Goal: Task Accomplishment & Management: Manage account settings

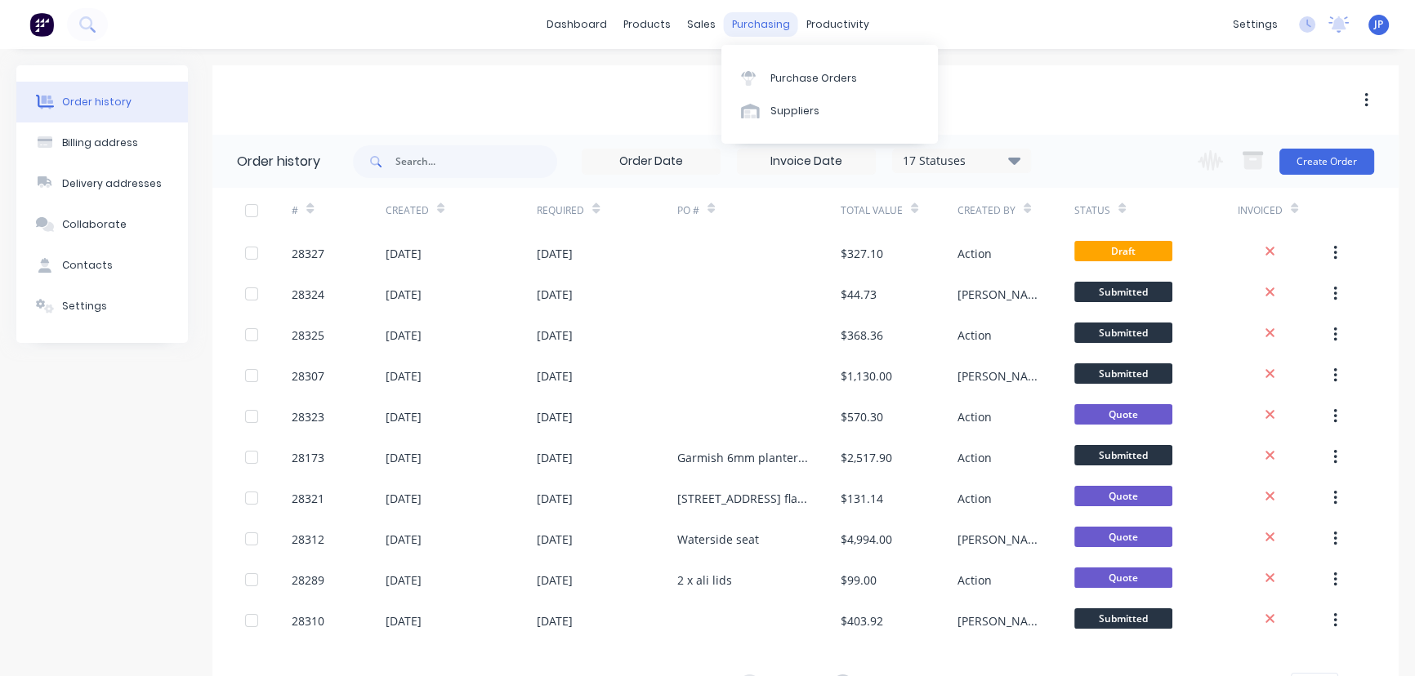
click at [752, 28] on div "purchasing" at bounding box center [761, 24] width 74 height 25
click at [772, 75] on div "Purchase Orders" at bounding box center [813, 78] width 87 height 15
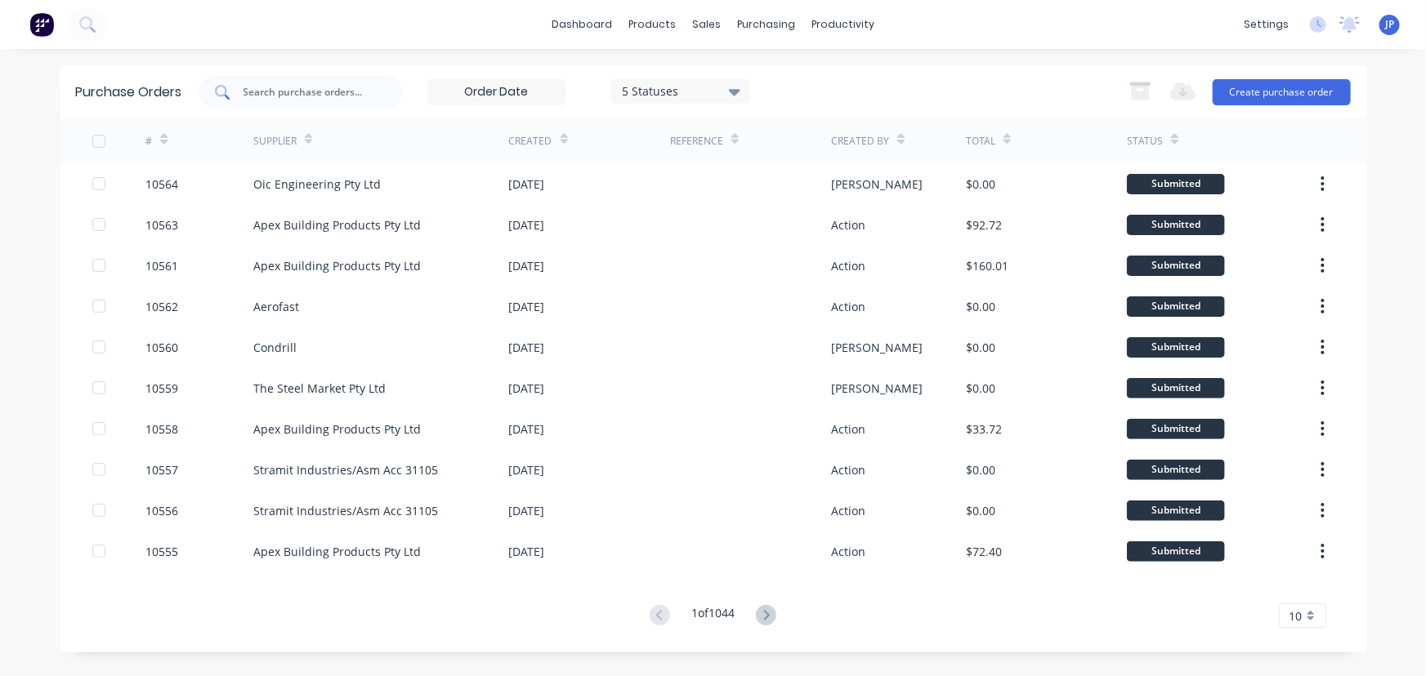
click at [289, 103] on div at bounding box center [301, 92] width 204 height 33
type input "10472"
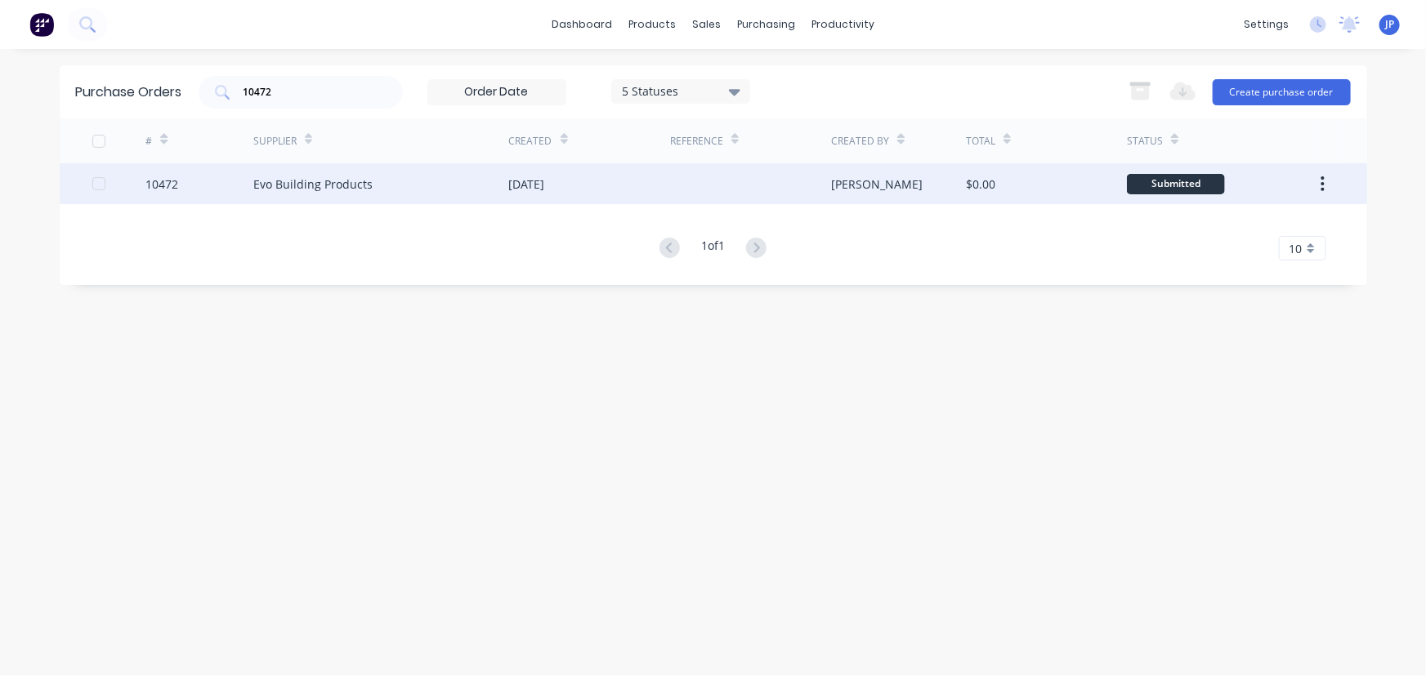
click at [311, 173] on div "Evo Building Products" at bounding box center [381, 183] width 256 height 41
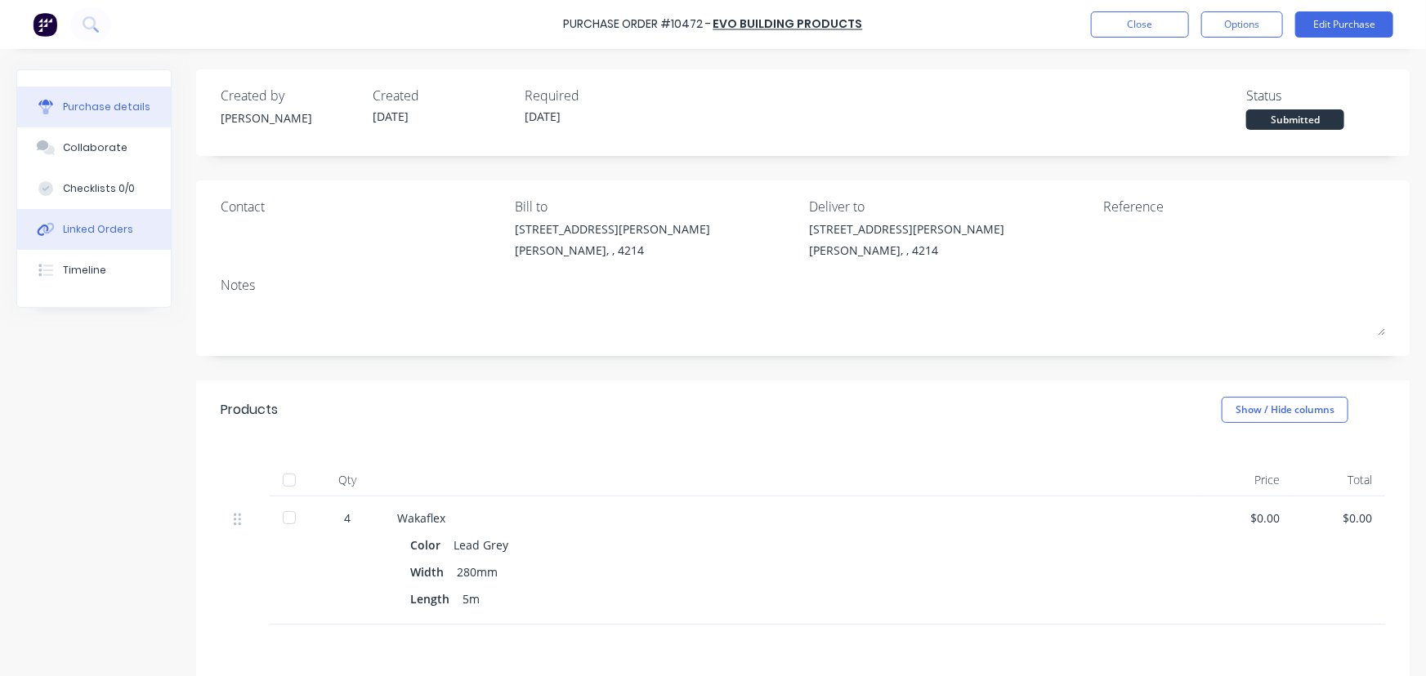
click at [132, 229] on button "Linked Orders" at bounding box center [94, 229] width 154 height 41
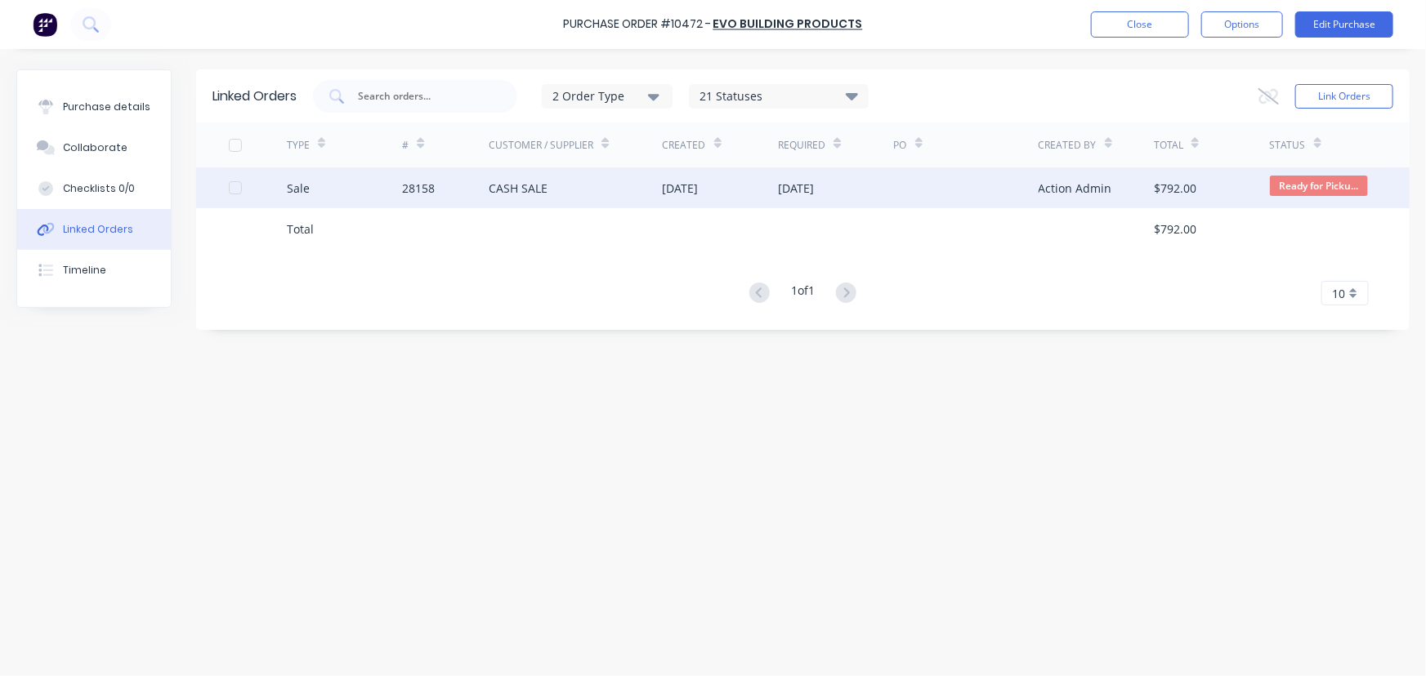
click at [452, 195] on div "28158" at bounding box center [445, 187] width 87 height 41
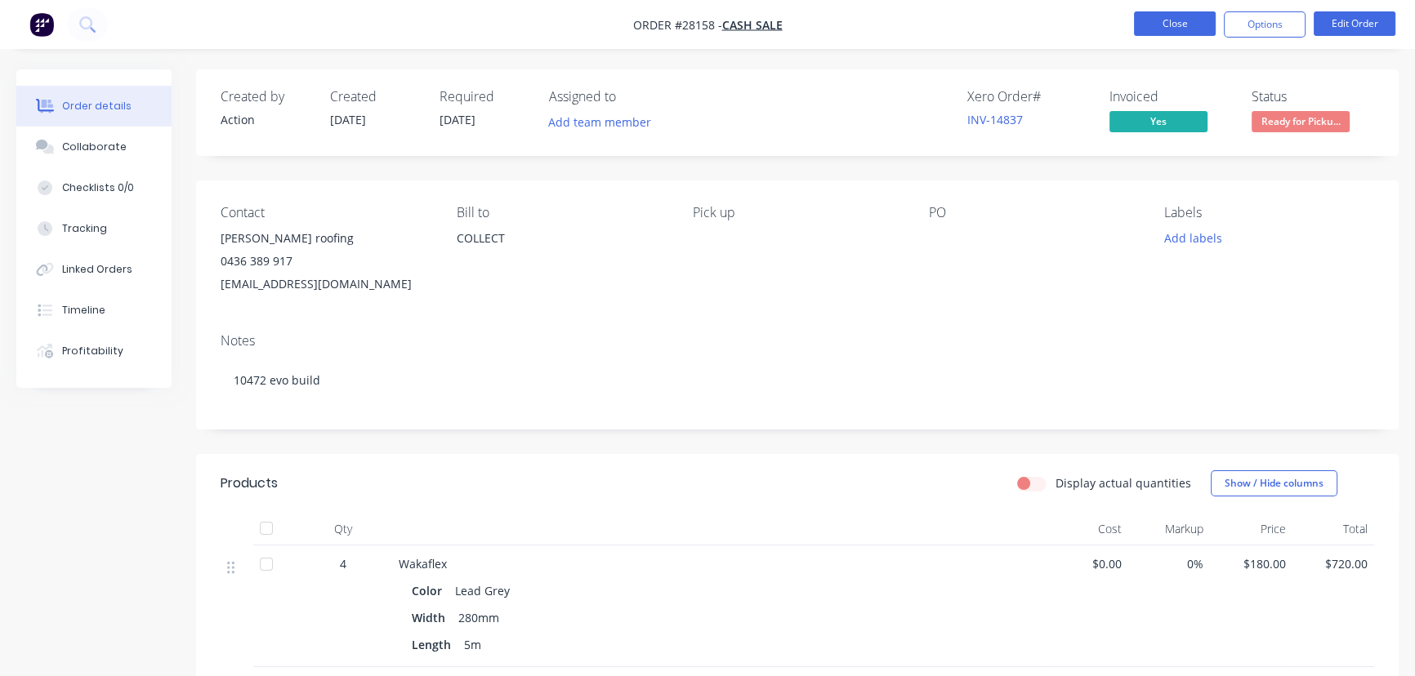
click at [1164, 19] on button "Close" at bounding box center [1175, 23] width 82 height 25
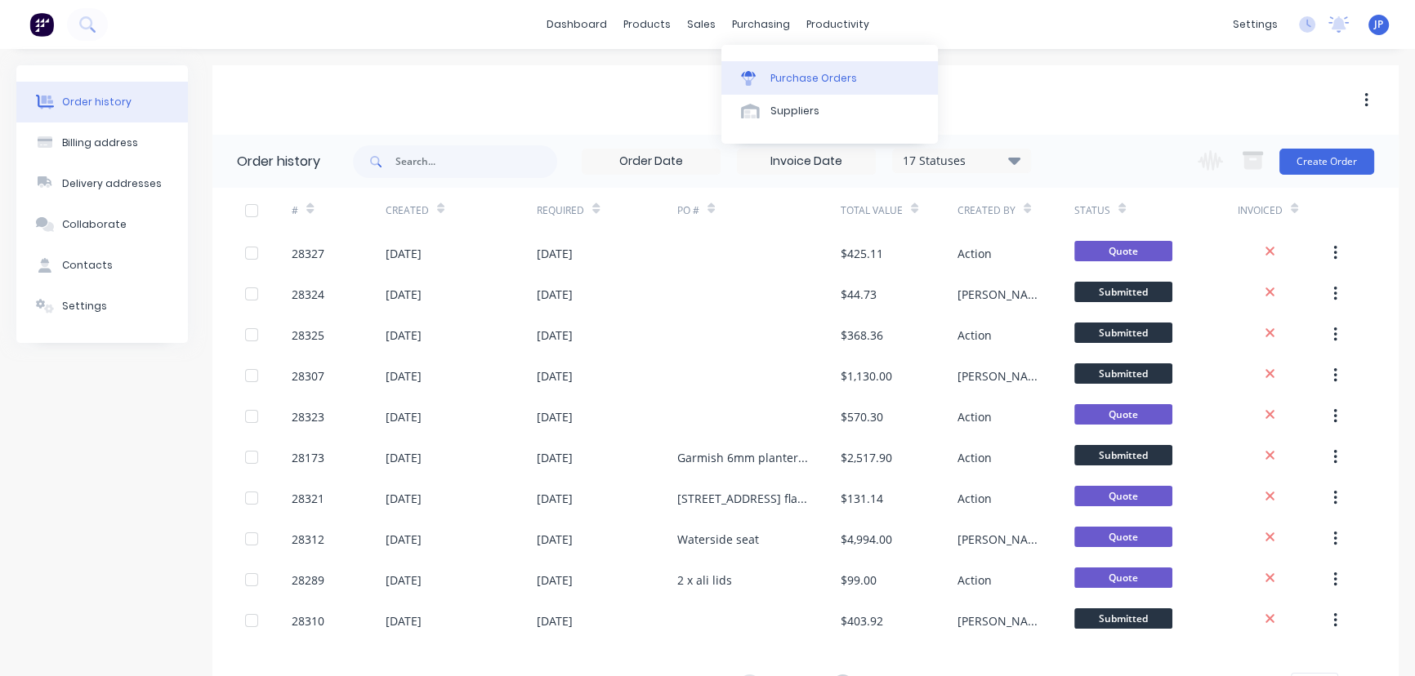
click at [775, 78] on div "Purchase Orders" at bounding box center [813, 78] width 87 height 15
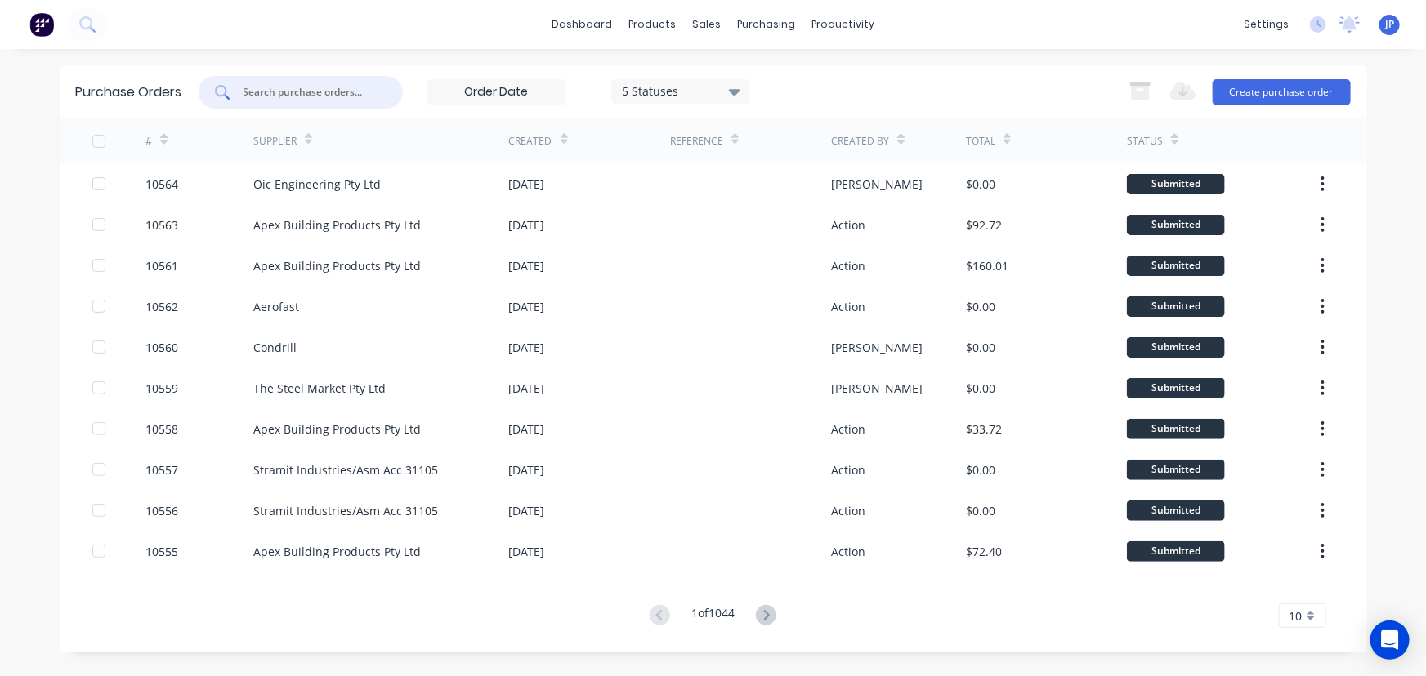
click at [300, 95] on input "text" at bounding box center [310, 92] width 136 height 16
type input "10448"
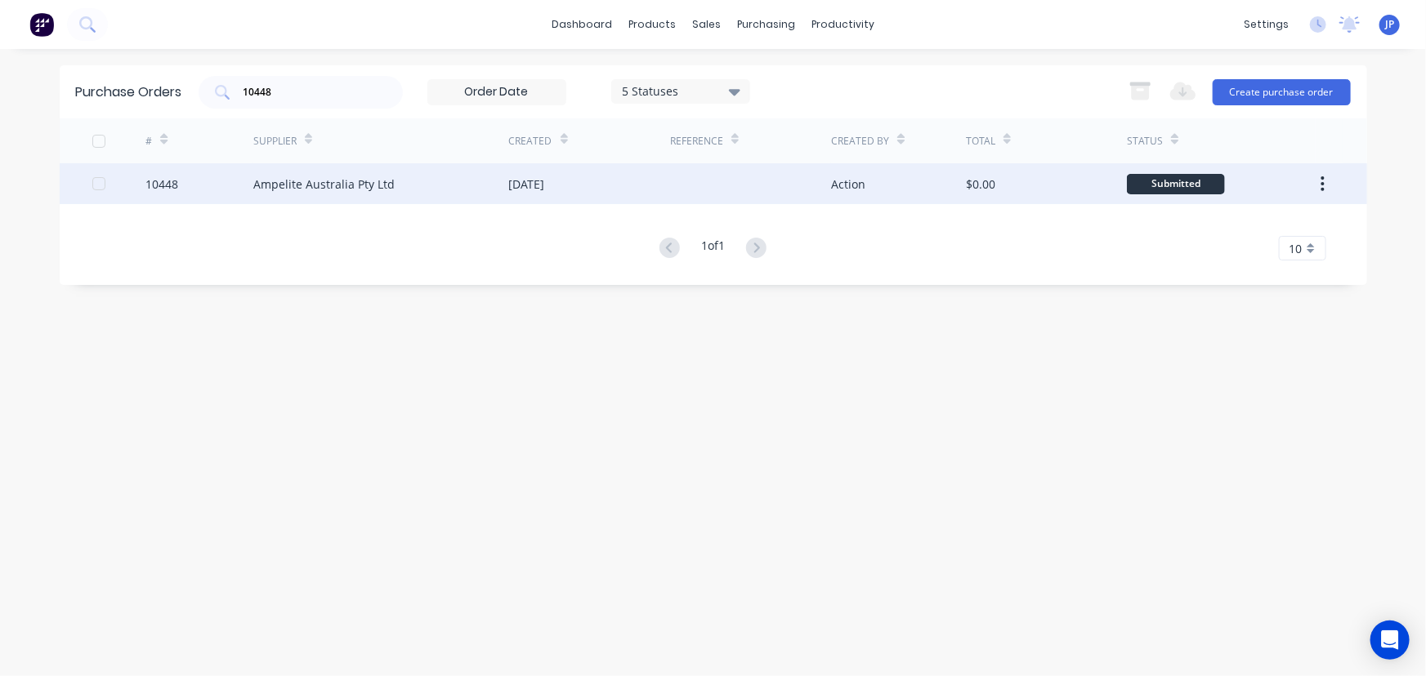
click at [300, 182] on div "Ampelite Australia Pty Ltd" at bounding box center [323, 184] width 141 height 17
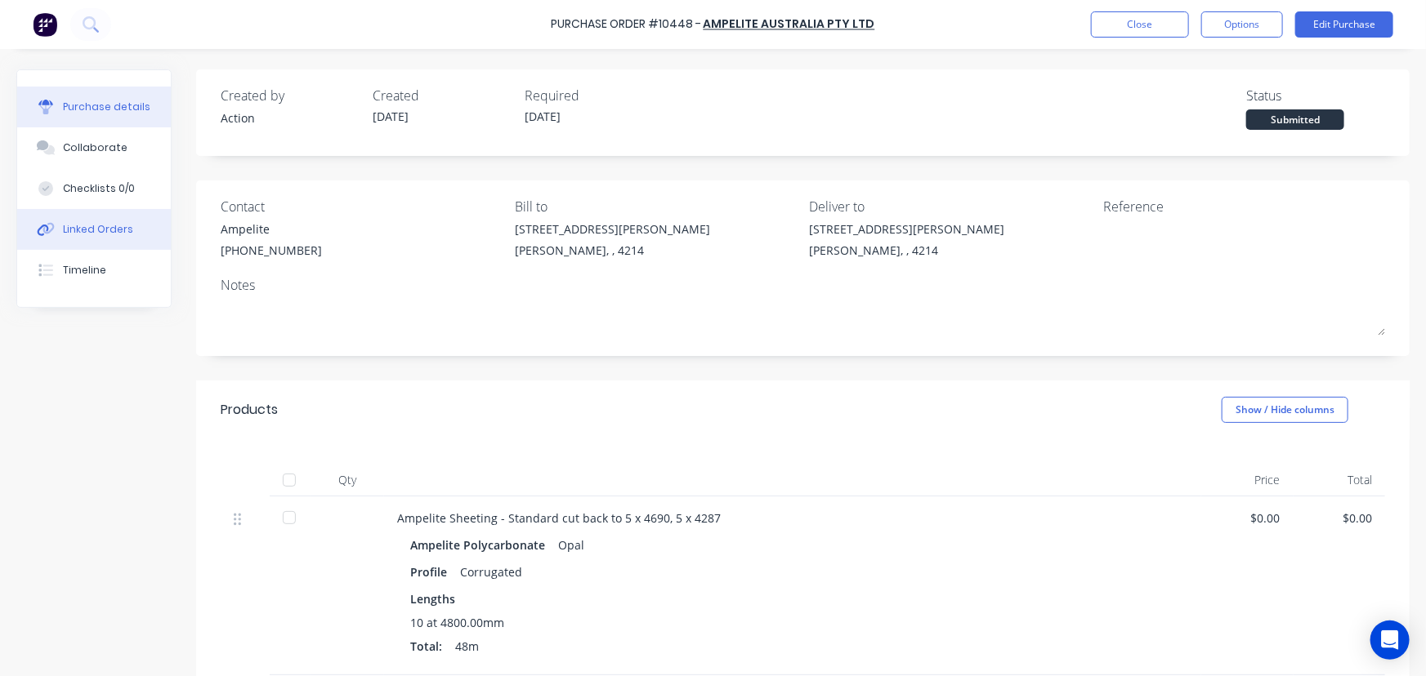
click at [113, 220] on button "Linked Orders" at bounding box center [94, 229] width 154 height 41
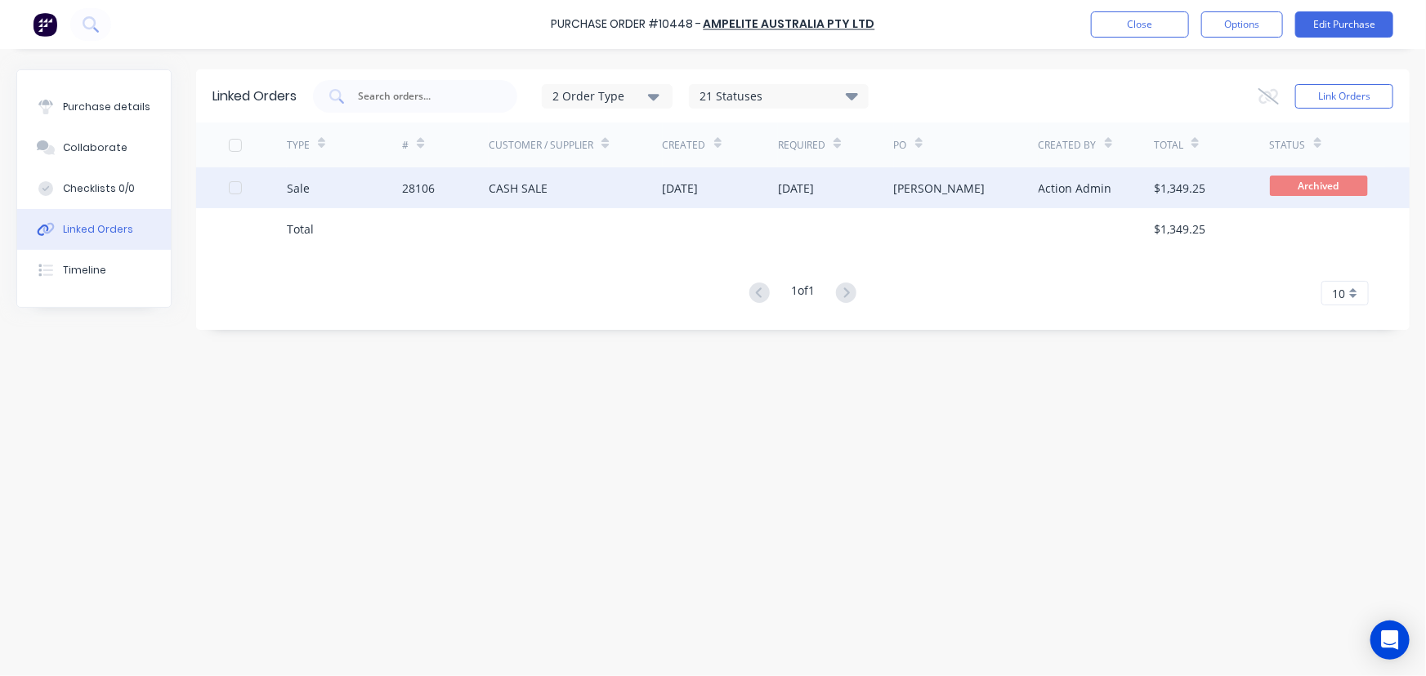
click at [511, 191] on div "CASH SALE" at bounding box center [518, 188] width 59 height 17
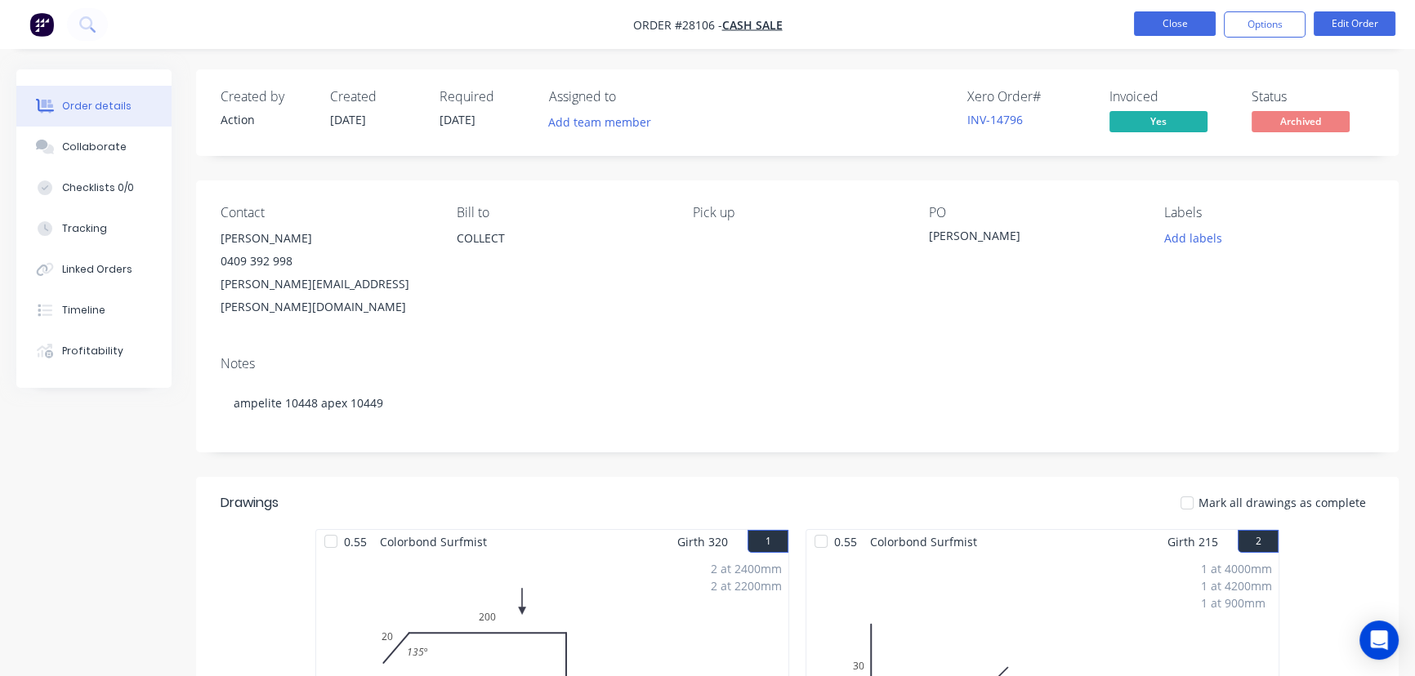
click at [1160, 24] on button "Close" at bounding box center [1175, 23] width 82 height 25
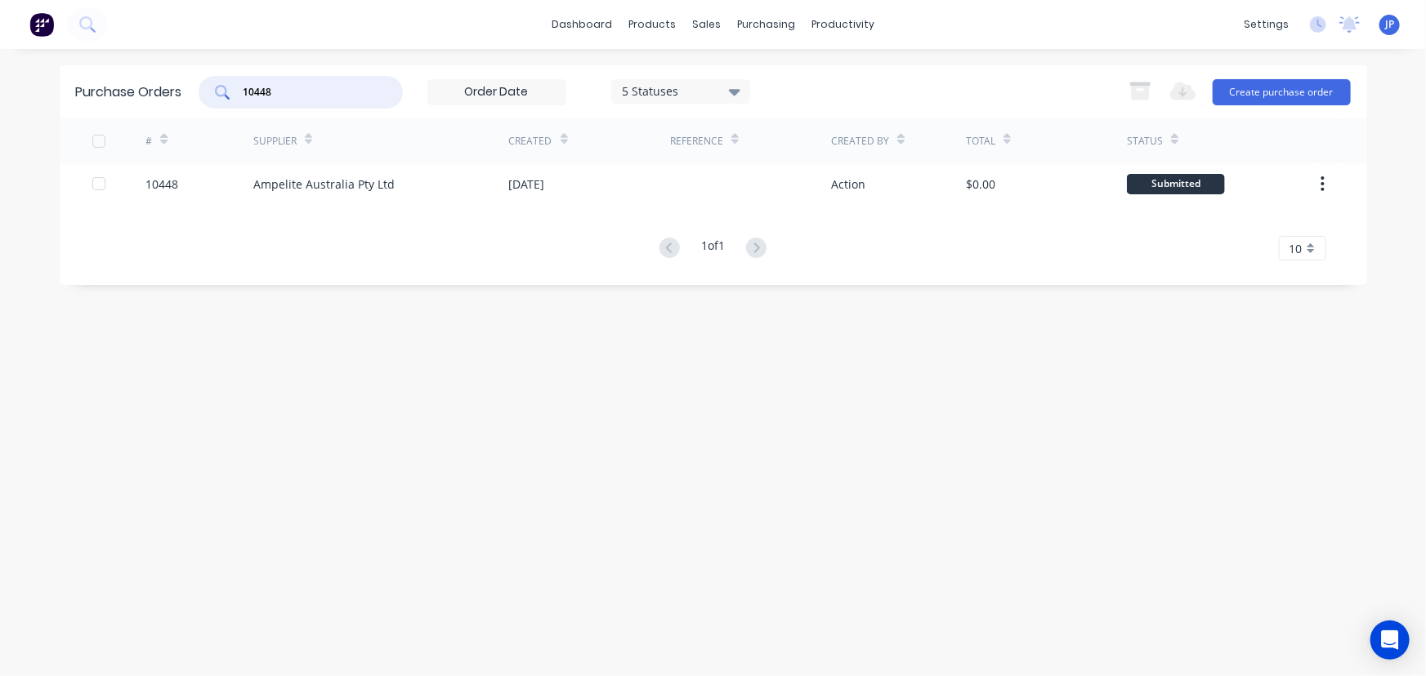
drag, startPoint x: 290, startPoint y: 96, endPoint x: 240, endPoint y: 97, distance: 49.8
click at [240, 97] on div "10448" at bounding box center [301, 92] width 204 height 33
type input "10498"
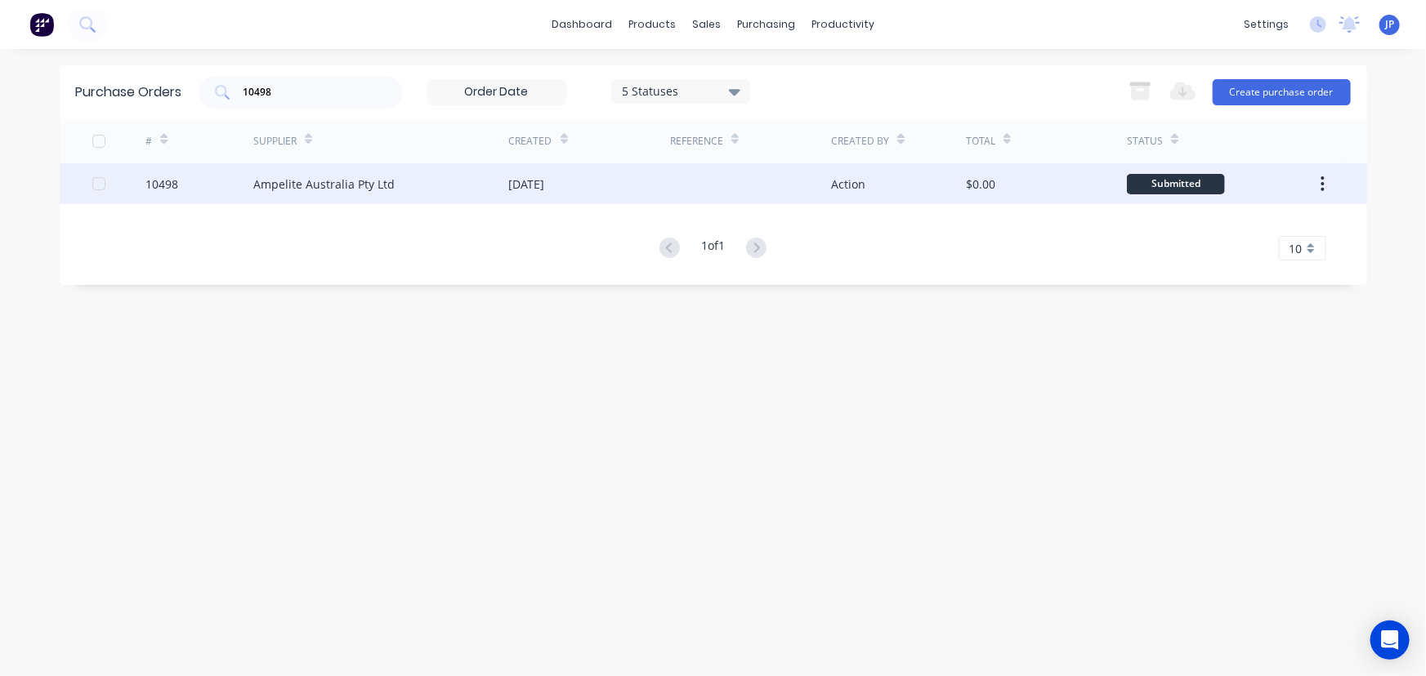
click at [278, 181] on div "Ampelite Australia Pty Ltd" at bounding box center [323, 184] width 141 height 17
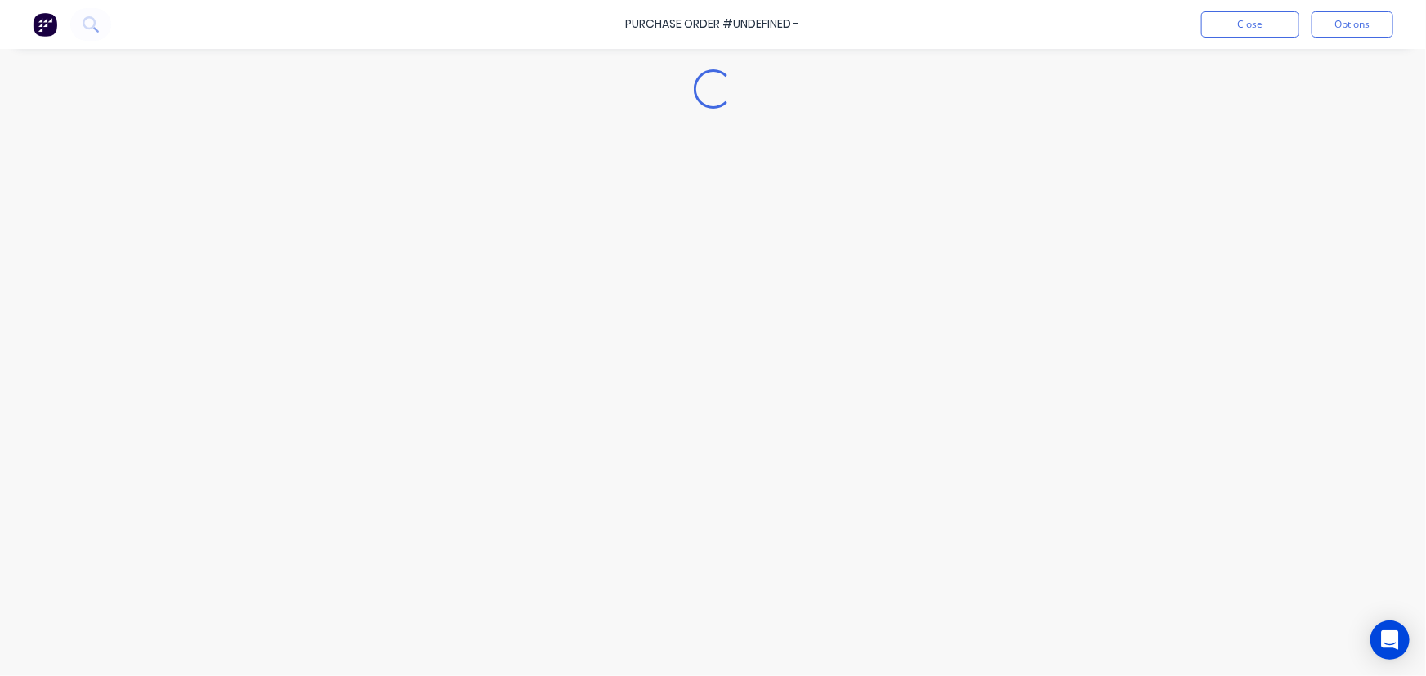
type textarea "x"
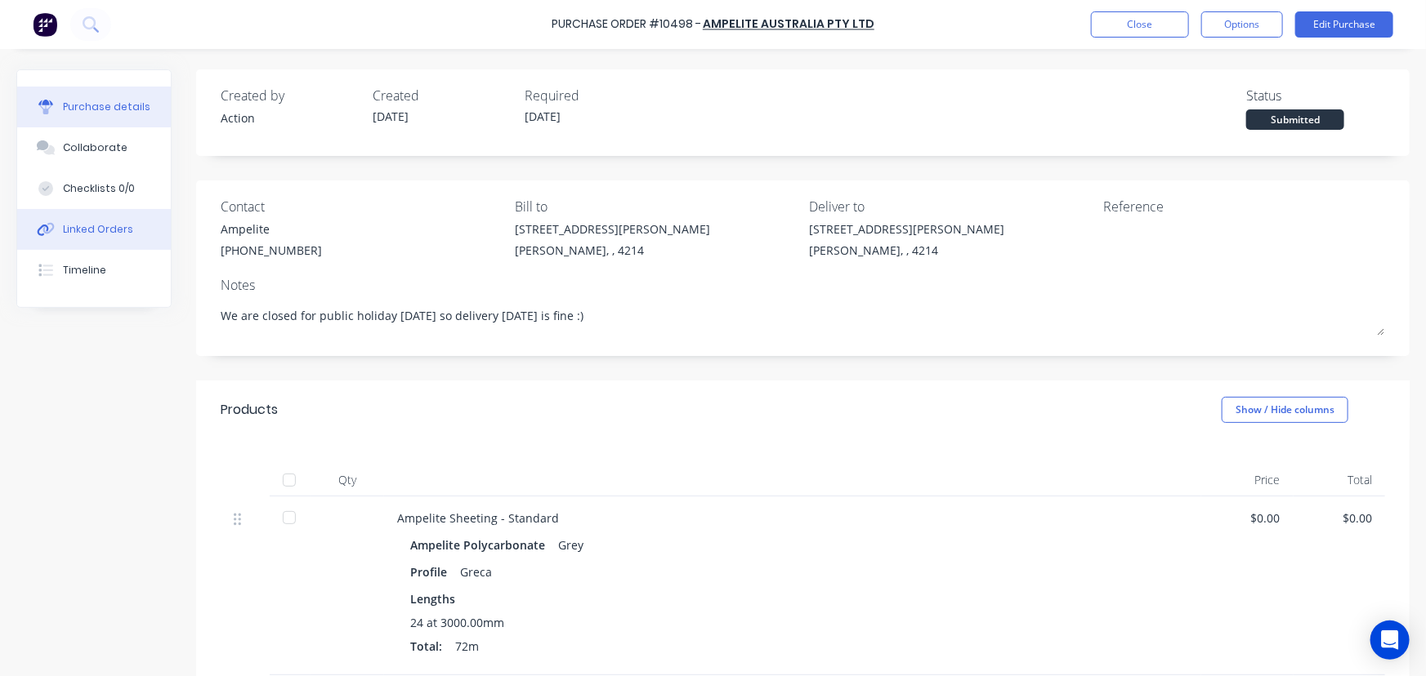
click at [114, 229] on div "Linked Orders" at bounding box center [98, 229] width 70 height 15
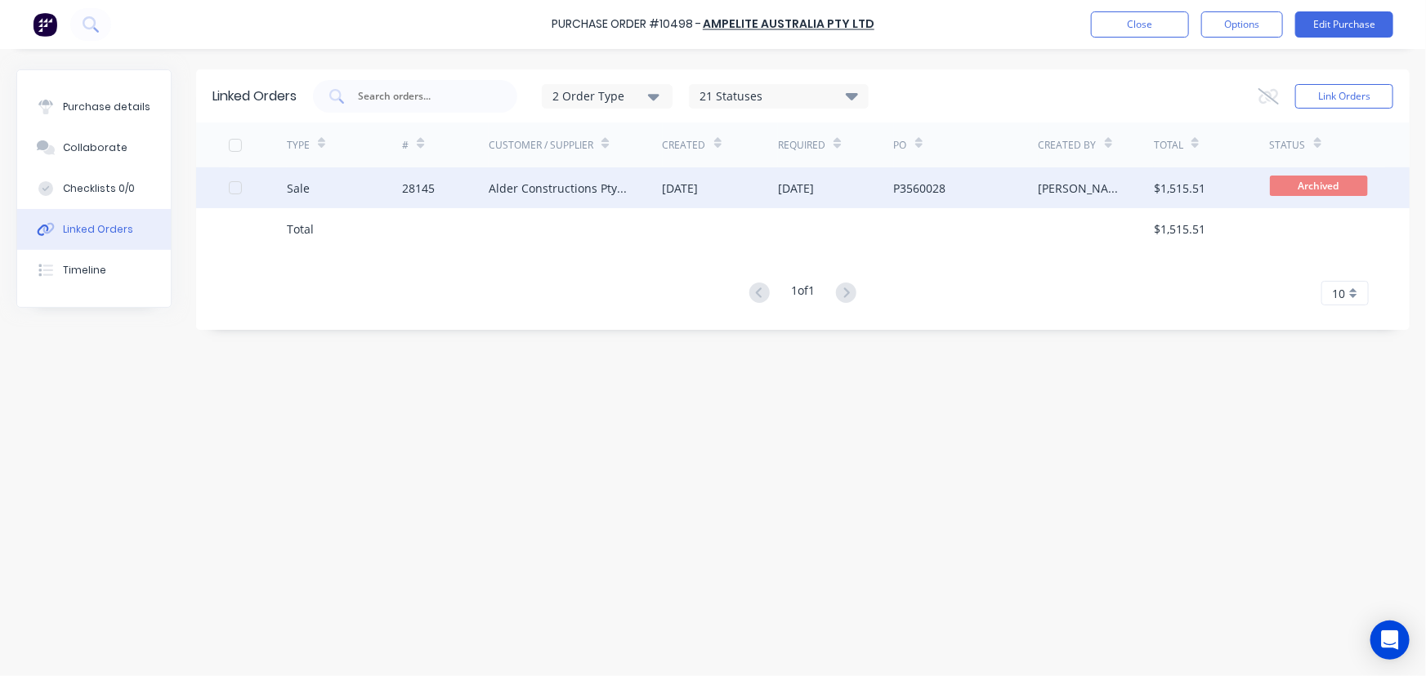
click at [415, 194] on div "28145" at bounding box center [418, 188] width 33 height 17
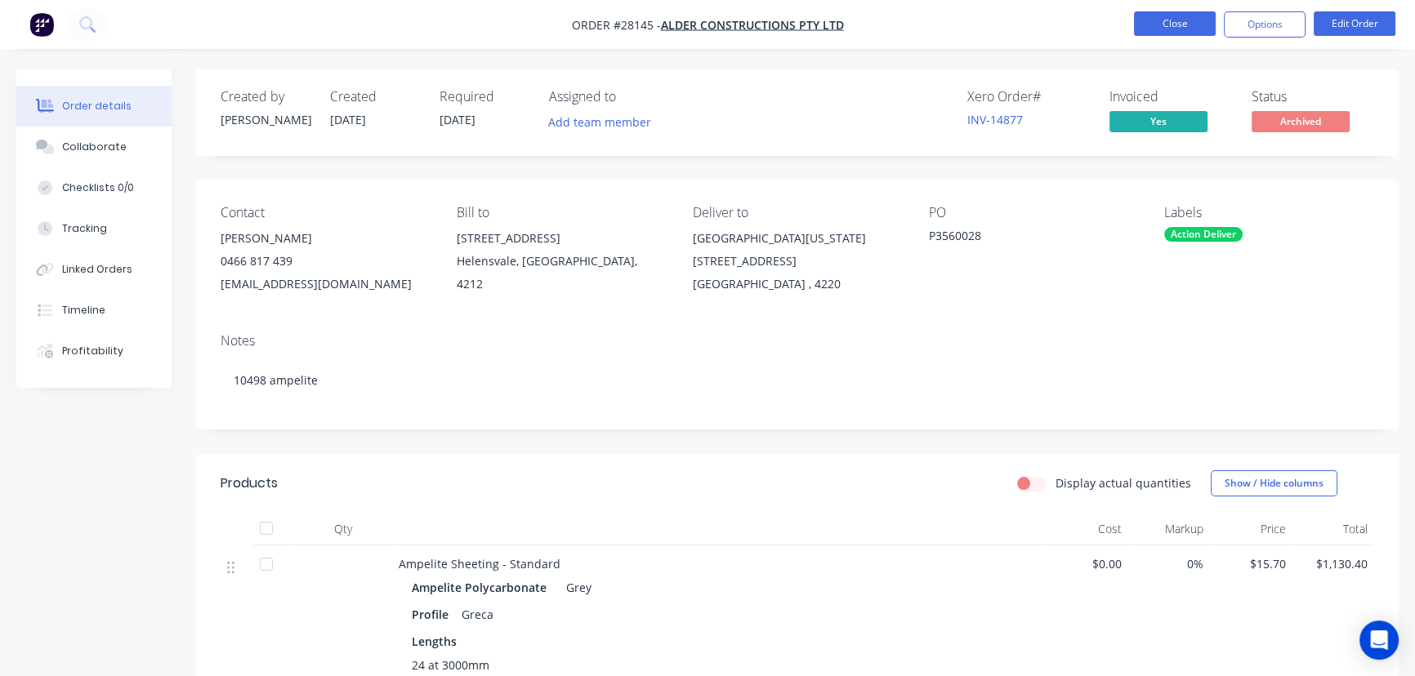
click at [1139, 16] on button "Close" at bounding box center [1175, 23] width 82 height 25
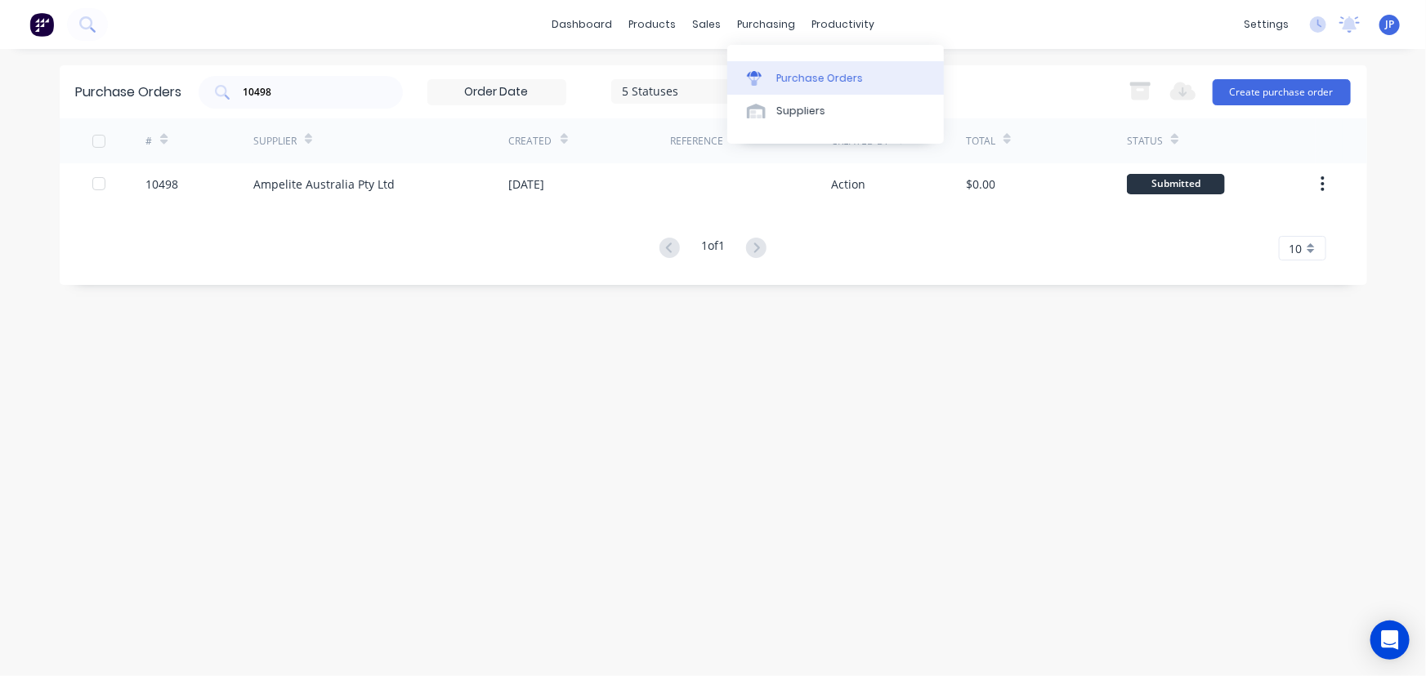
click at [784, 74] on div "Purchase Orders" at bounding box center [819, 78] width 87 height 15
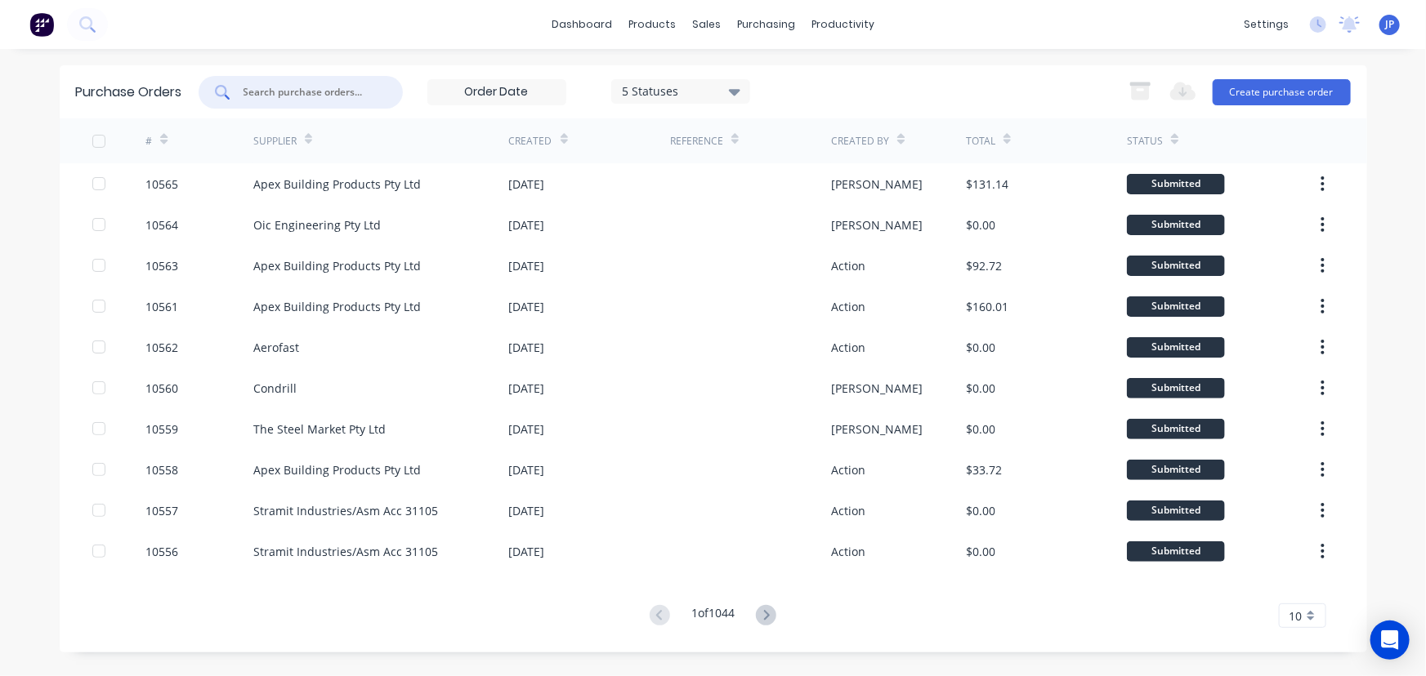
click at [319, 94] on input "text" at bounding box center [310, 92] width 136 height 16
type input "10479"
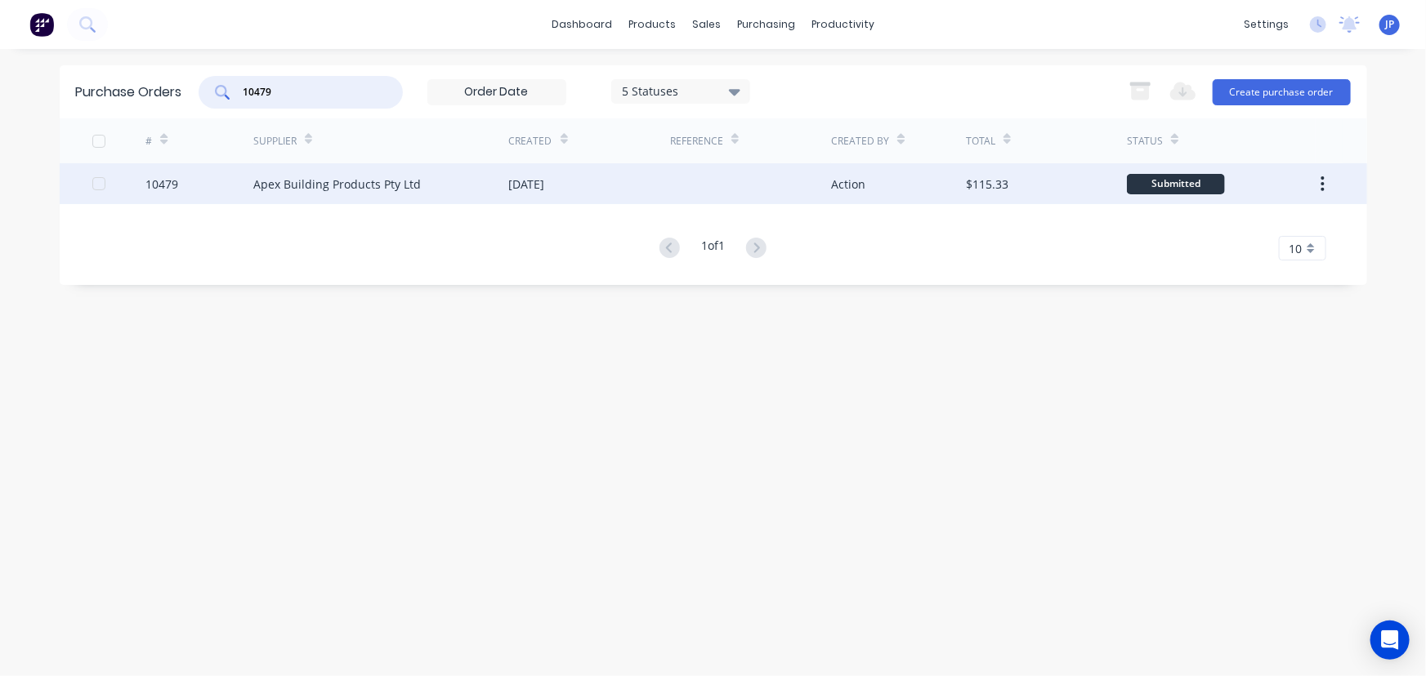
click at [283, 193] on div "Apex Building Products Pty Ltd" at bounding box center [381, 183] width 256 height 41
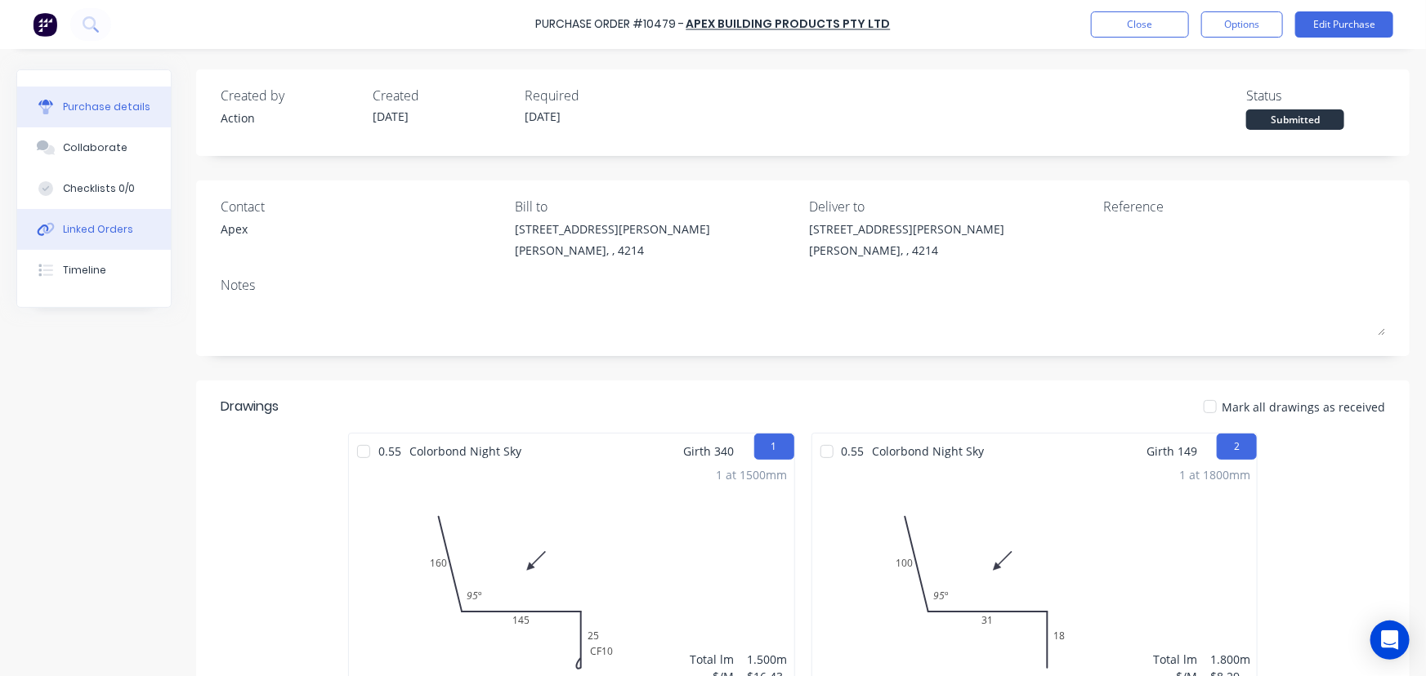
click at [123, 226] on div "Linked Orders" at bounding box center [98, 229] width 70 height 15
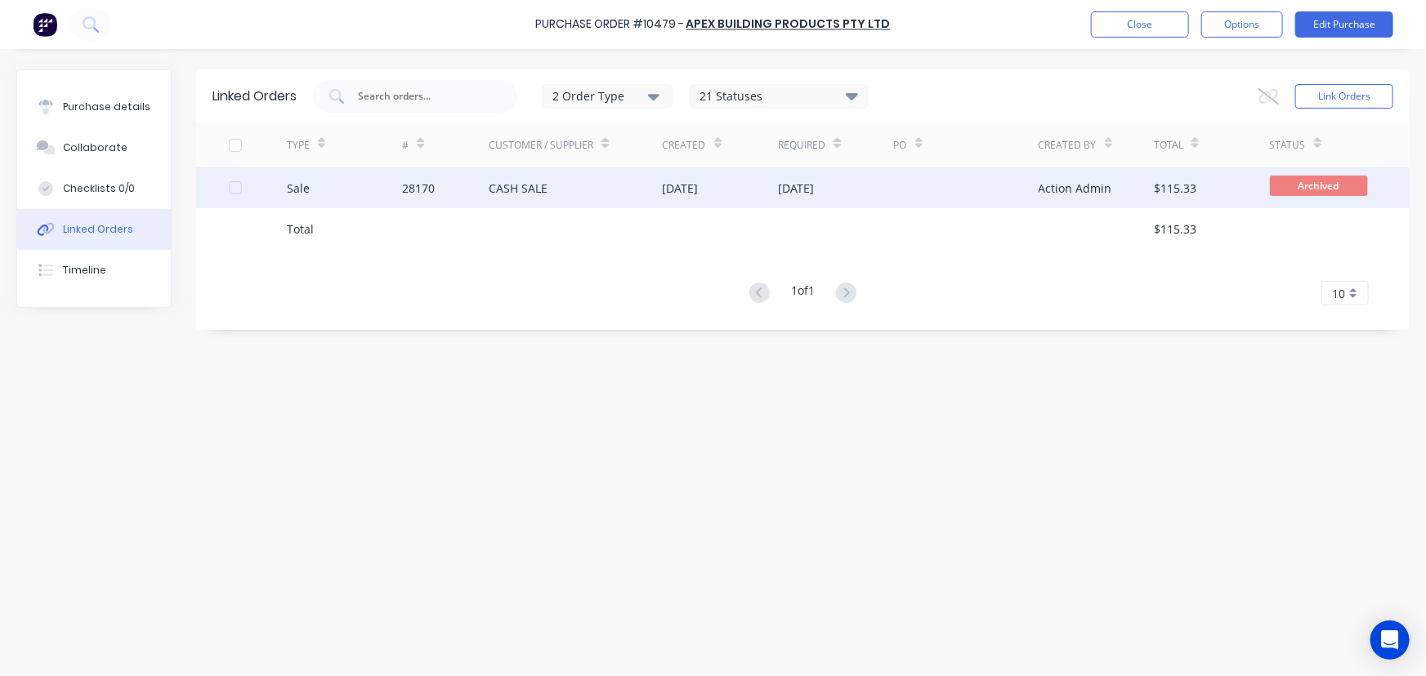
click at [404, 180] on div "28170" at bounding box center [418, 188] width 33 height 17
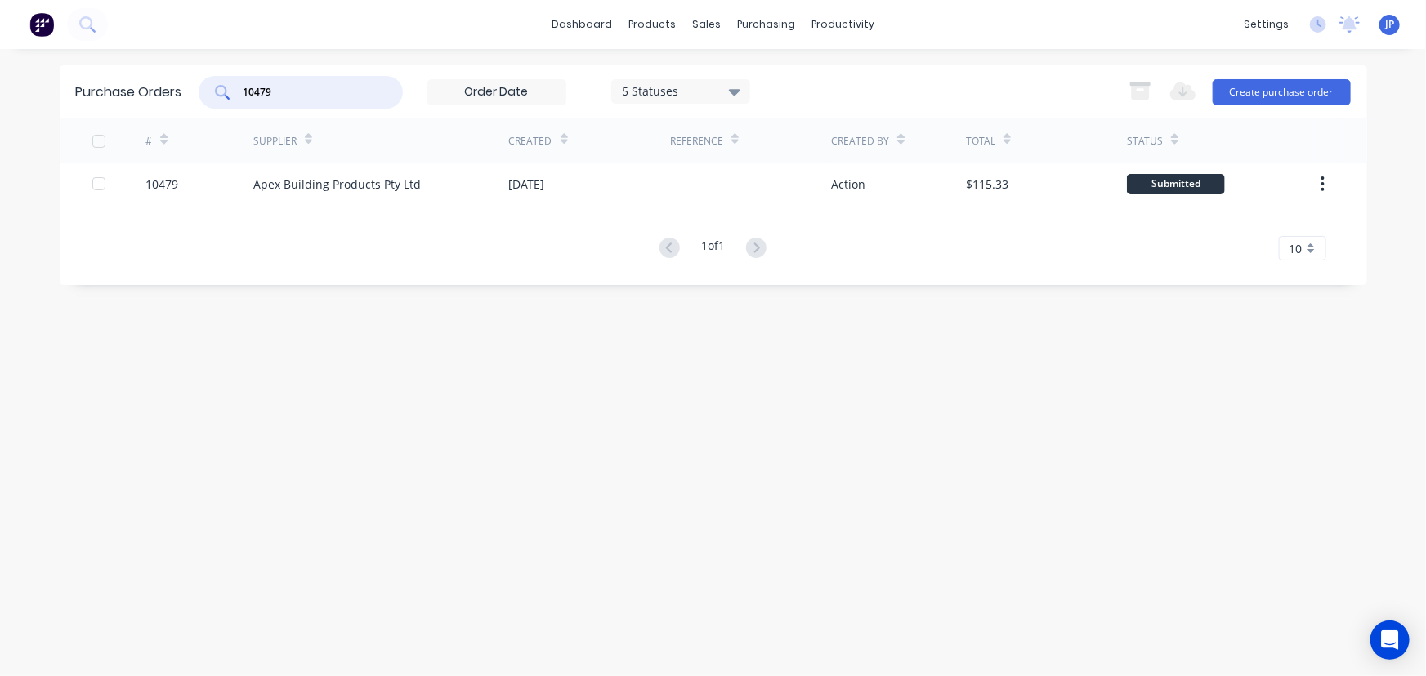
drag, startPoint x: 286, startPoint y: 94, endPoint x: 231, endPoint y: 99, distance: 55.0
click at [231, 99] on div "10479" at bounding box center [301, 92] width 204 height 33
type input "10482"
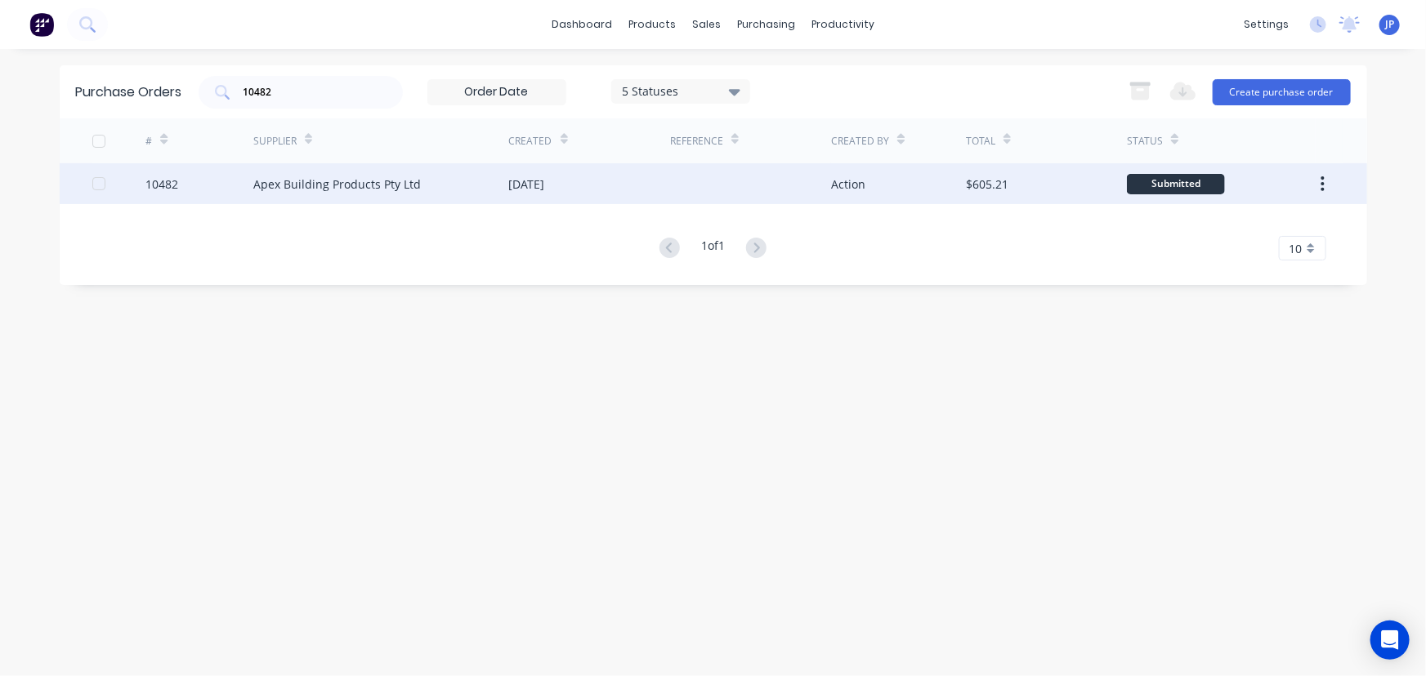
click at [286, 179] on div "Apex Building Products Pty Ltd" at bounding box center [336, 184] width 167 height 17
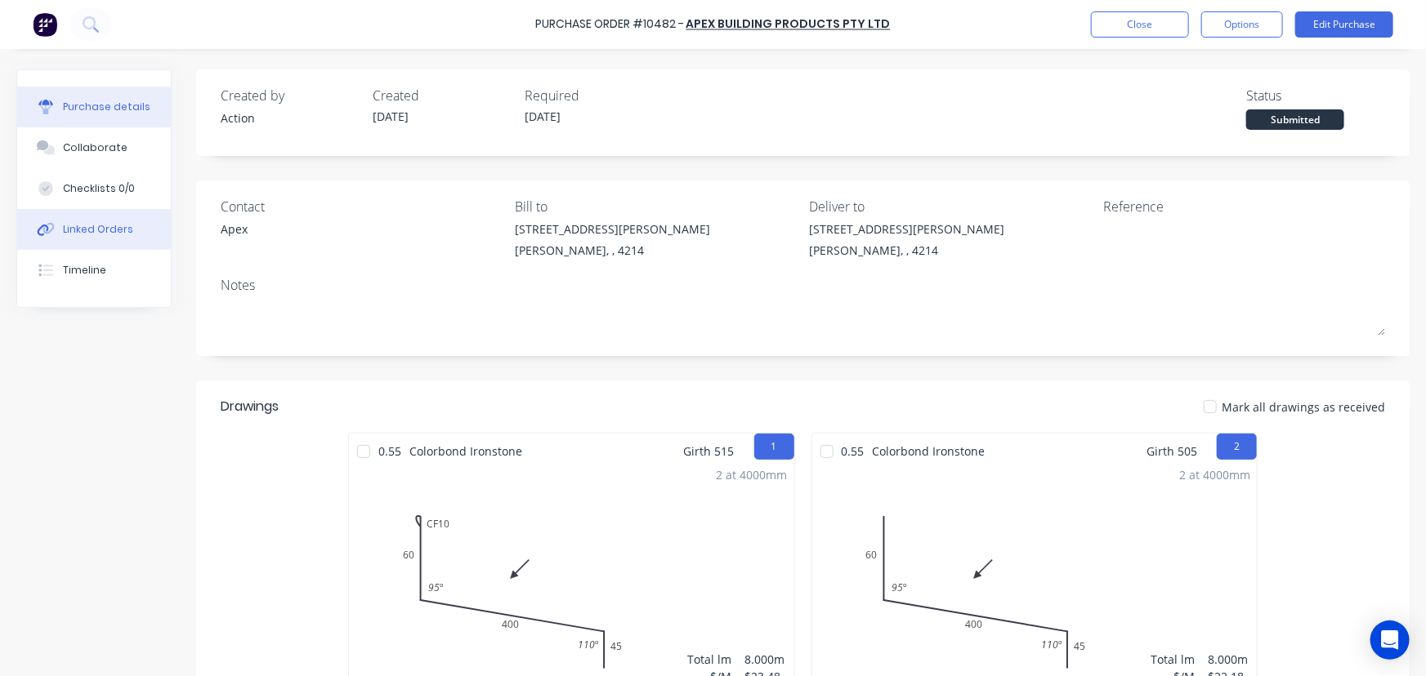
click at [97, 233] on div "Linked Orders" at bounding box center [98, 229] width 70 height 15
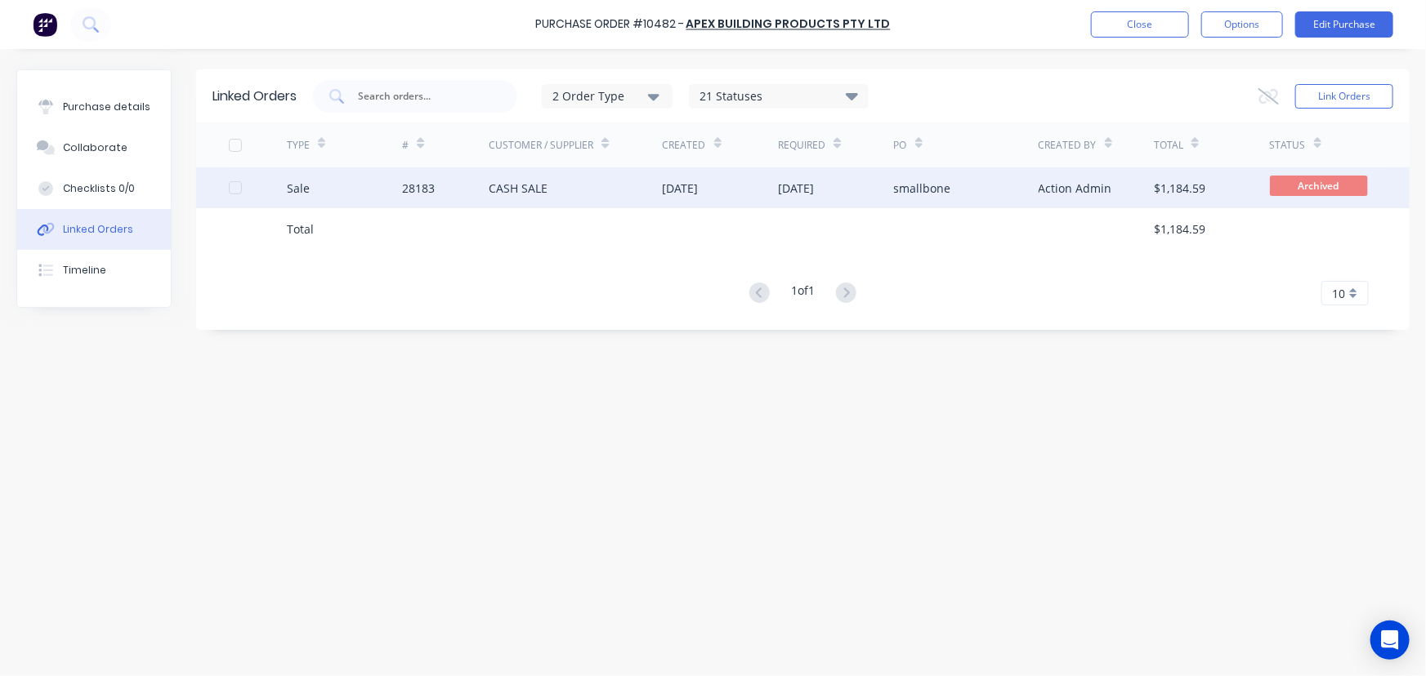
click at [422, 183] on div "28183" at bounding box center [418, 188] width 33 height 17
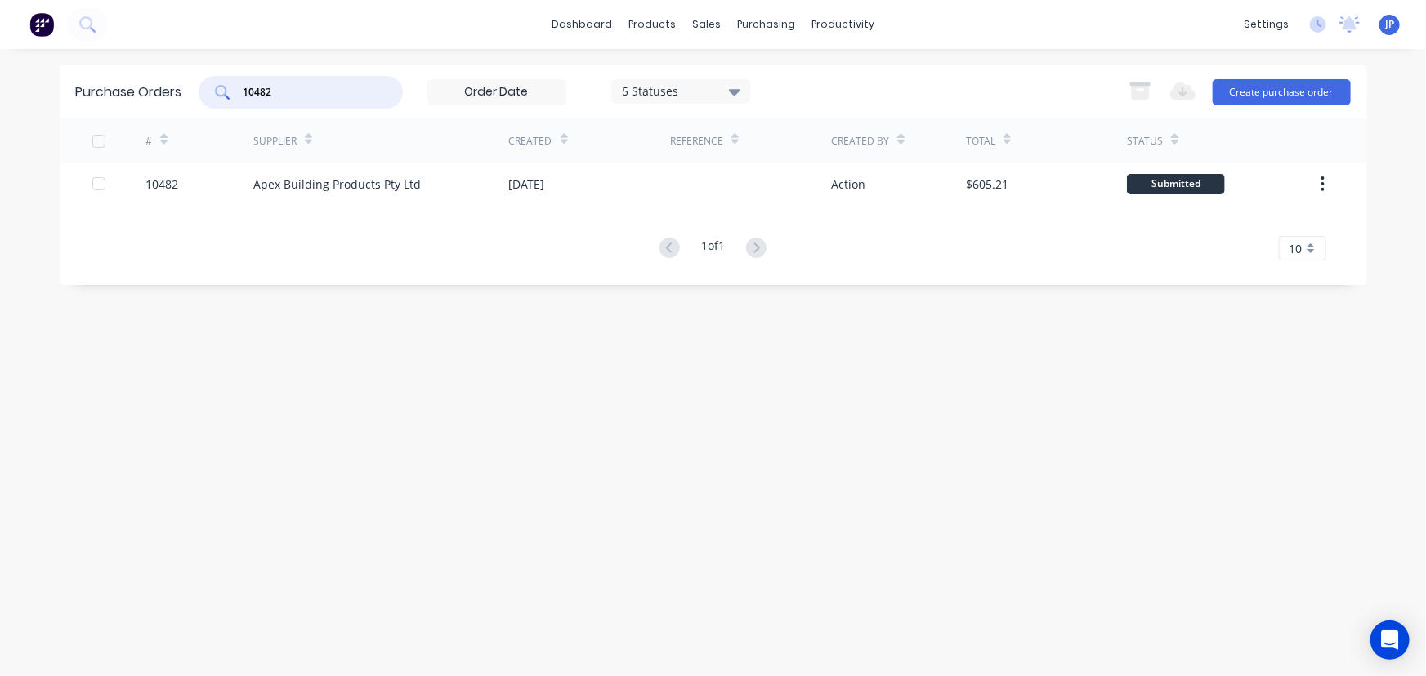
drag, startPoint x: 293, startPoint y: 96, endPoint x: 235, endPoint y: 99, distance: 58.1
click at [235, 99] on div "10482" at bounding box center [301, 92] width 204 height 33
type input "10487"
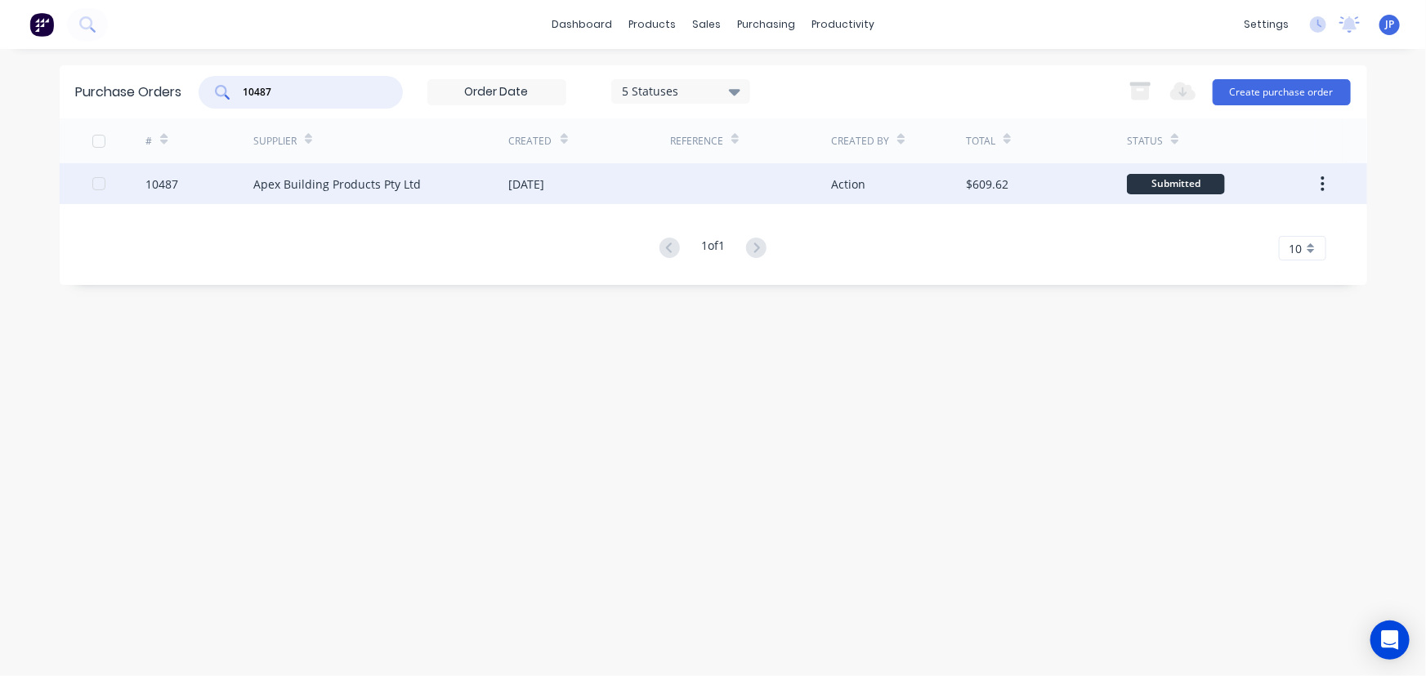
click at [276, 176] on div "Apex Building Products Pty Ltd" at bounding box center [336, 184] width 167 height 17
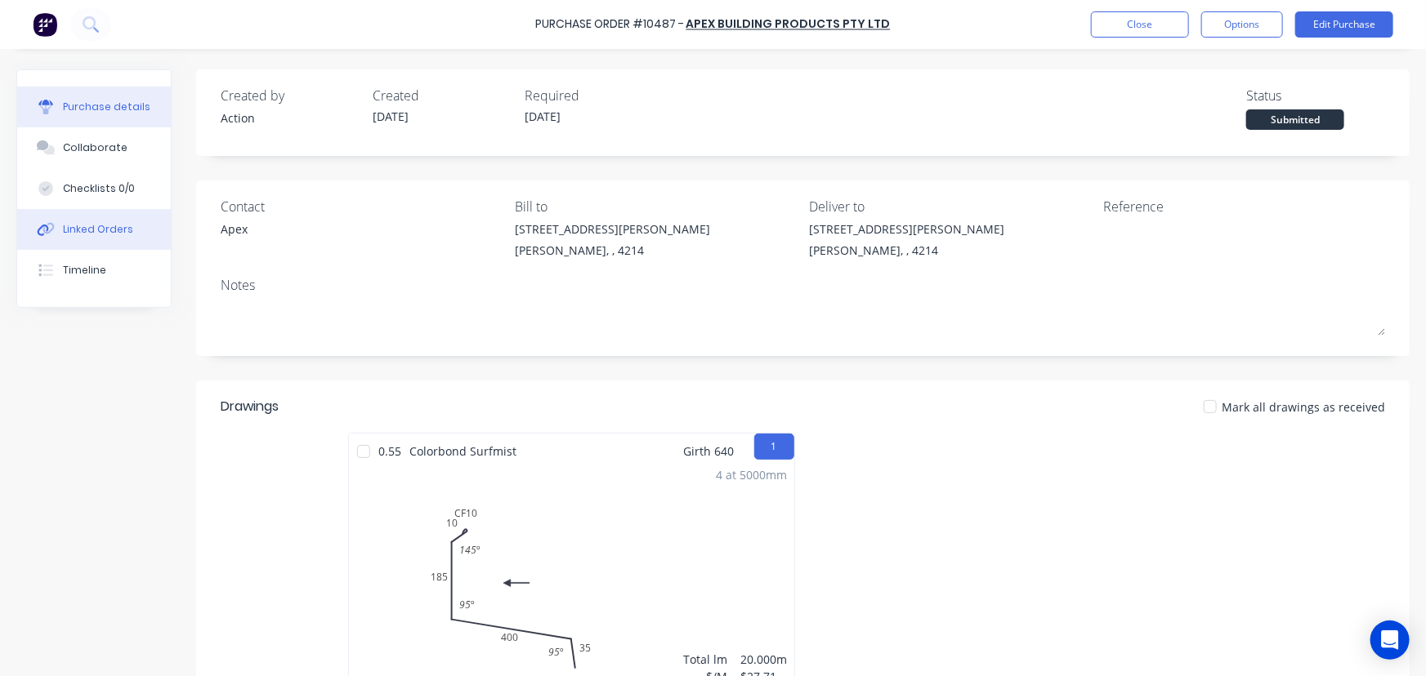
click at [131, 228] on button "Linked Orders" at bounding box center [94, 229] width 154 height 41
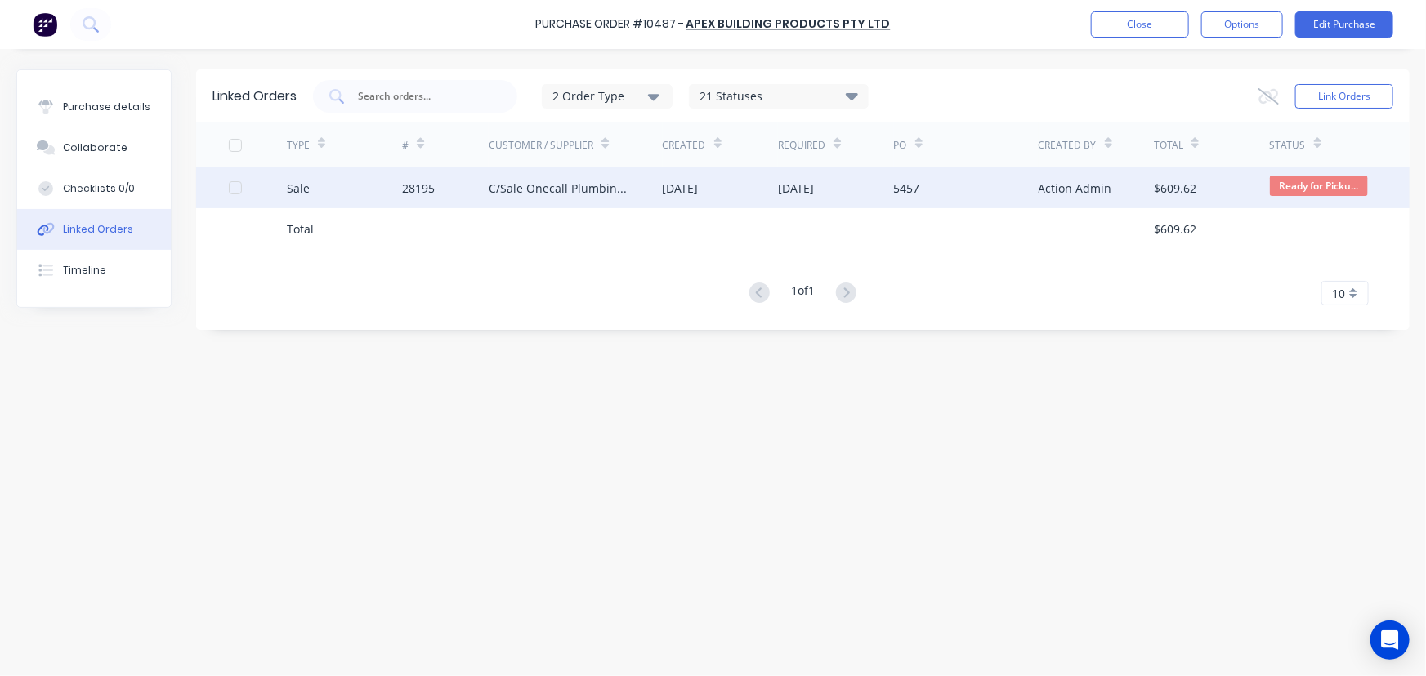
click at [551, 180] on div "C/Sale Onecall Plumbing Pty Ltd" at bounding box center [559, 188] width 141 height 17
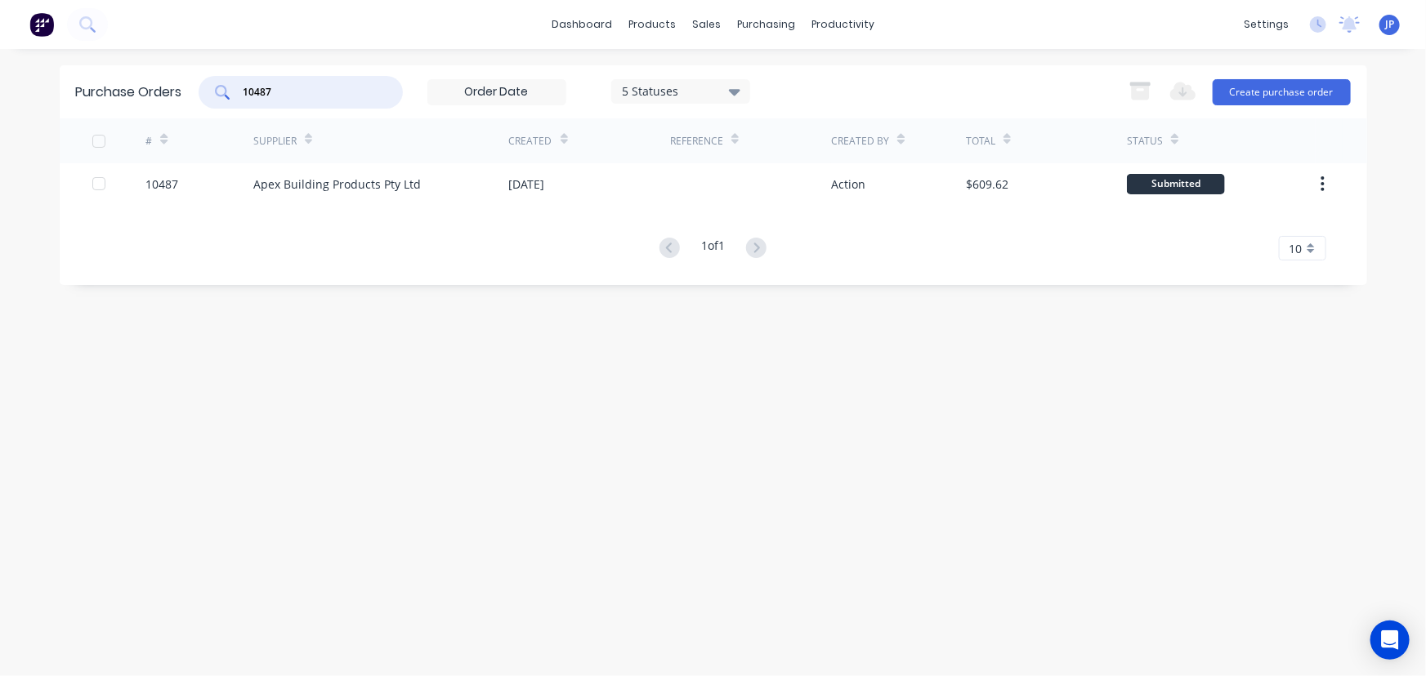
drag, startPoint x: 278, startPoint y: 91, endPoint x: 242, endPoint y: 97, distance: 36.4
click at [242, 97] on div "10487" at bounding box center [301, 92] width 204 height 33
type input "10489"
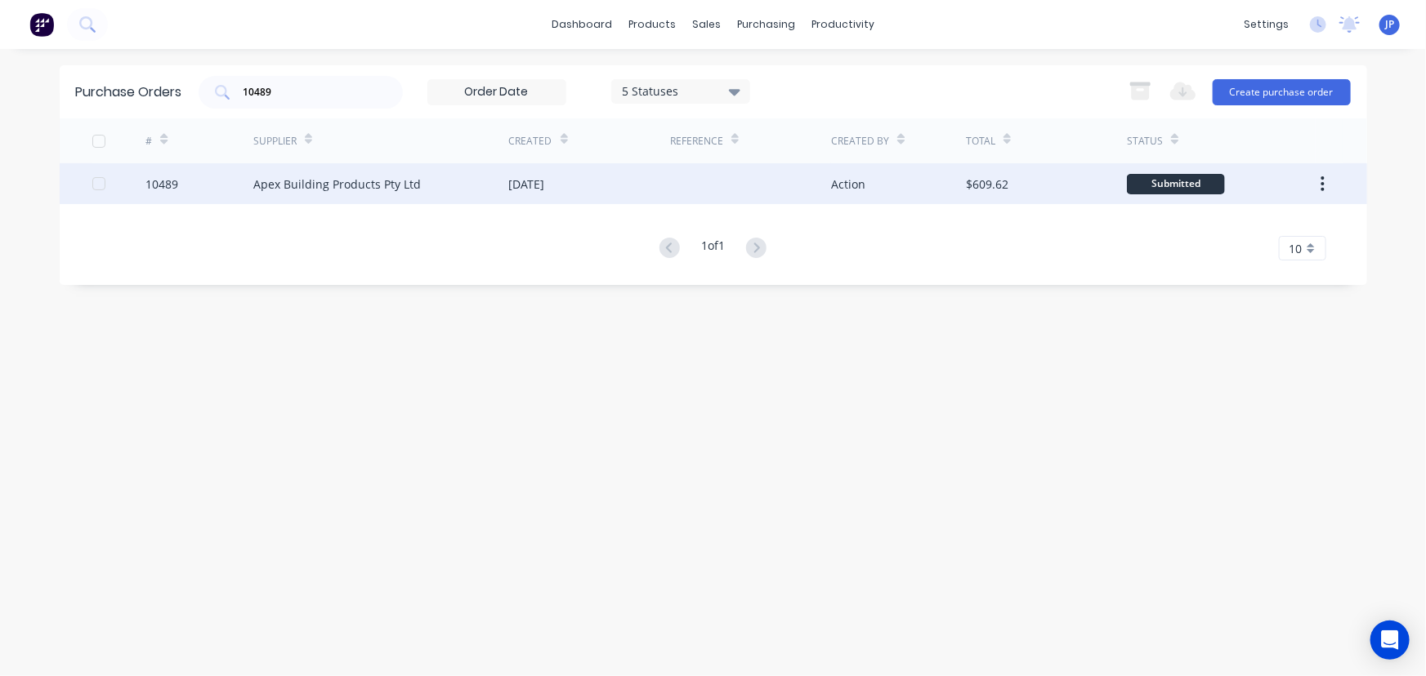
click at [278, 176] on div "Apex Building Products Pty Ltd" at bounding box center [336, 184] width 167 height 17
type textarea "x"
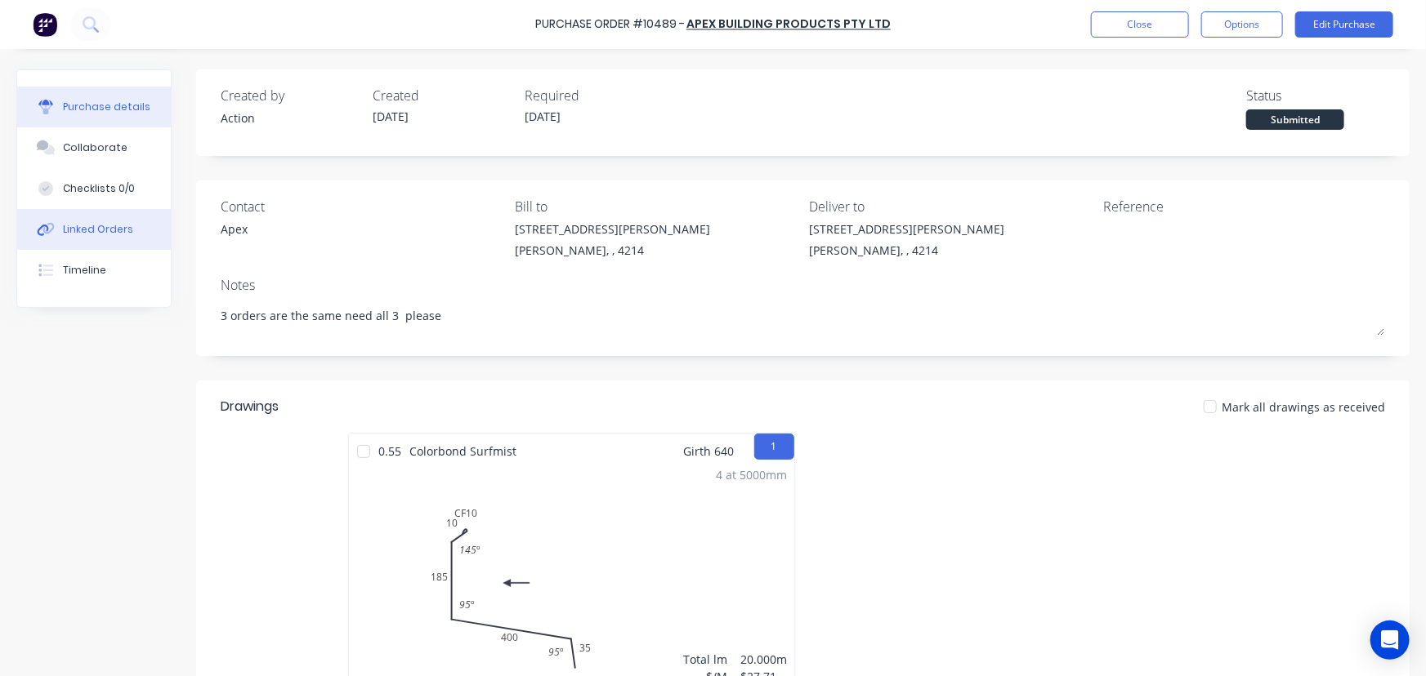
click at [129, 229] on button "Linked Orders" at bounding box center [94, 229] width 154 height 41
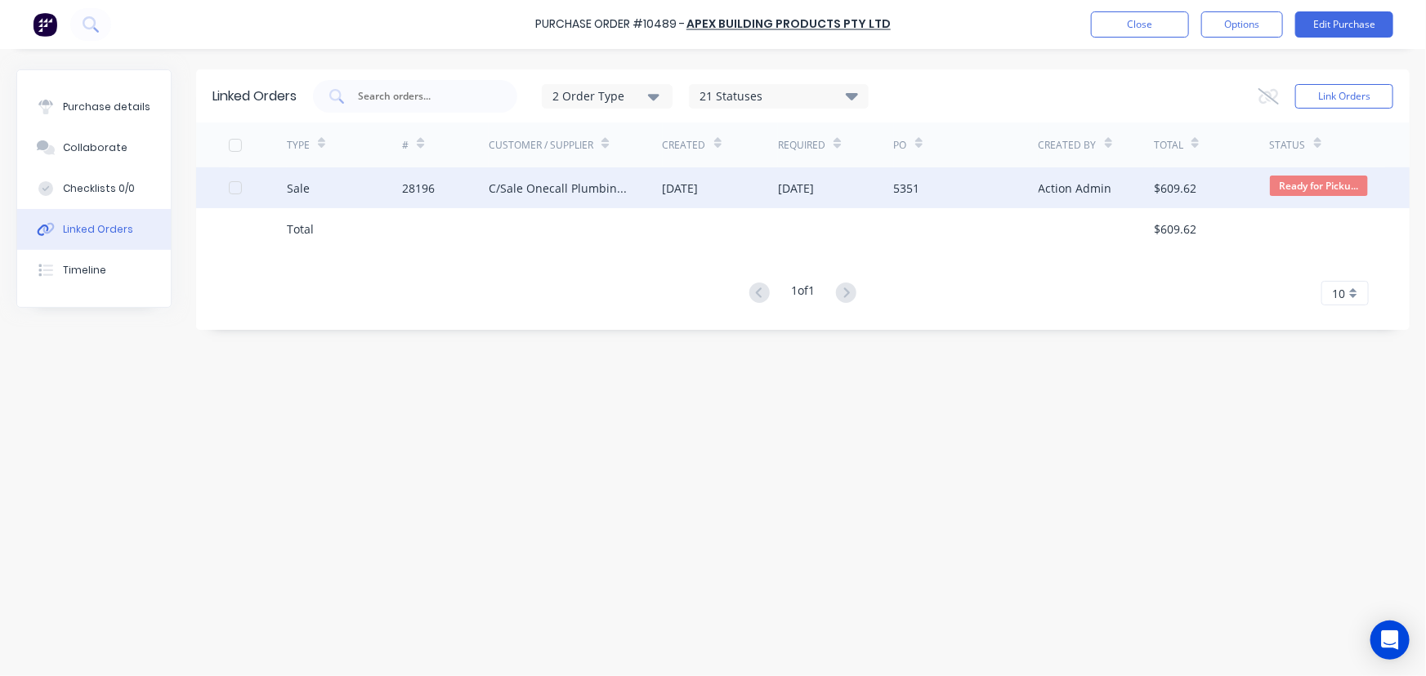
click at [441, 187] on div "28196" at bounding box center [445, 187] width 87 height 41
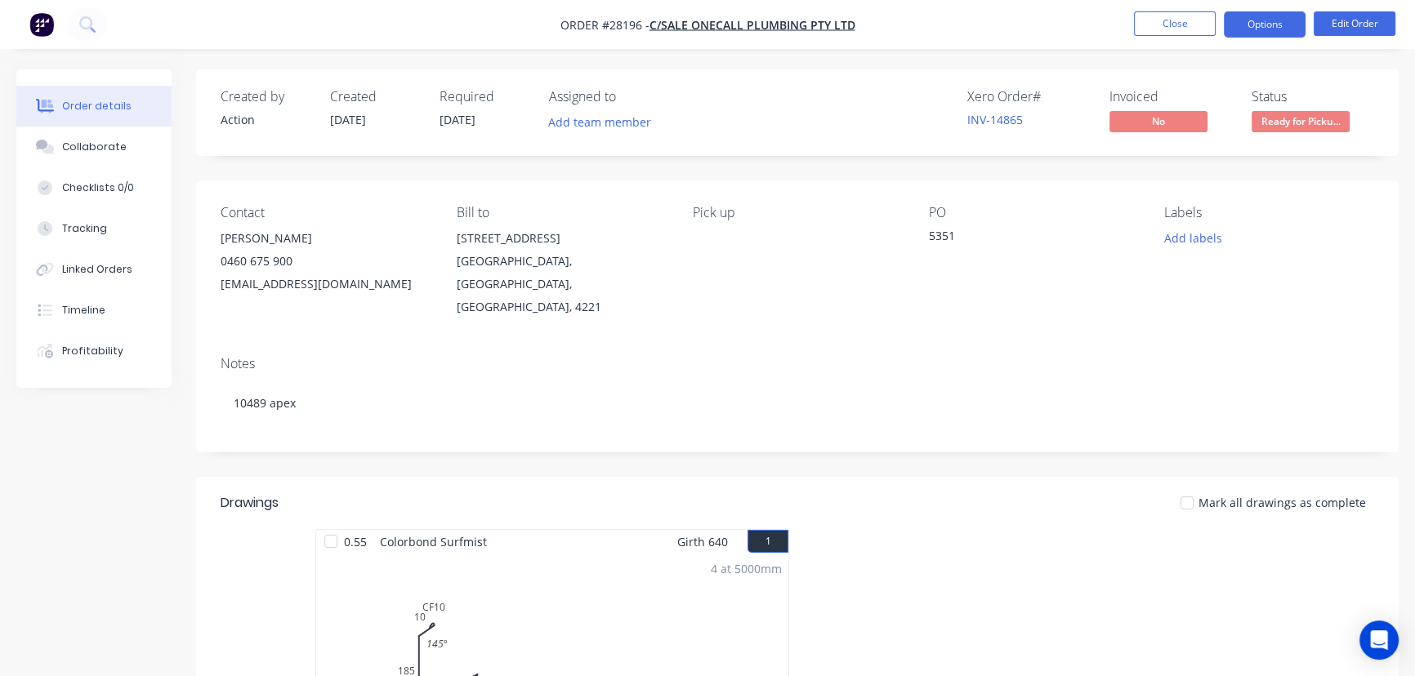
click at [1263, 32] on button "Options" at bounding box center [1265, 24] width 82 height 26
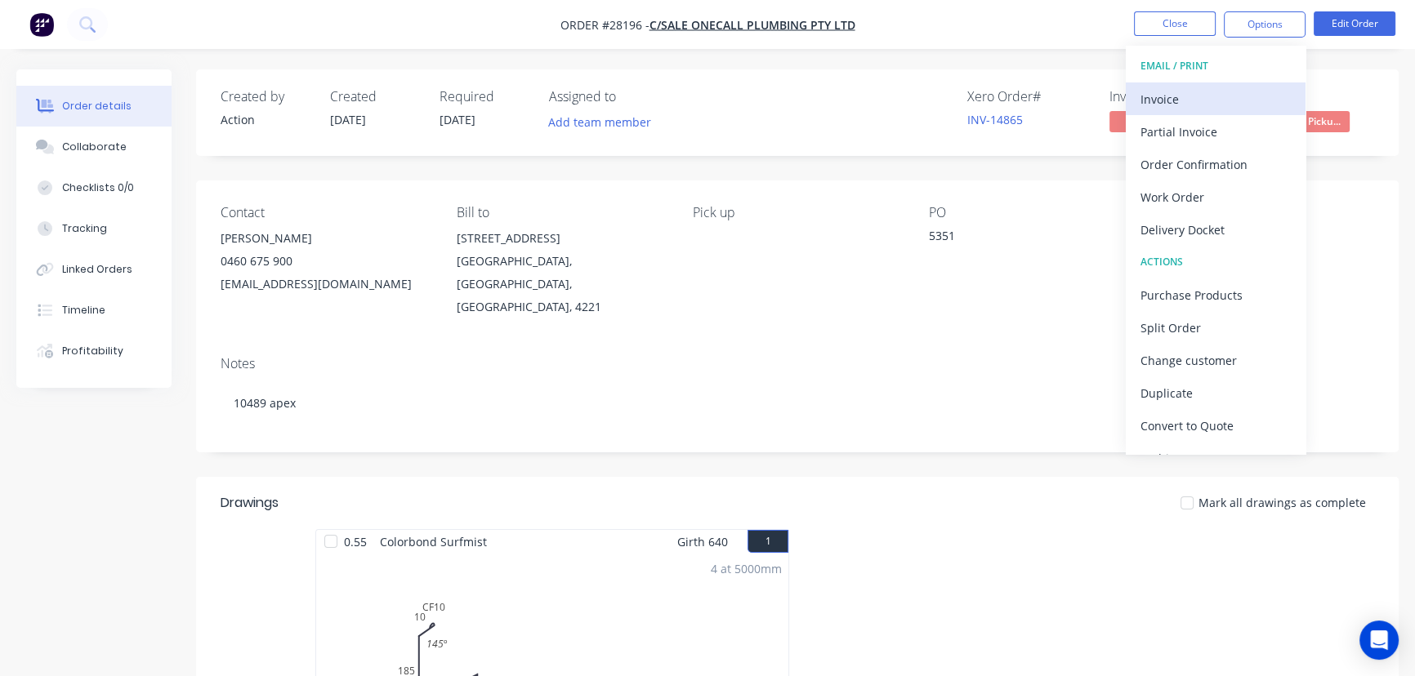
click at [1215, 97] on div "Invoice" at bounding box center [1215, 99] width 150 height 24
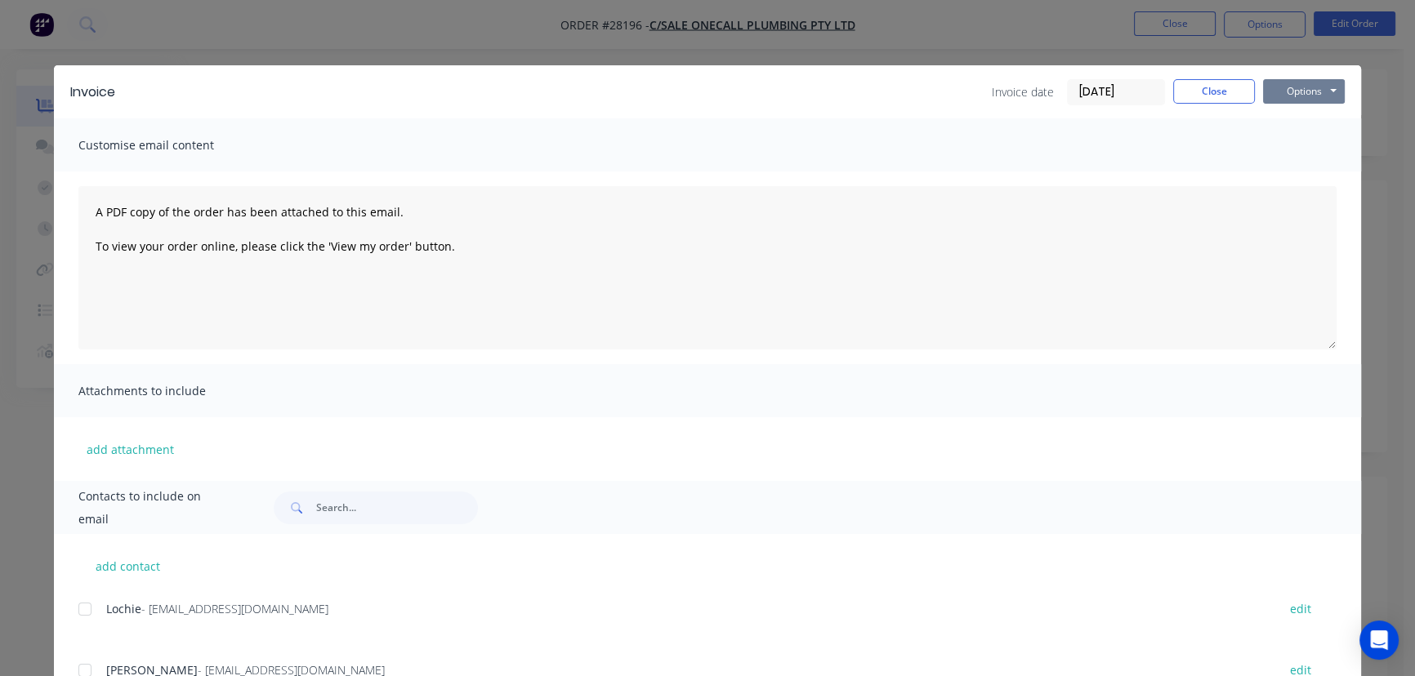
click at [1291, 93] on button "Options" at bounding box center [1304, 91] width 82 height 25
click at [1290, 143] on button "Print" at bounding box center [1315, 147] width 105 height 27
click at [1194, 91] on button "Close" at bounding box center [1214, 91] width 82 height 25
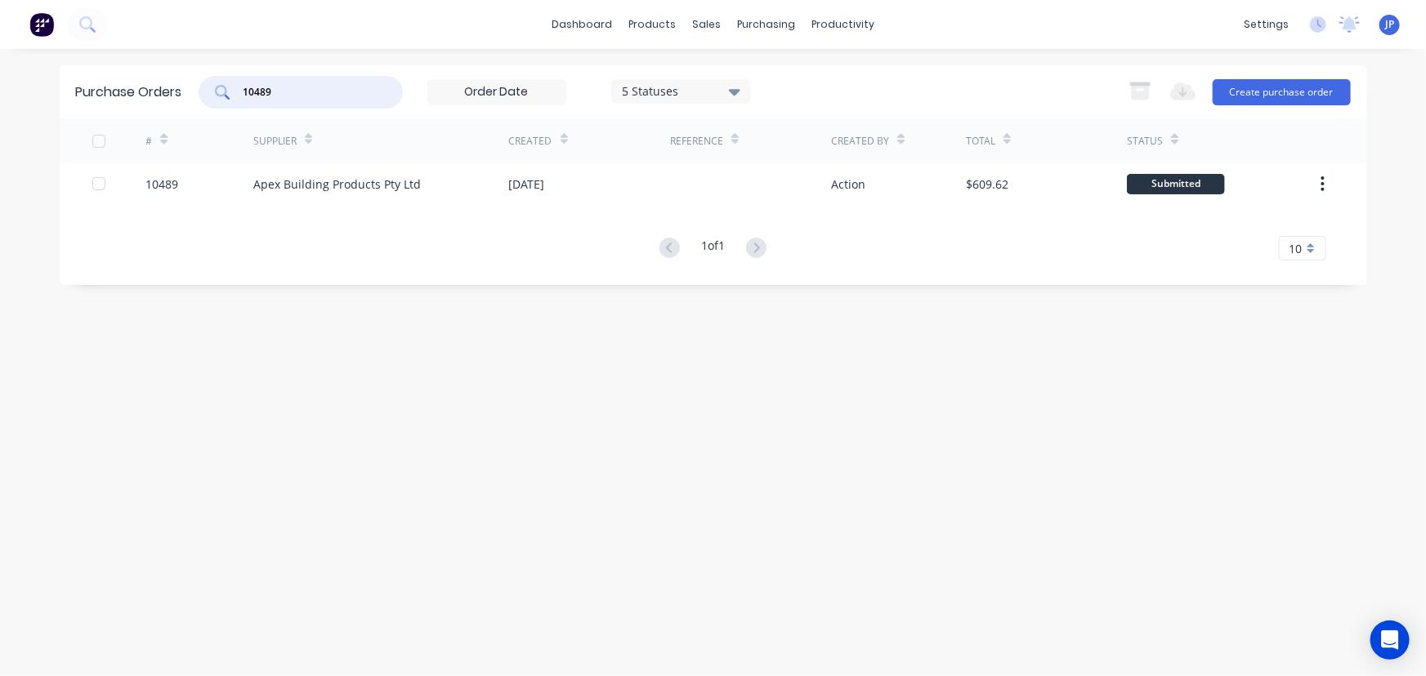
drag, startPoint x: 283, startPoint y: 97, endPoint x: 224, endPoint y: 95, distance: 59.7
click at [224, 95] on div "10489" at bounding box center [301, 92] width 204 height 33
type input "10488"
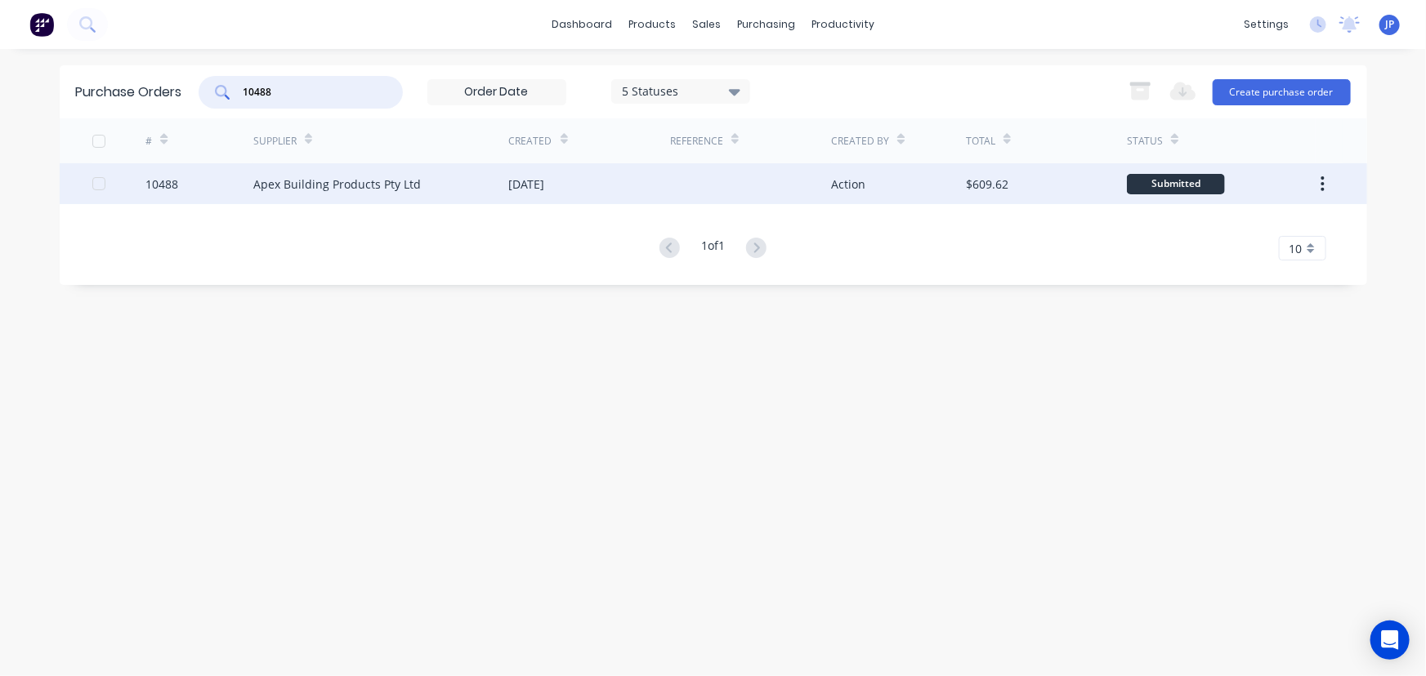
click at [273, 188] on div "Apex Building Products Pty Ltd" at bounding box center [336, 184] width 167 height 17
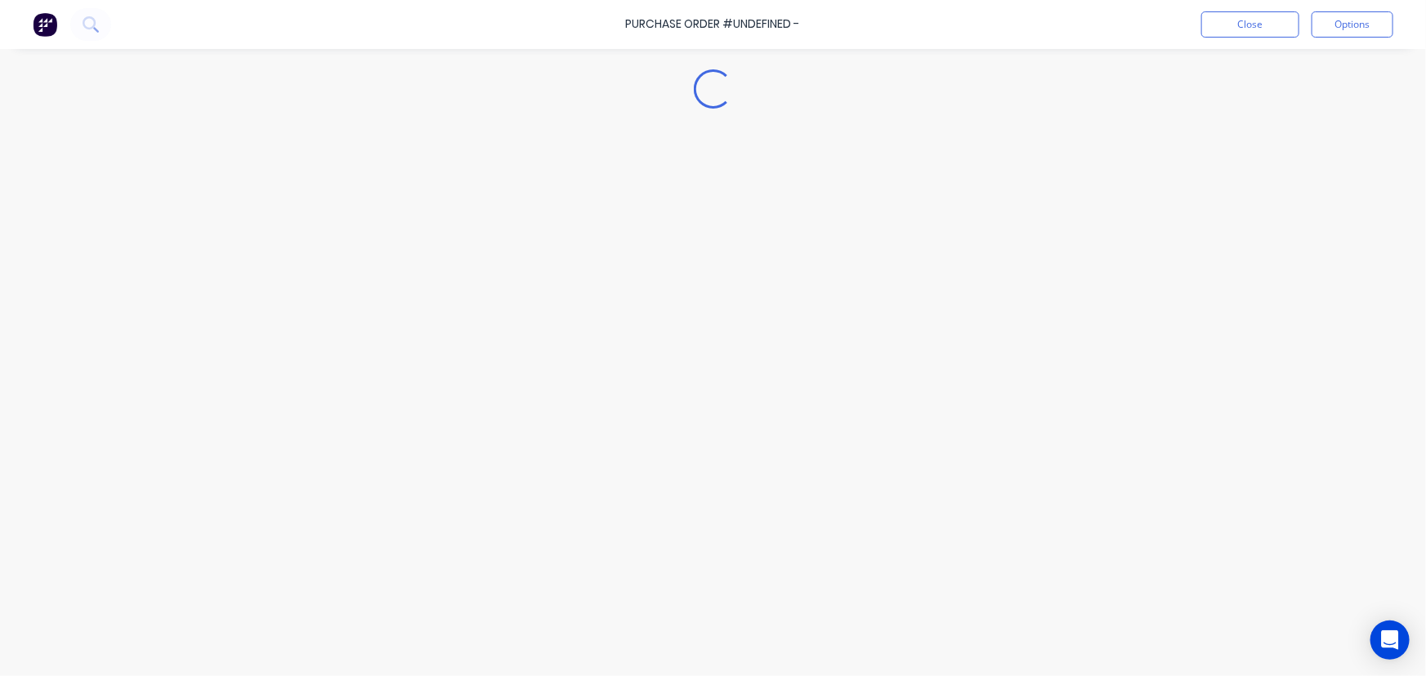
type textarea "x"
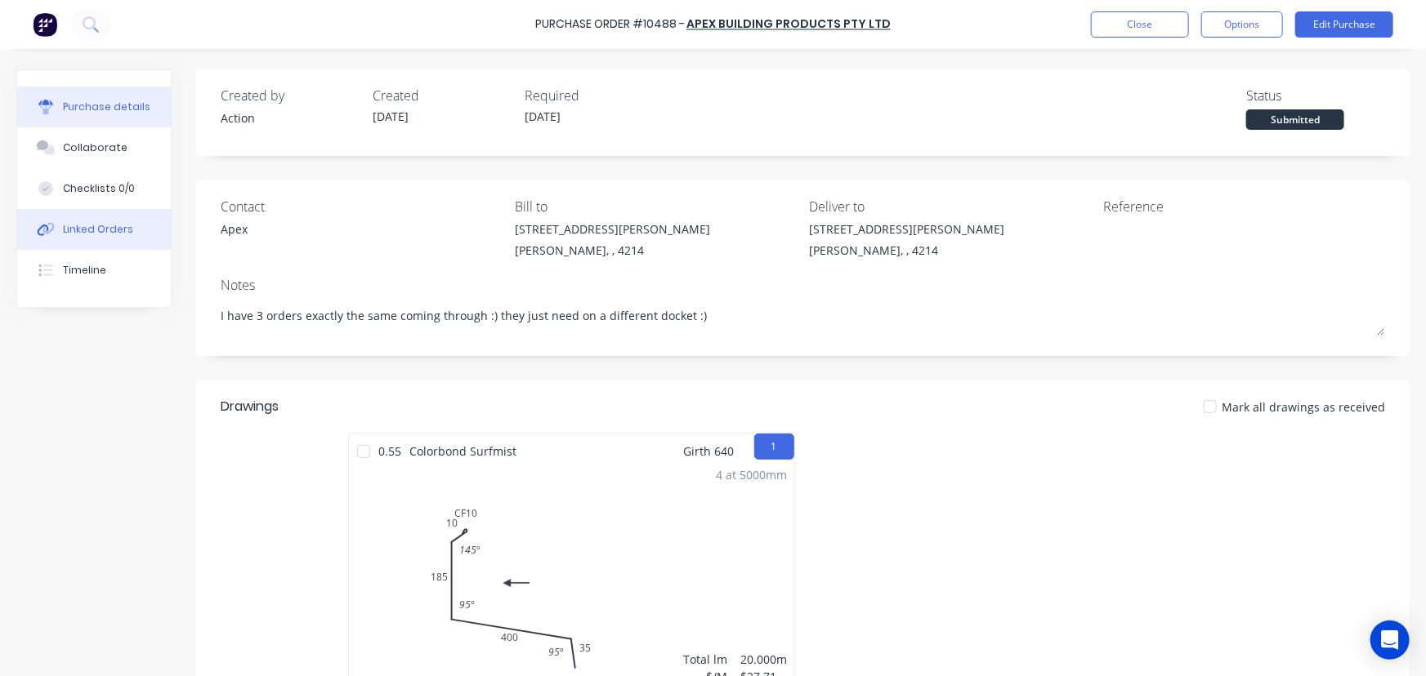
click at [109, 225] on div "Linked Orders" at bounding box center [98, 229] width 70 height 15
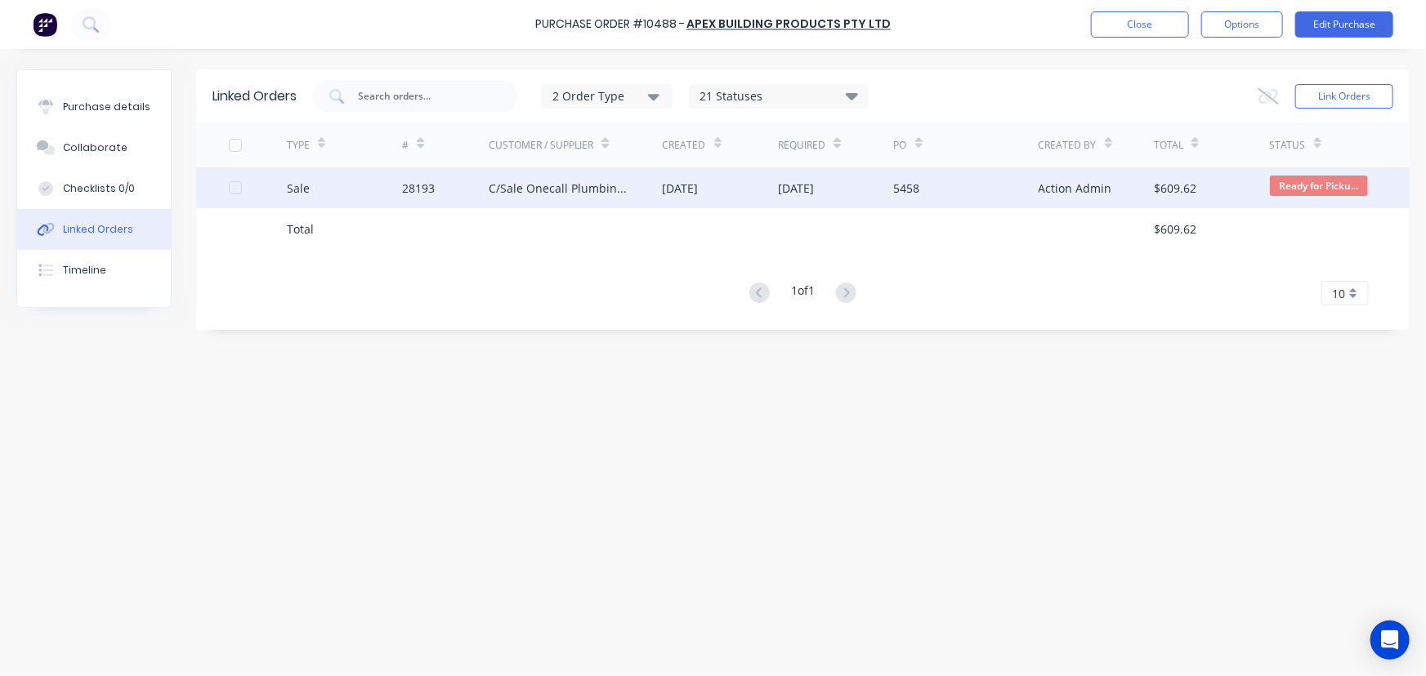
click at [458, 182] on div "28193" at bounding box center [445, 187] width 87 height 41
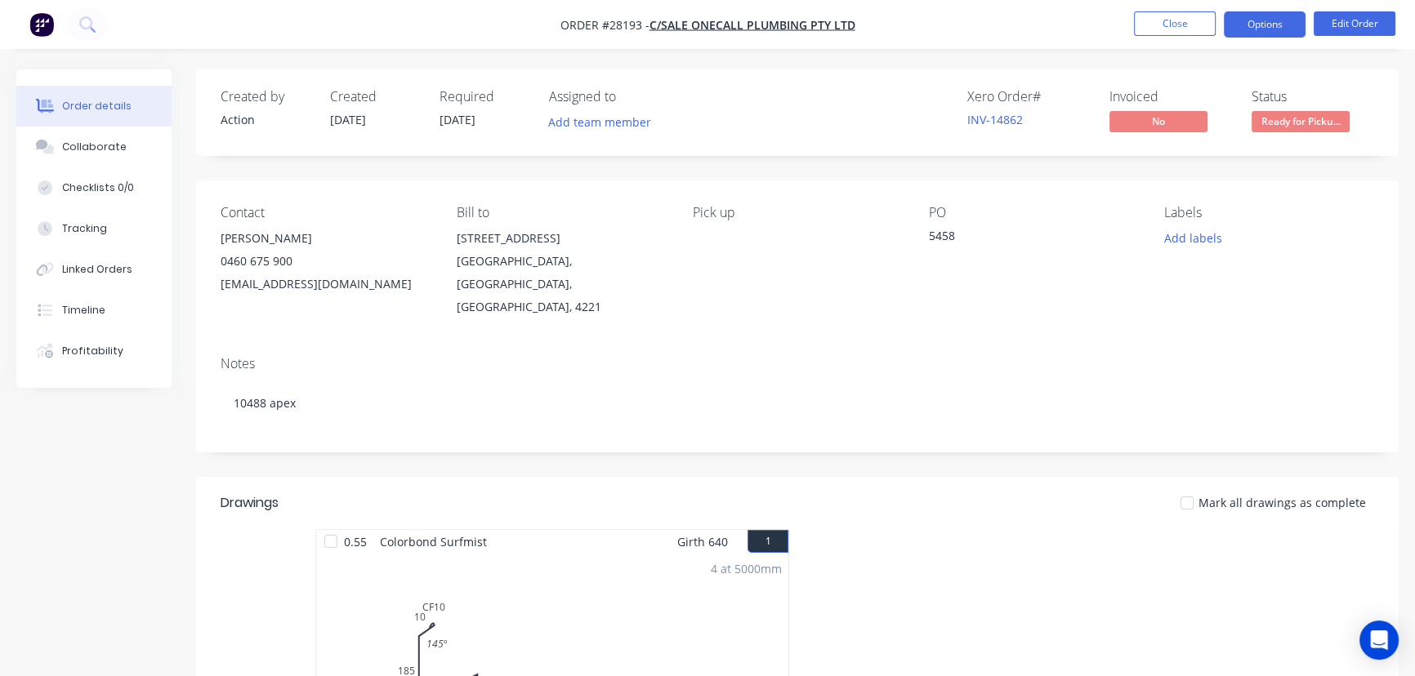
click at [1266, 19] on button "Options" at bounding box center [1265, 24] width 82 height 26
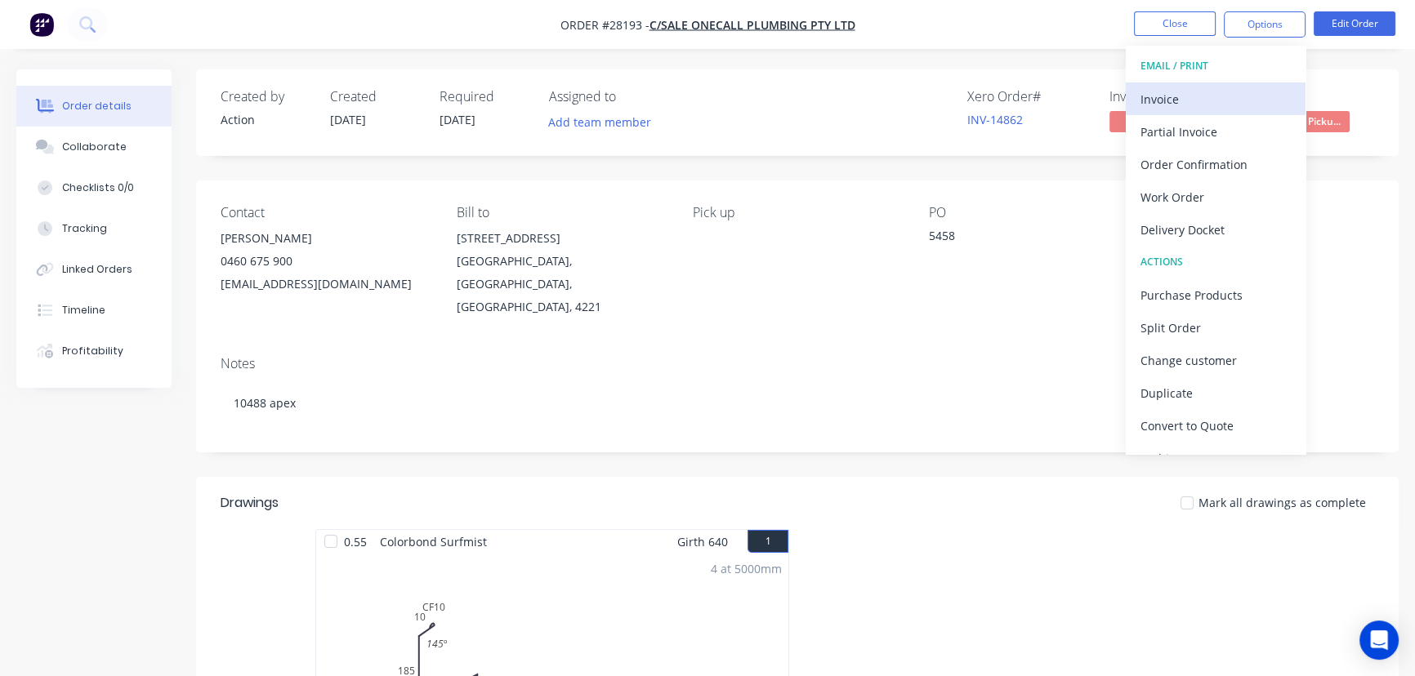
click at [1169, 95] on div "Invoice" at bounding box center [1215, 99] width 150 height 24
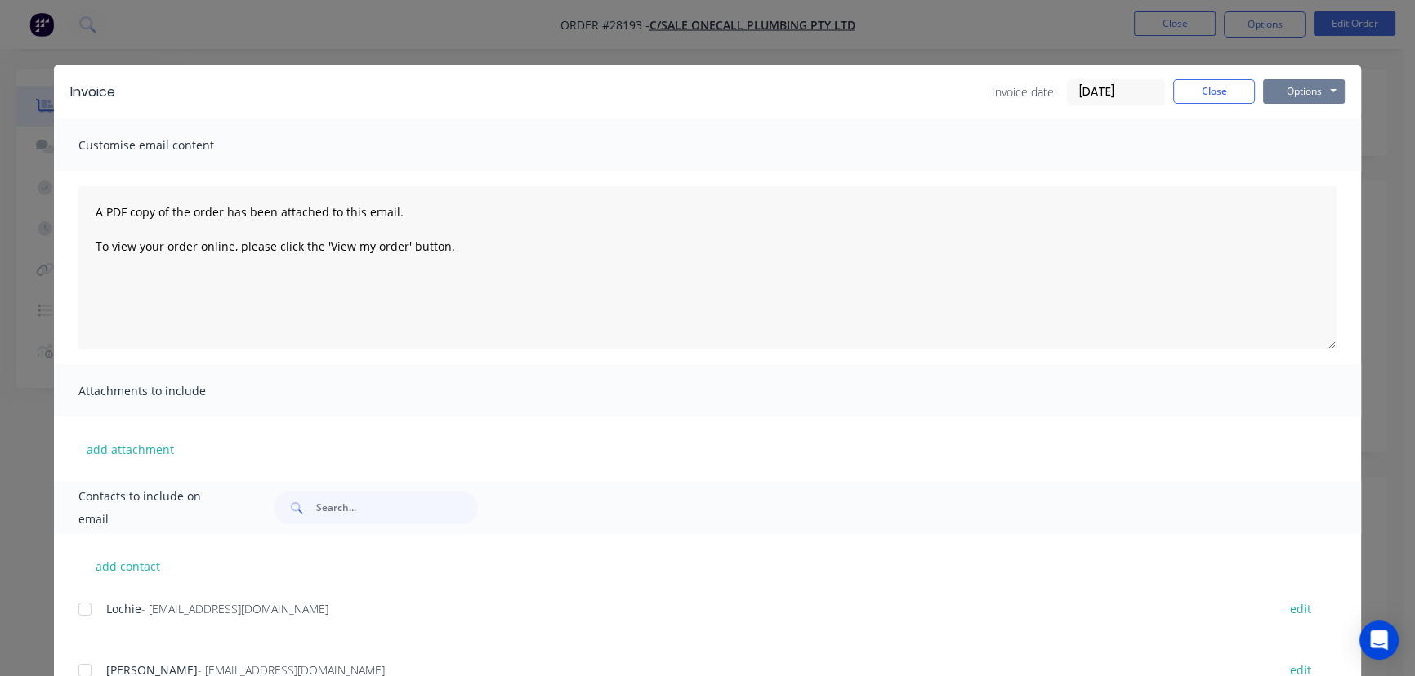
drag, startPoint x: 1271, startPoint y: 91, endPoint x: 1274, endPoint y: 99, distance: 8.8
click at [1273, 91] on button "Options" at bounding box center [1304, 91] width 82 height 25
click at [1280, 149] on button "Print" at bounding box center [1315, 147] width 105 height 27
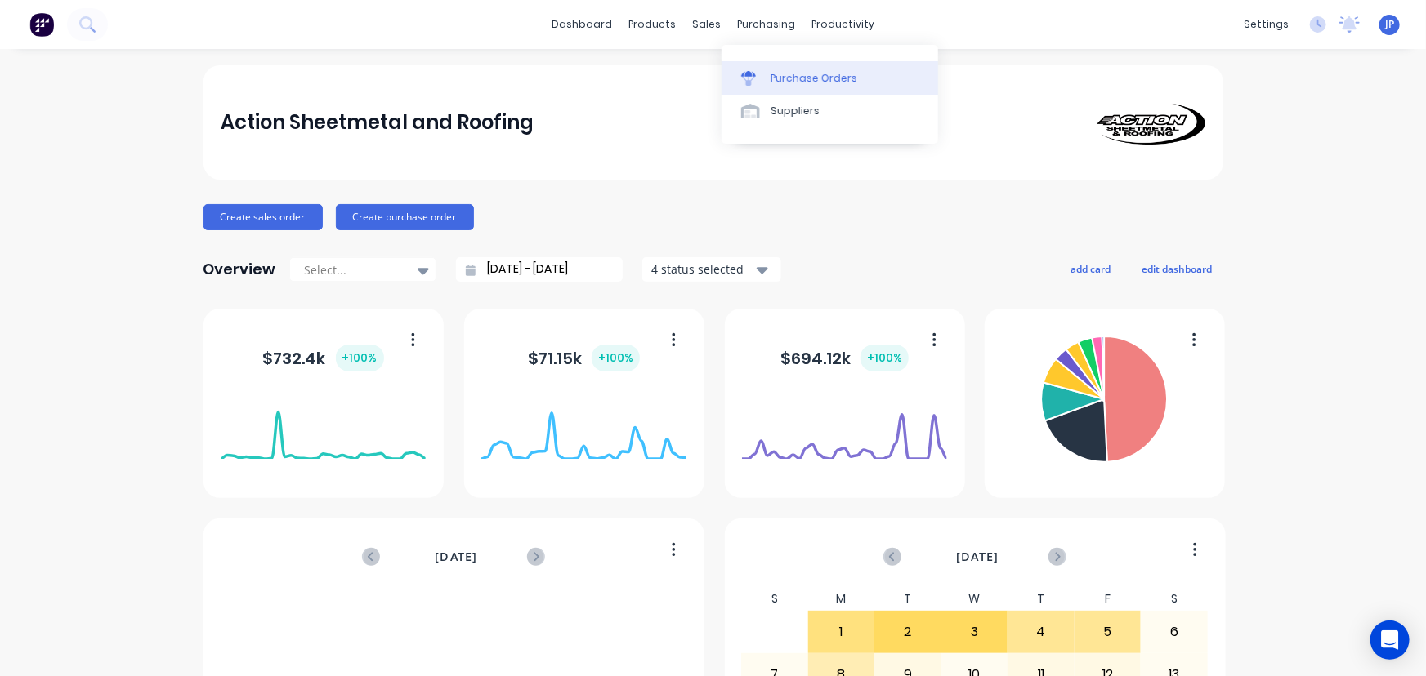
click at [784, 83] on div "Purchase Orders" at bounding box center [813, 78] width 87 height 15
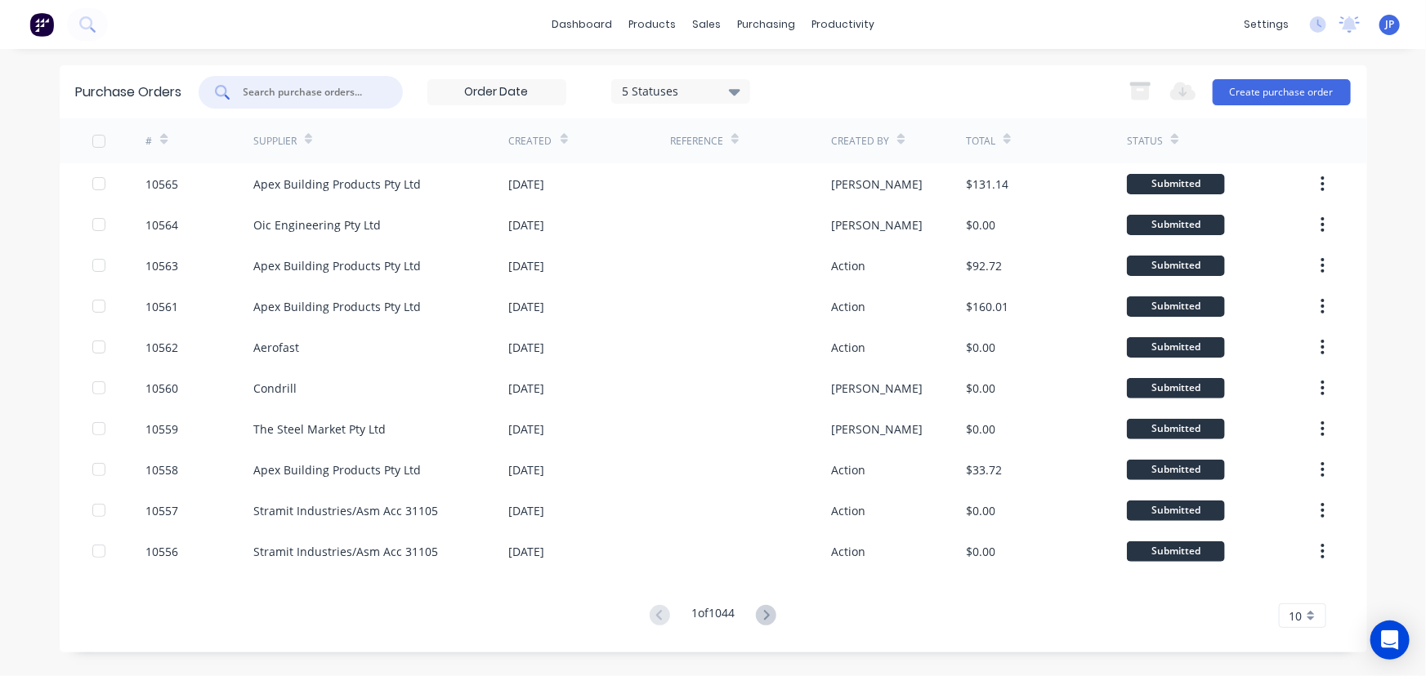
click at [335, 95] on input "text" at bounding box center [310, 92] width 136 height 16
type input "10492"
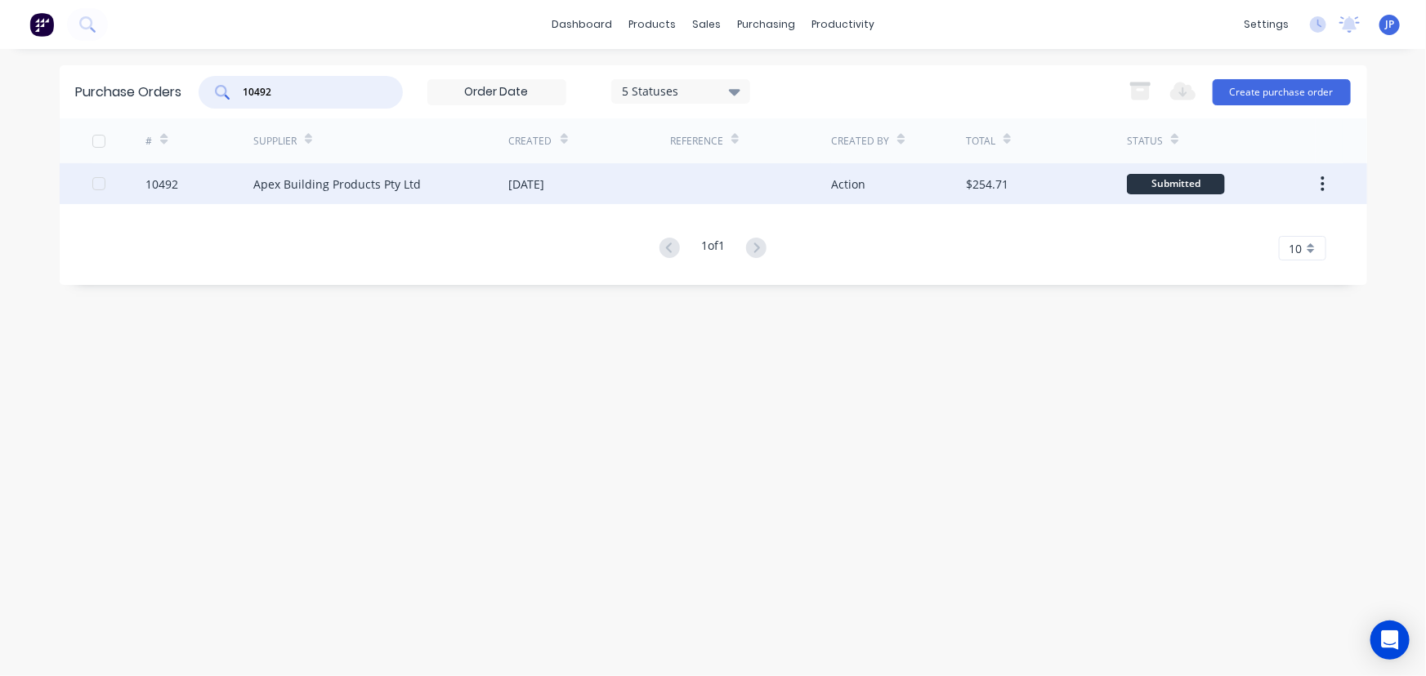
click at [328, 189] on div "Apex Building Products Pty Ltd" at bounding box center [336, 184] width 167 height 17
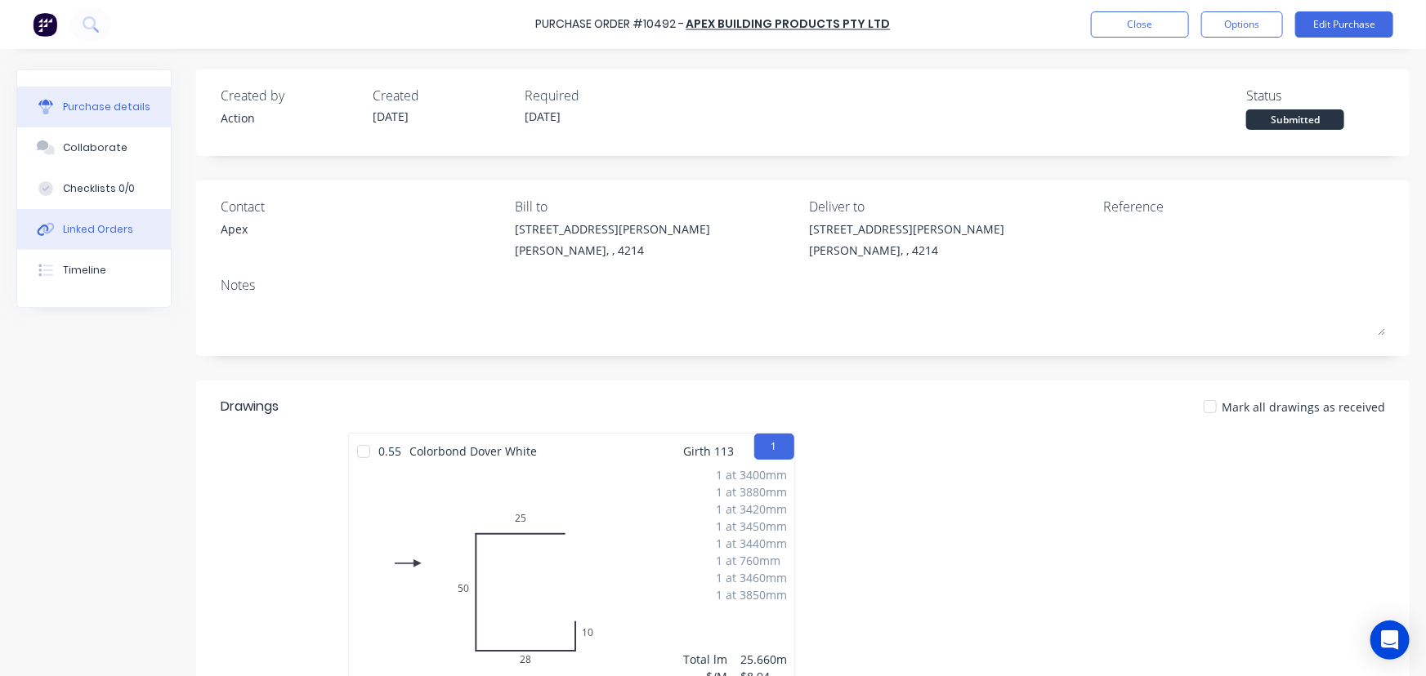
click at [93, 225] on div "Linked Orders" at bounding box center [98, 229] width 70 height 15
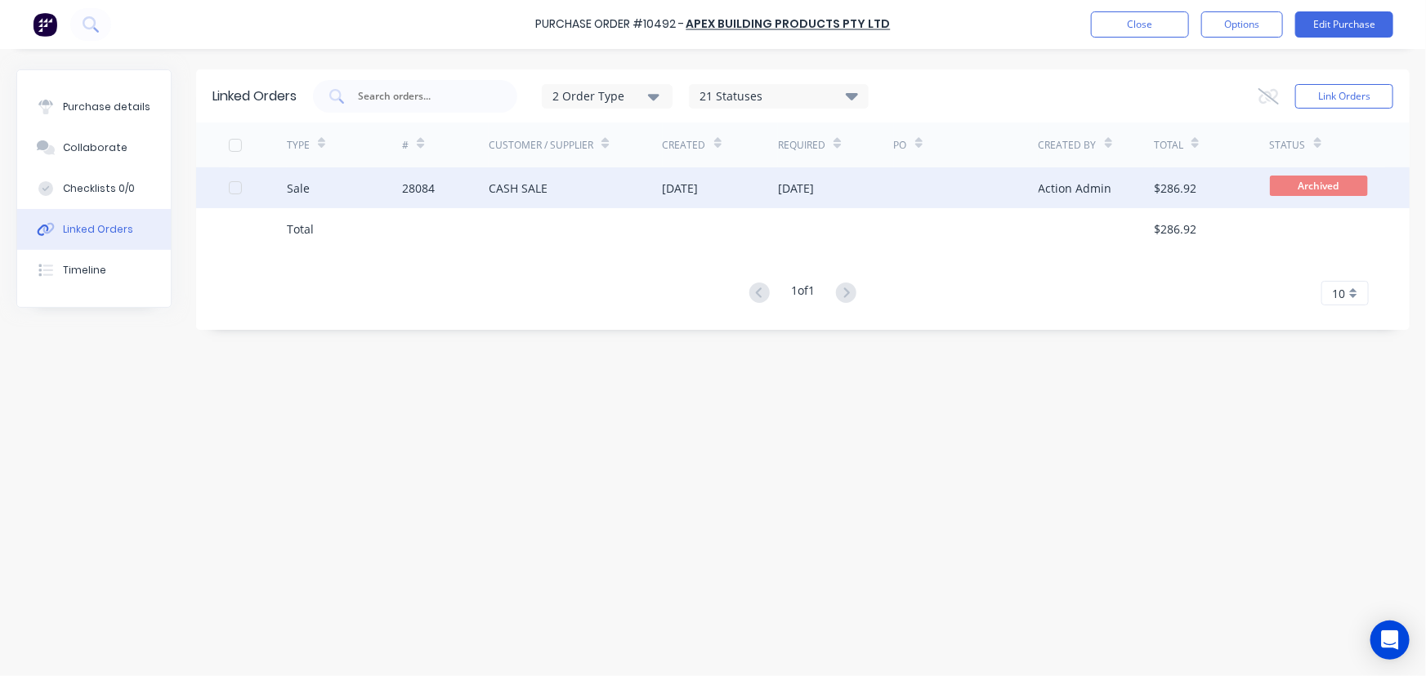
click at [436, 170] on div "28084" at bounding box center [445, 187] width 87 height 41
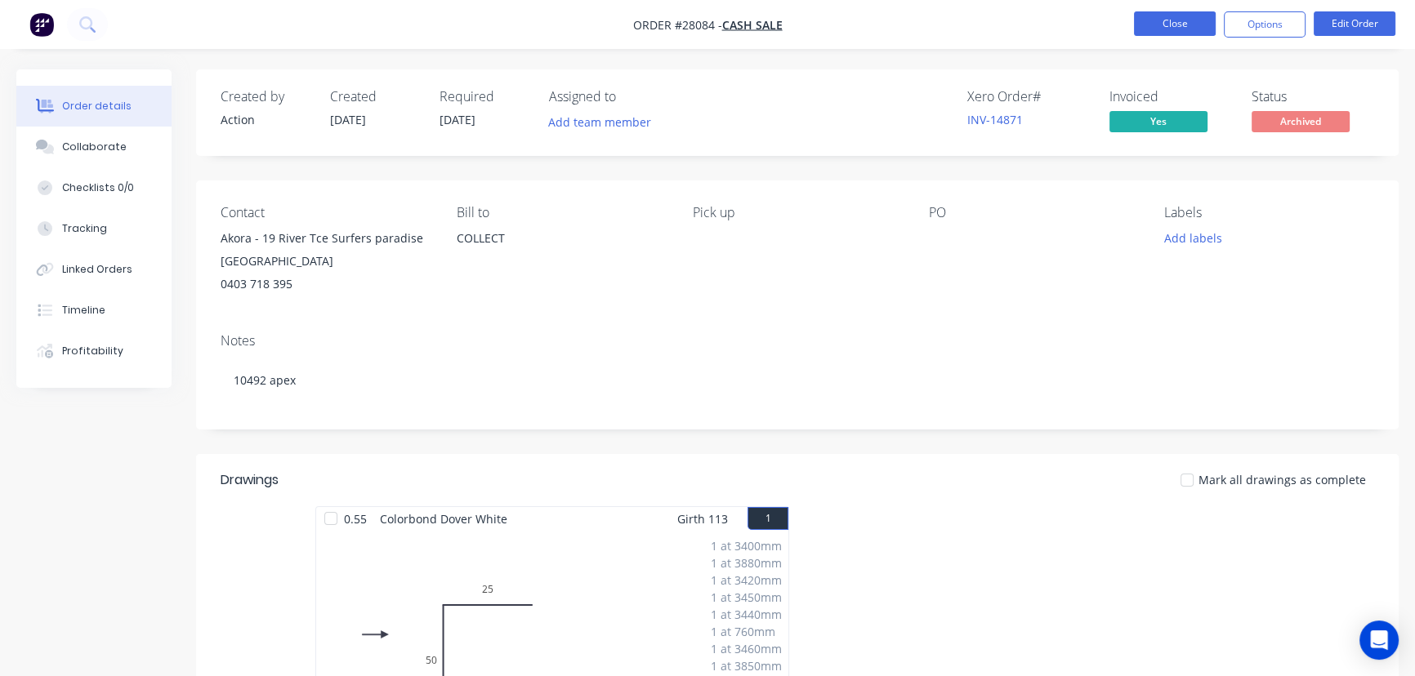
click at [1151, 27] on button "Close" at bounding box center [1175, 23] width 82 height 25
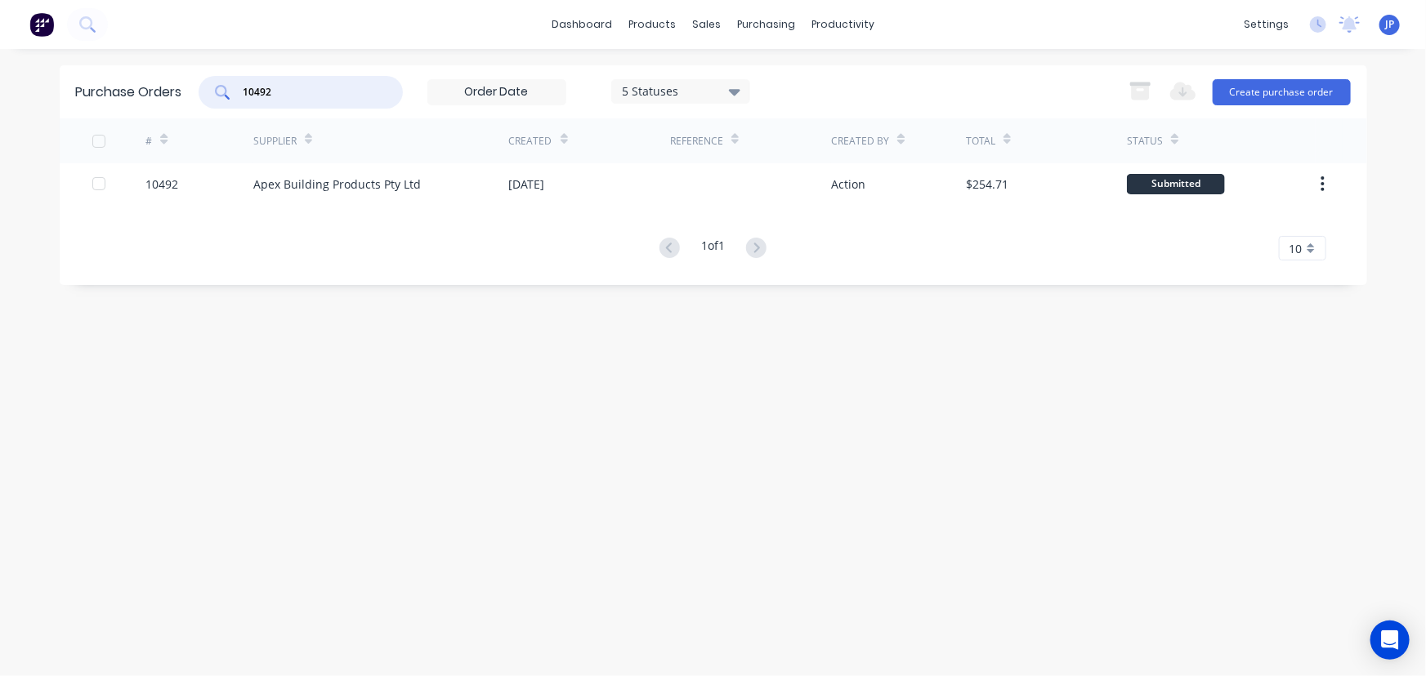
drag, startPoint x: 285, startPoint y: 96, endPoint x: 228, endPoint y: 91, distance: 57.3
click at [232, 97] on div "10492" at bounding box center [301, 92] width 204 height 33
type input "10497"
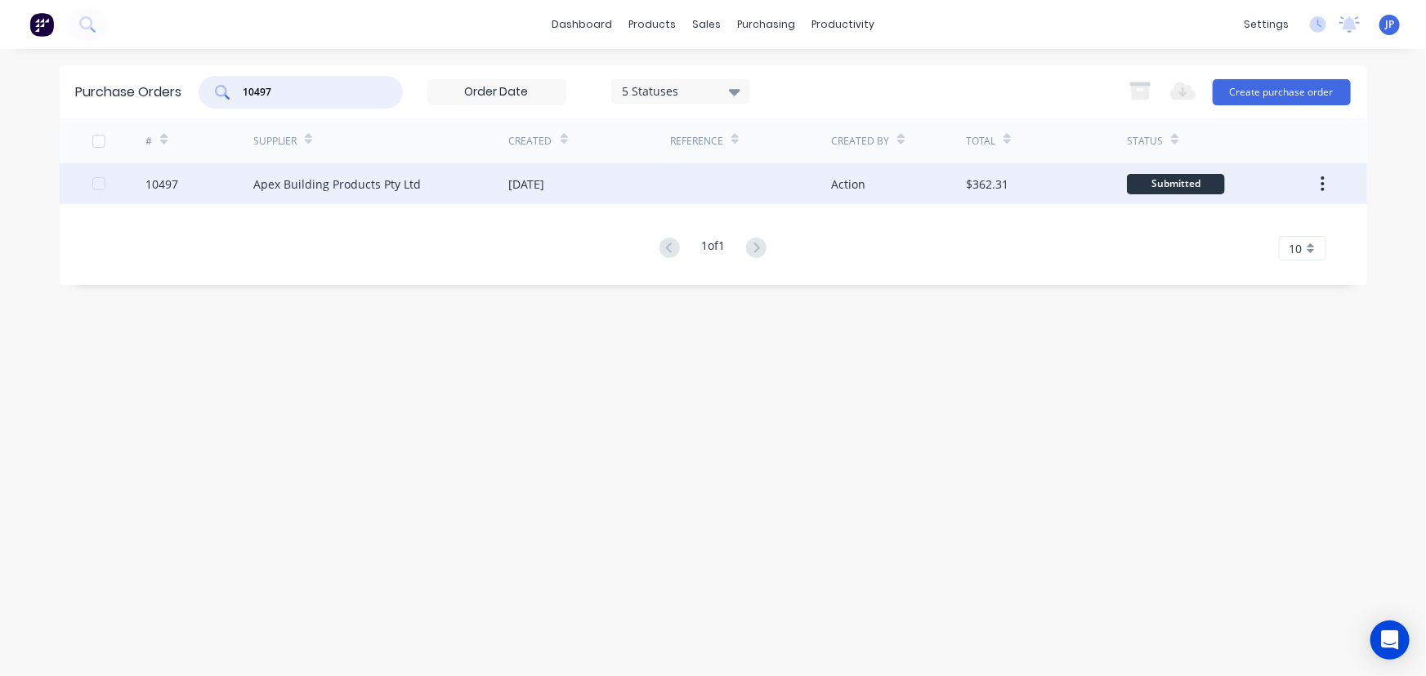
click at [277, 184] on div "Apex Building Products Pty Ltd" at bounding box center [336, 184] width 167 height 17
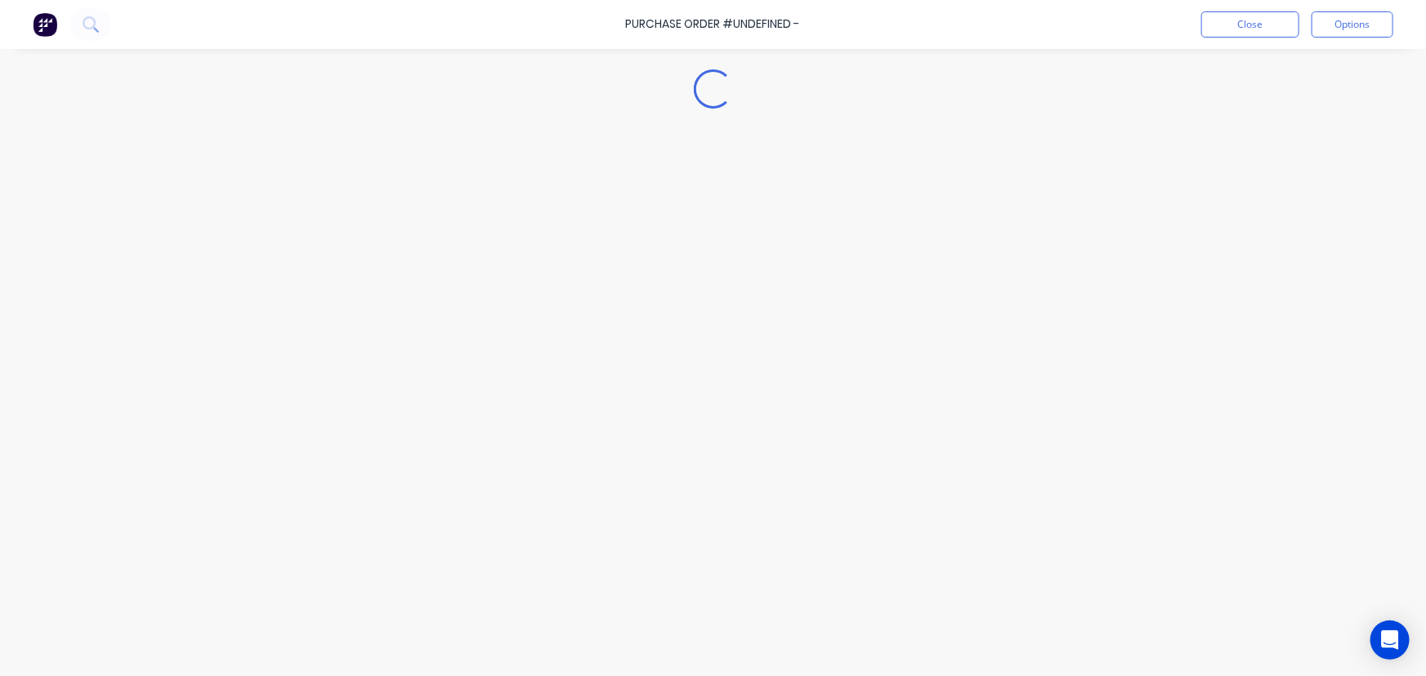
type textarea "x"
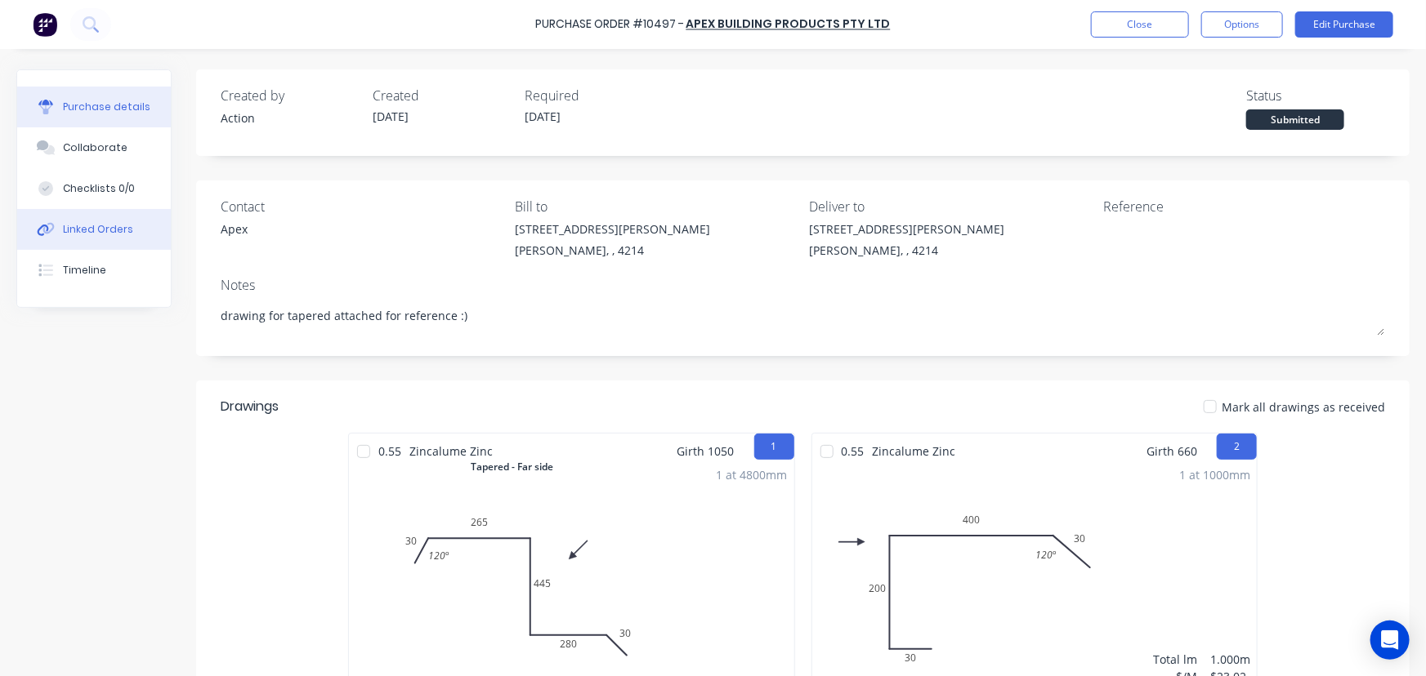
click at [114, 236] on div "Linked Orders" at bounding box center [98, 229] width 70 height 15
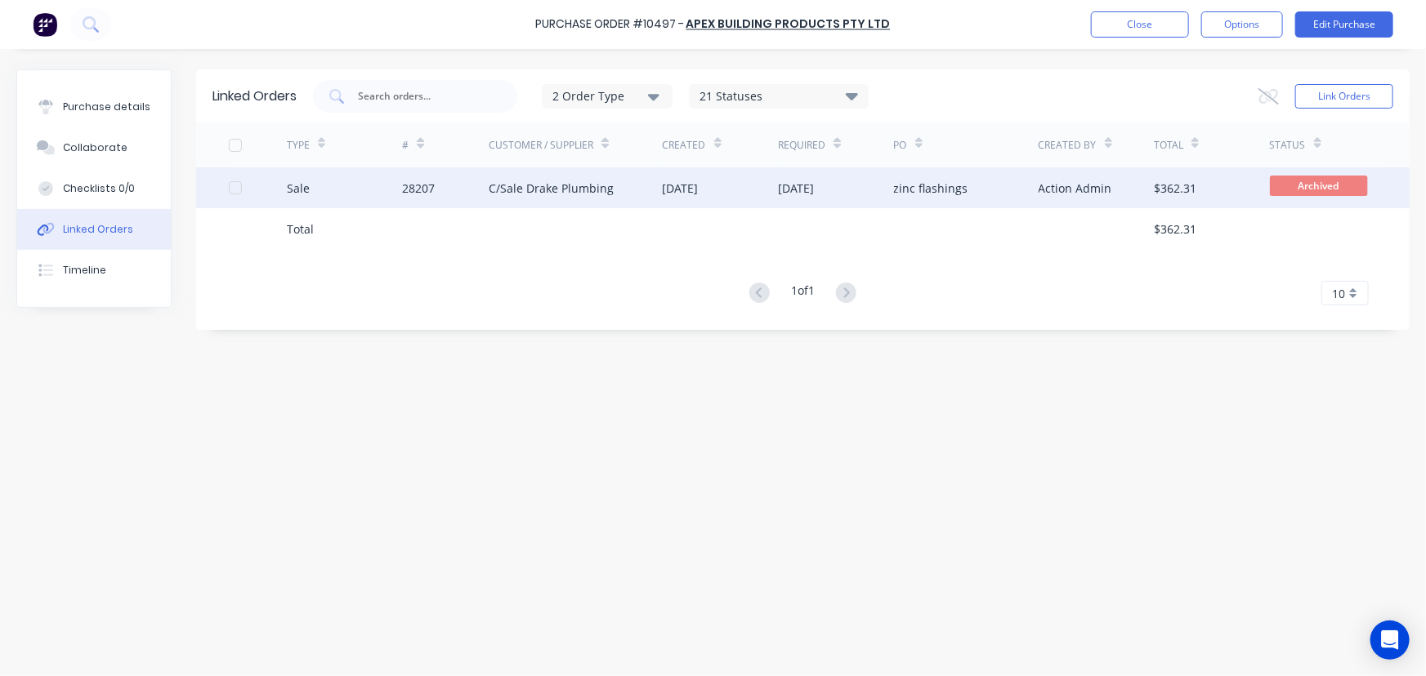
click at [453, 188] on div "28207" at bounding box center [445, 187] width 87 height 41
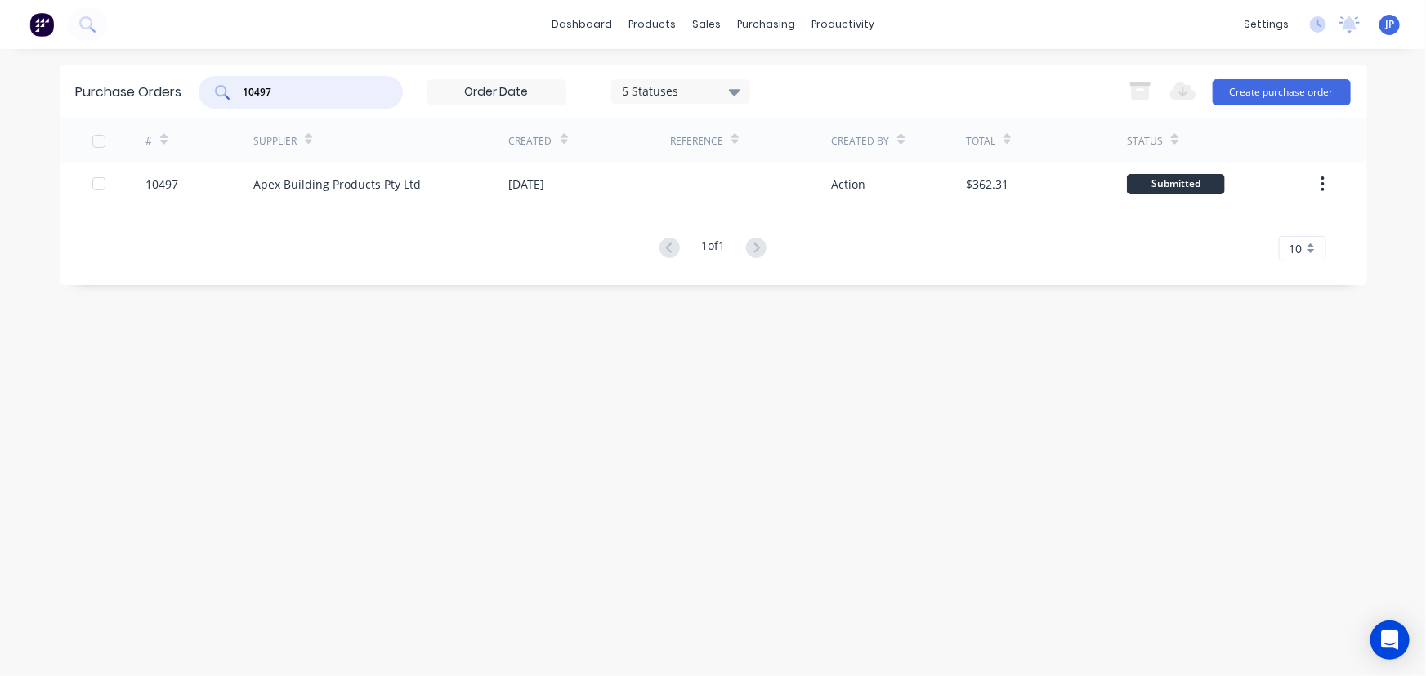
drag, startPoint x: 272, startPoint y: 92, endPoint x: 236, endPoint y: 96, distance: 36.1
click at [236, 96] on div "10497" at bounding box center [301, 92] width 204 height 33
type input "10503"
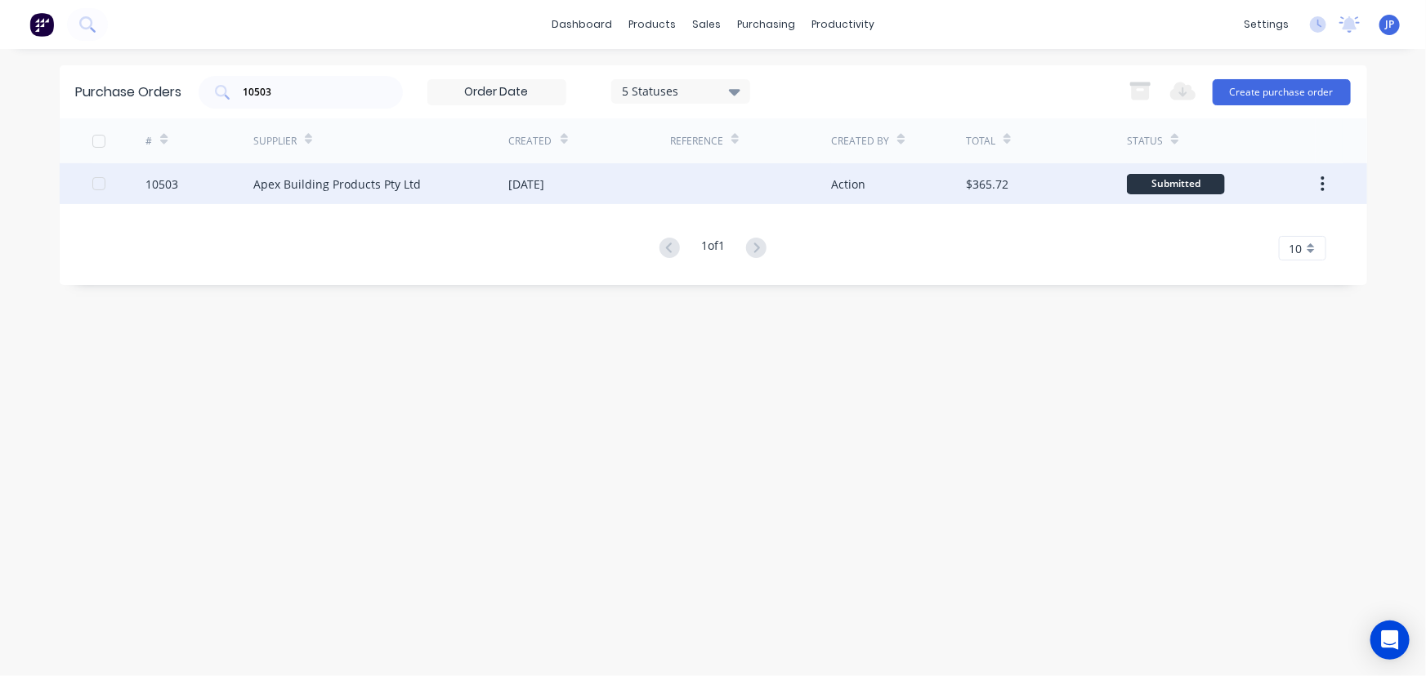
click at [299, 189] on div "Apex Building Products Pty Ltd" at bounding box center [336, 184] width 167 height 17
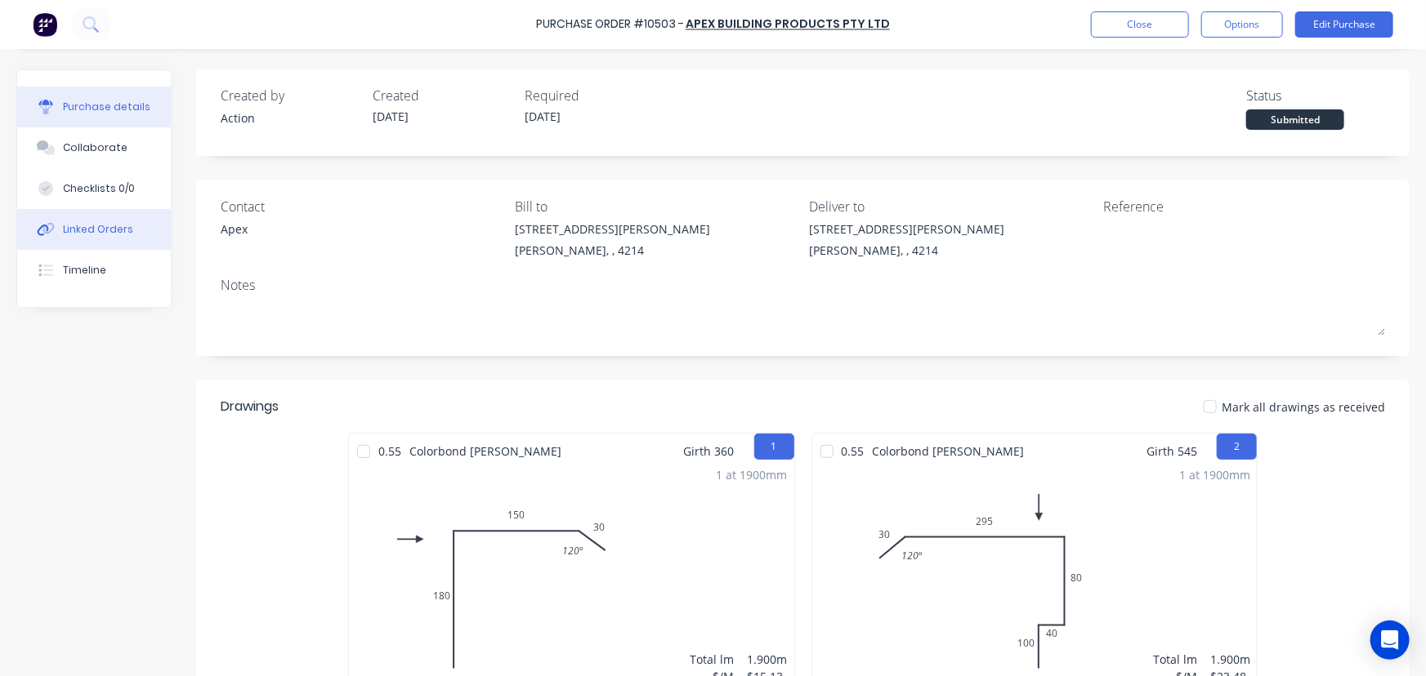
click at [106, 226] on div "Linked Orders" at bounding box center [98, 229] width 70 height 15
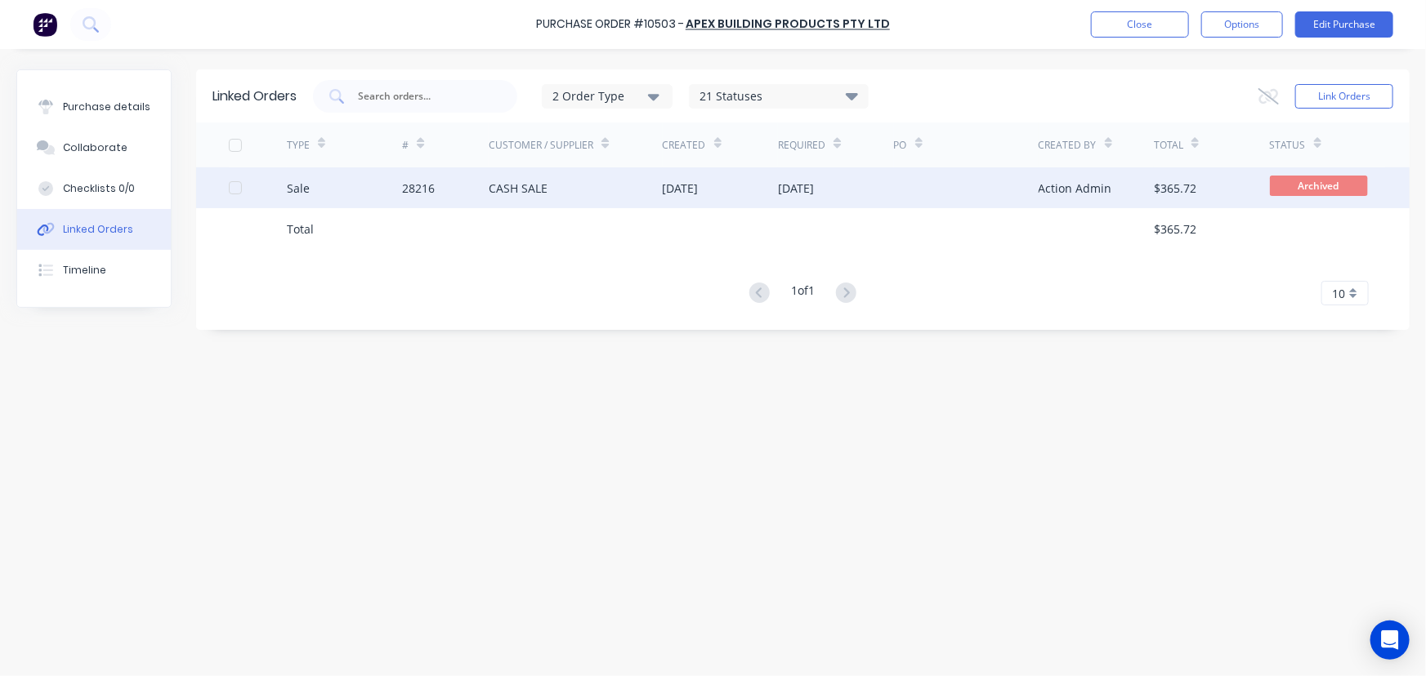
click at [420, 190] on div "28216" at bounding box center [418, 188] width 33 height 17
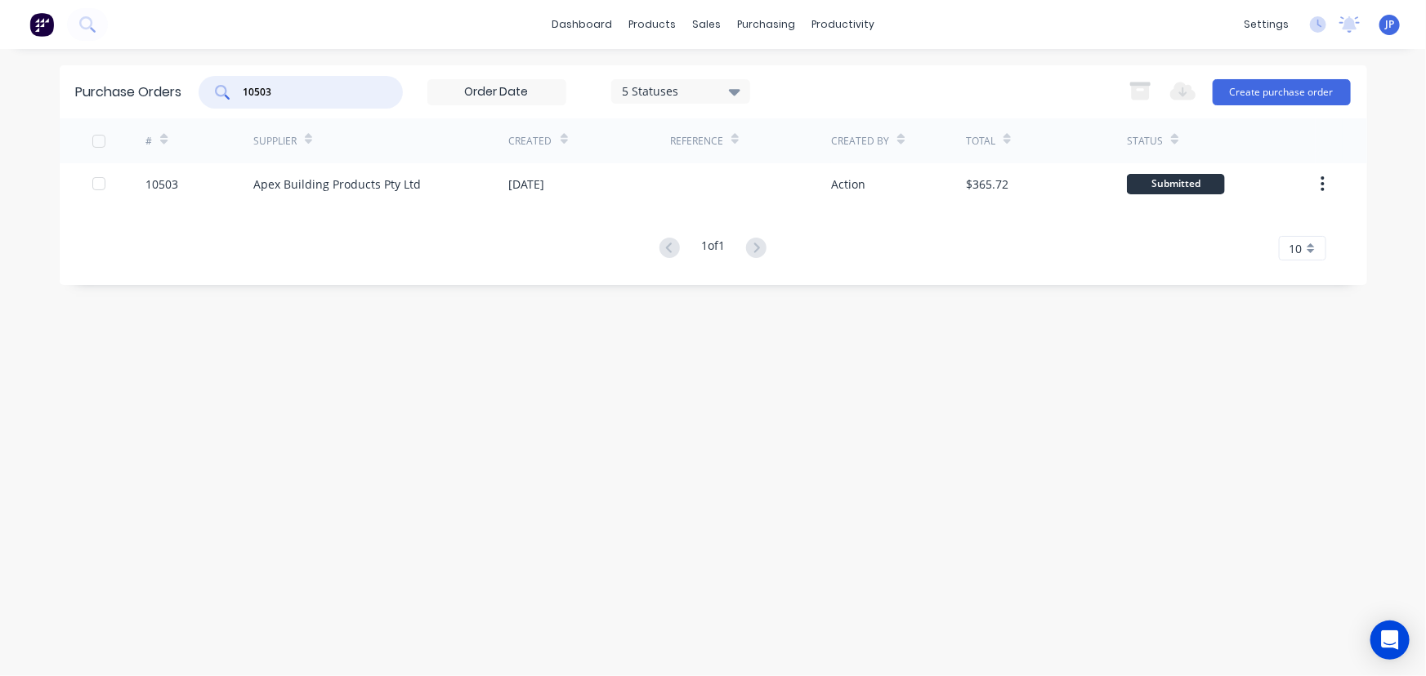
drag, startPoint x: 287, startPoint y: 87, endPoint x: 221, endPoint y: 94, distance: 66.5
click at [221, 94] on div "10503" at bounding box center [301, 92] width 204 height 33
type input "10504"
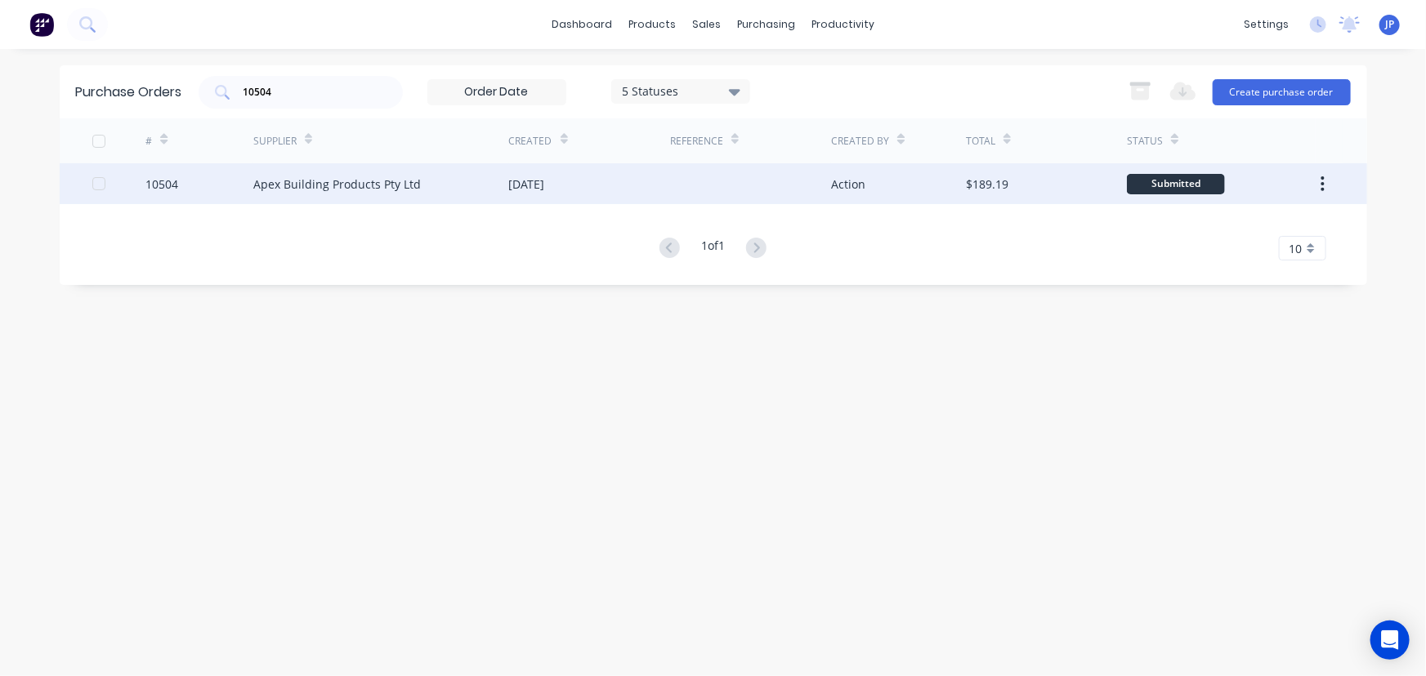
click at [297, 181] on div "Apex Building Products Pty Ltd" at bounding box center [336, 184] width 167 height 17
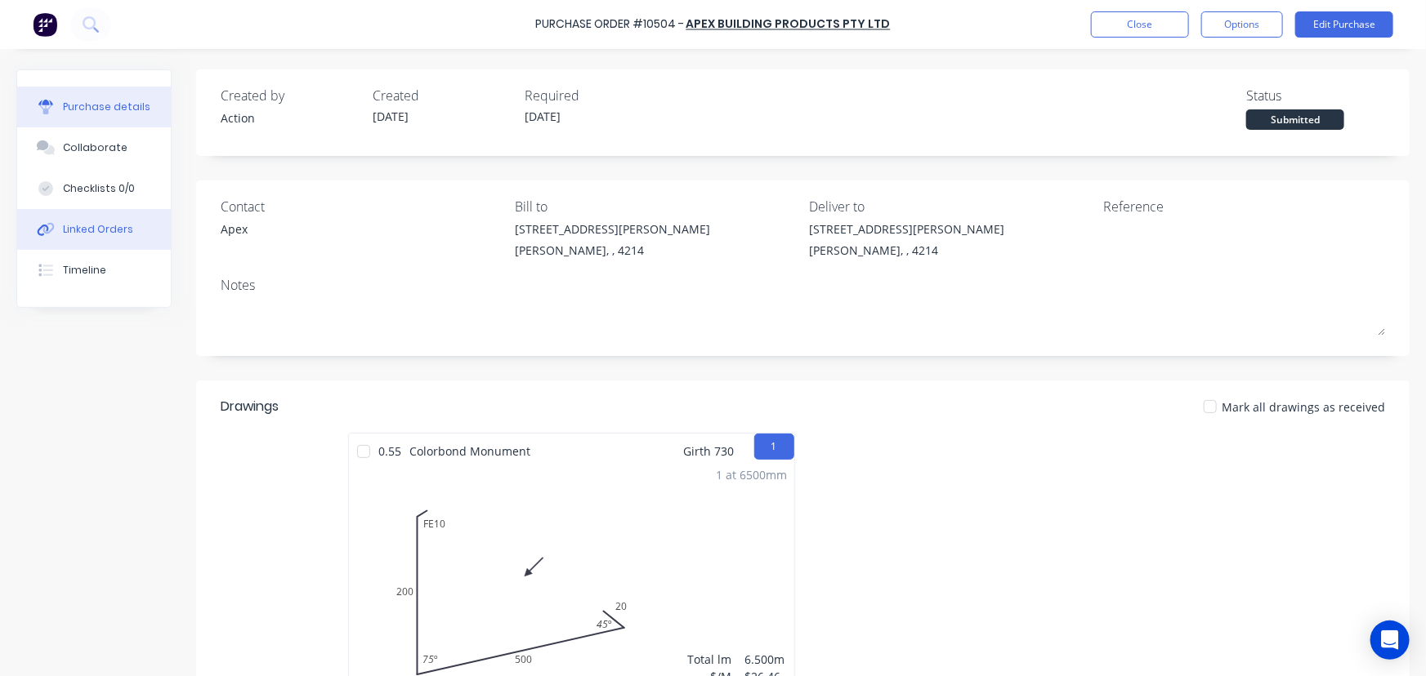
click at [118, 220] on button "Linked Orders" at bounding box center [94, 229] width 154 height 41
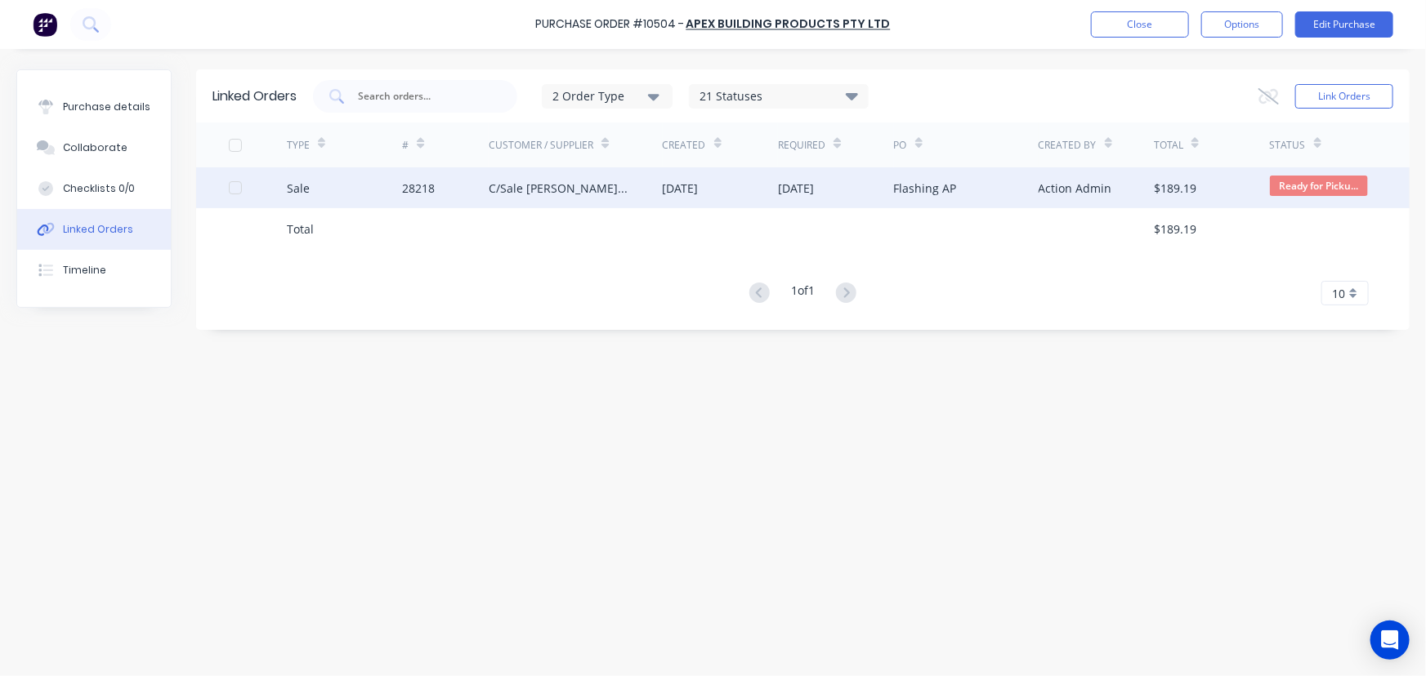
click at [559, 181] on div "C/Sale [PERSON_NAME] Plumbing" at bounding box center [559, 188] width 141 height 17
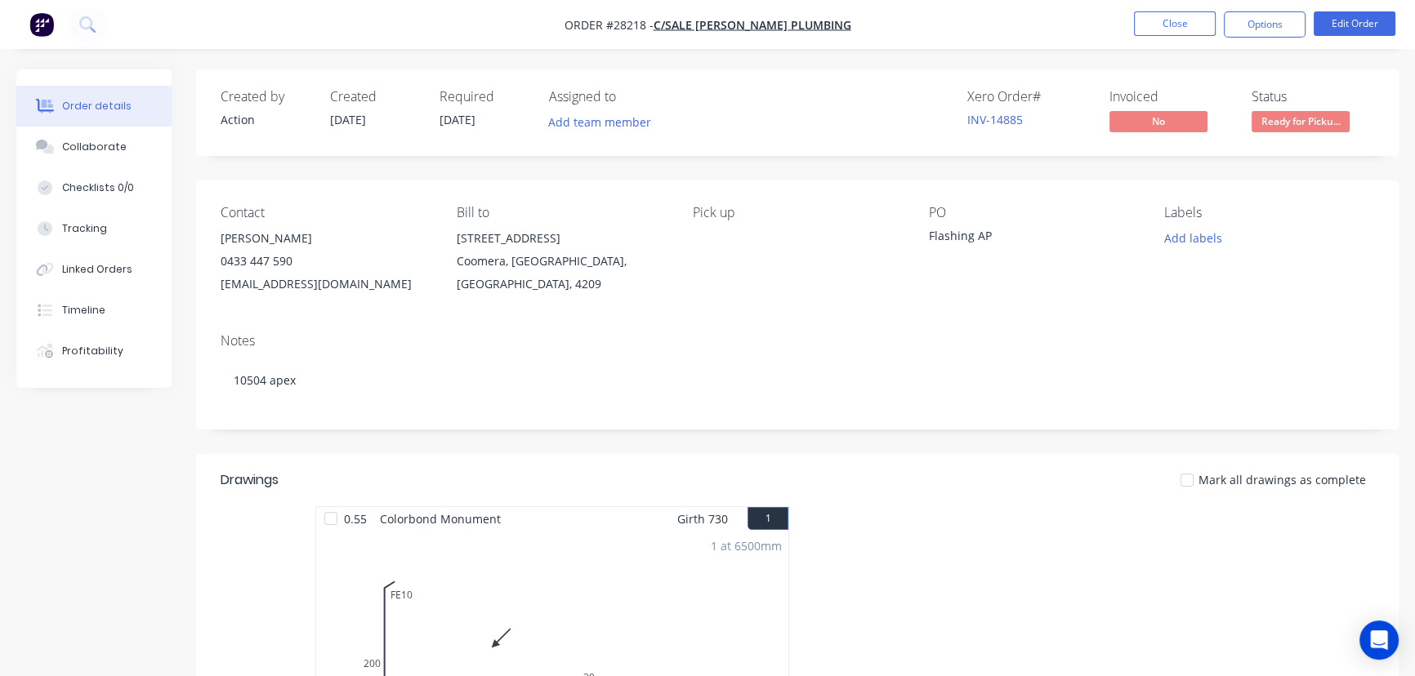
drag, startPoint x: 1270, startPoint y: 20, endPoint x: 1261, endPoint y: 38, distance: 20.8
click at [1269, 20] on button "Options" at bounding box center [1265, 24] width 82 height 26
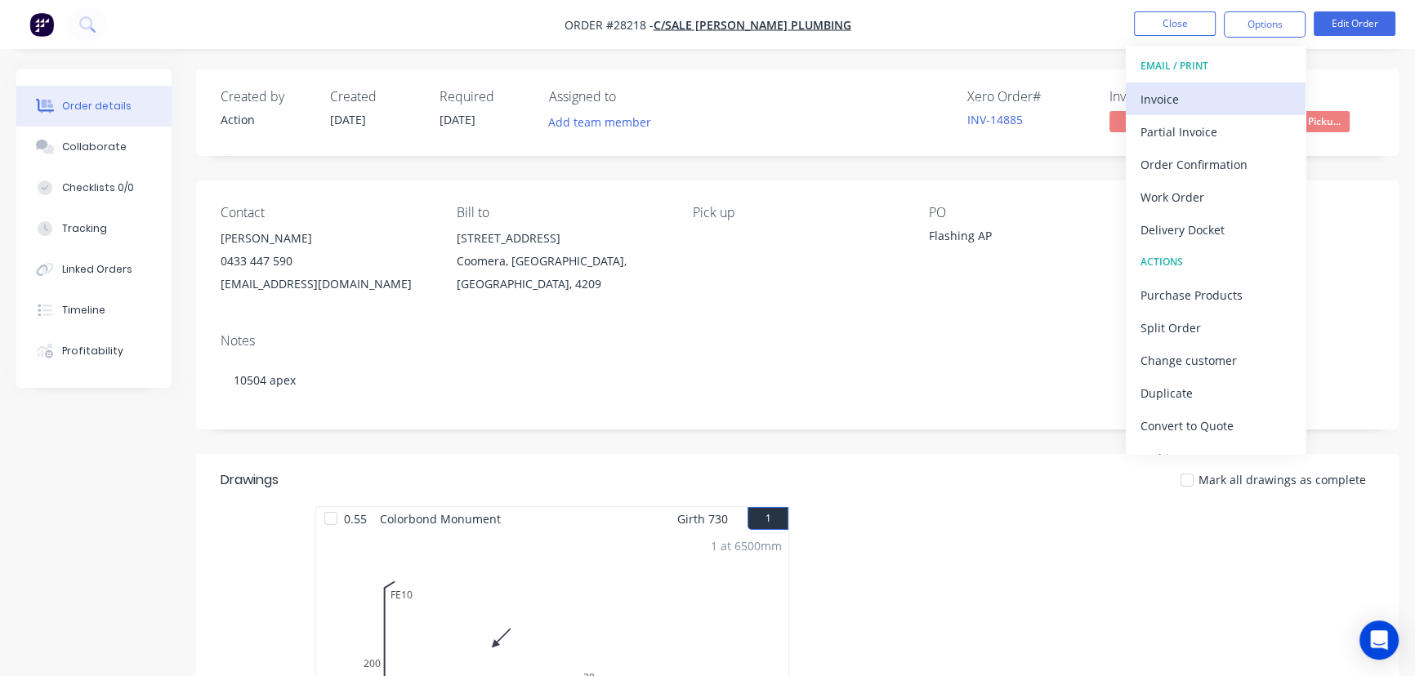
click at [1207, 100] on div "Invoice" at bounding box center [1215, 99] width 150 height 24
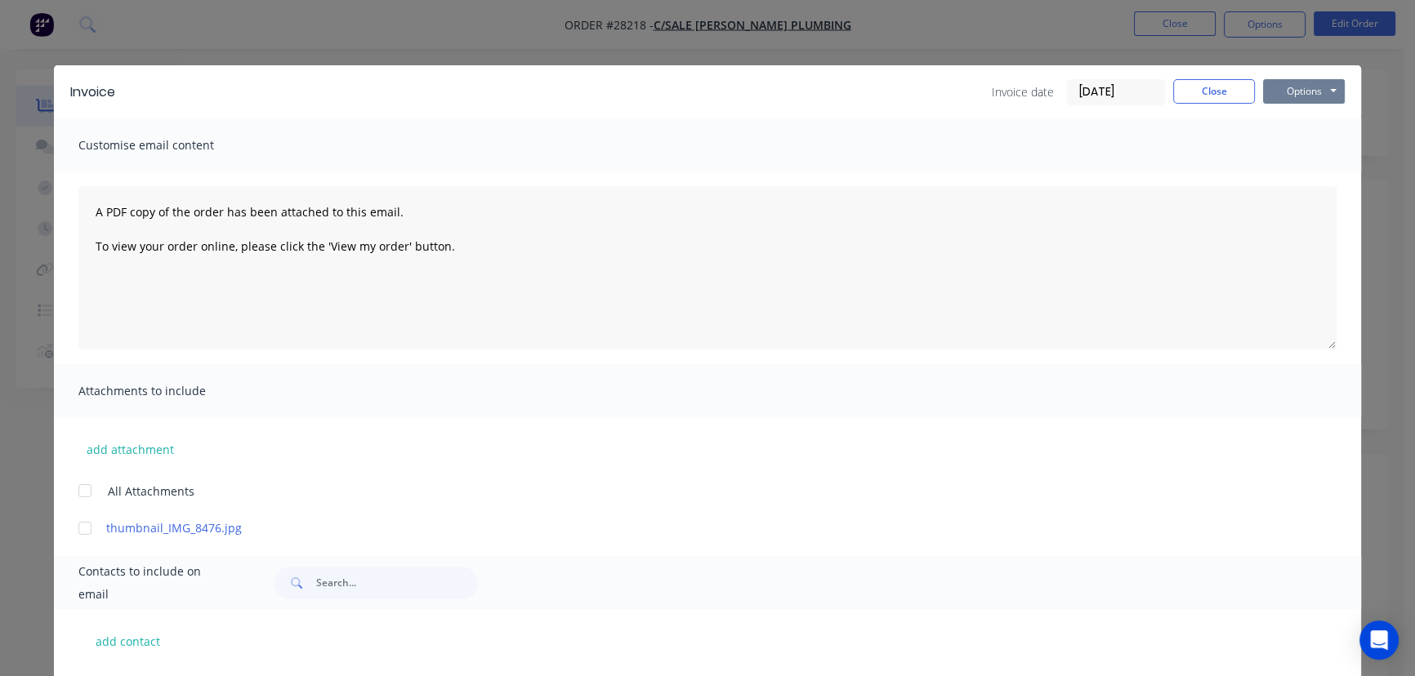
click at [1267, 96] on button "Options" at bounding box center [1304, 91] width 82 height 25
click at [1274, 150] on button "Print" at bounding box center [1315, 147] width 105 height 27
click at [1199, 98] on button "Close" at bounding box center [1214, 91] width 82 height 25
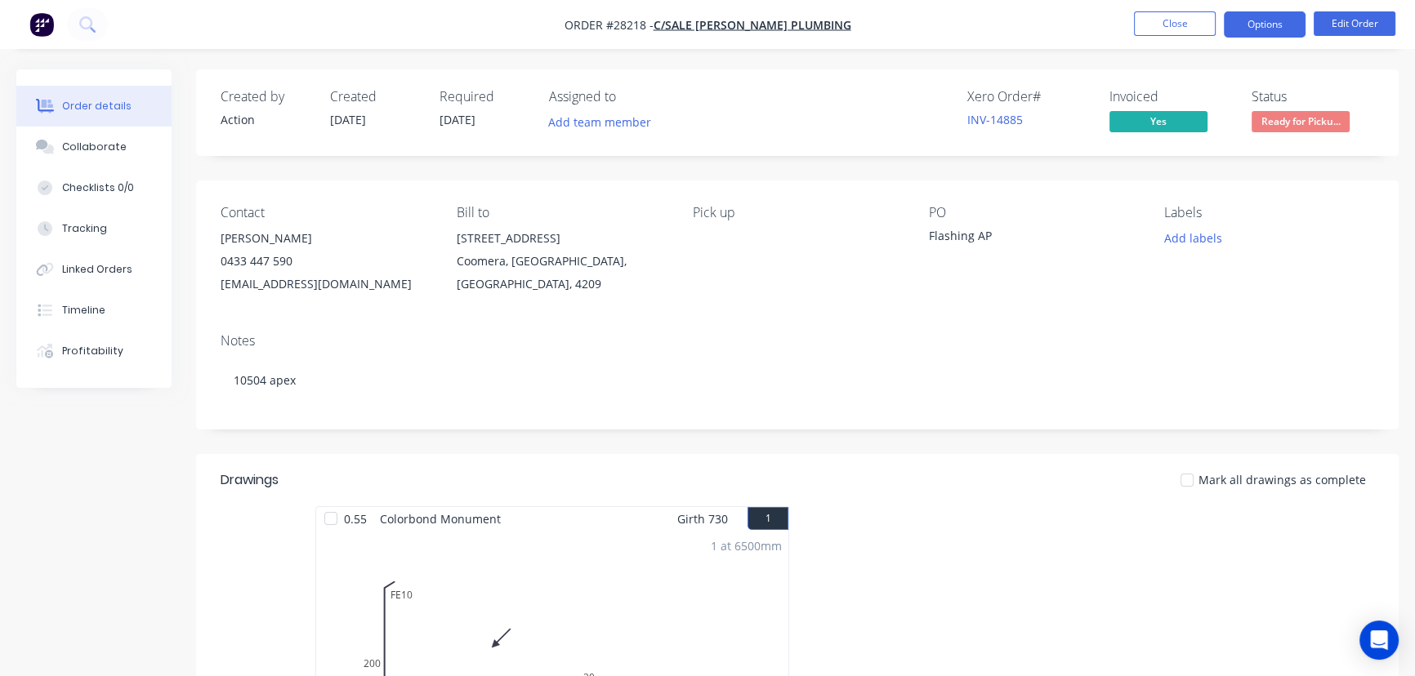
click at [1242, 29] on button "Options" at bounding box center [1265, 24] width 82 height 26
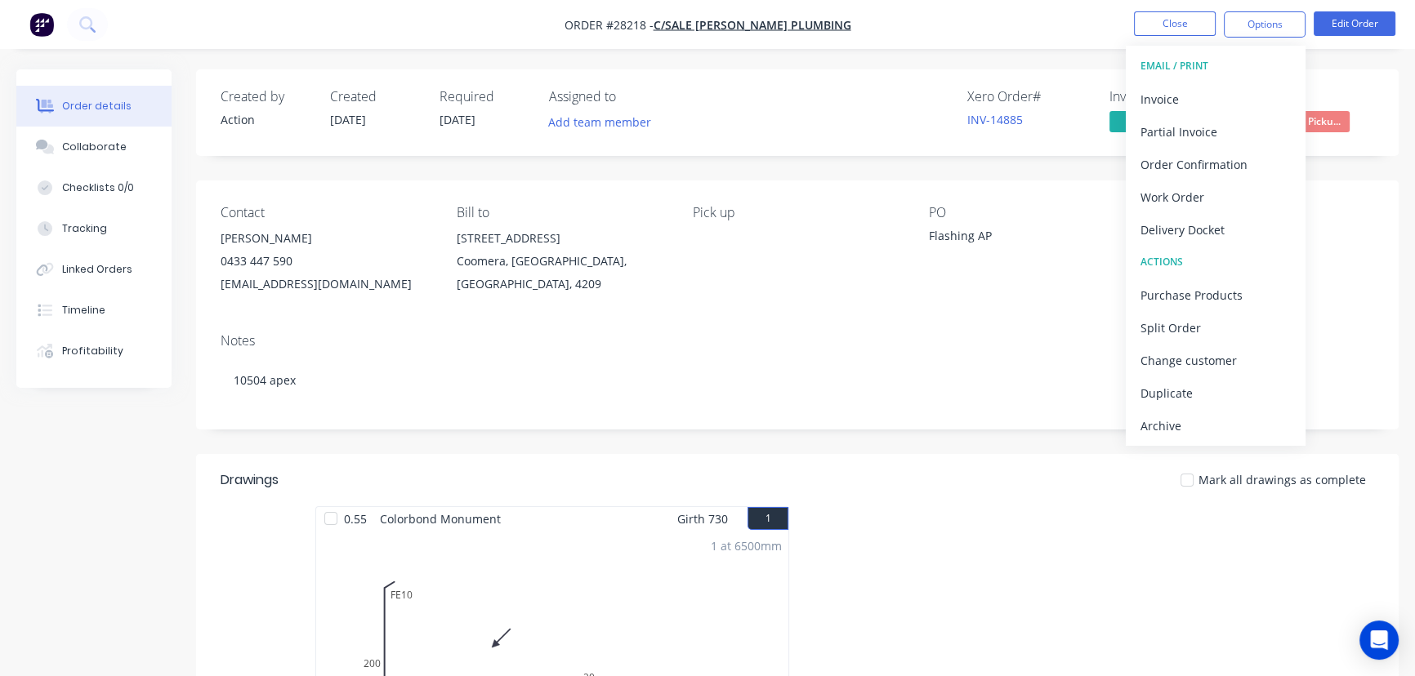
click at [1338, 506] on header "Drawings Mark all drawings as complete" at bounding box center [797, 480] width 1203 height 52
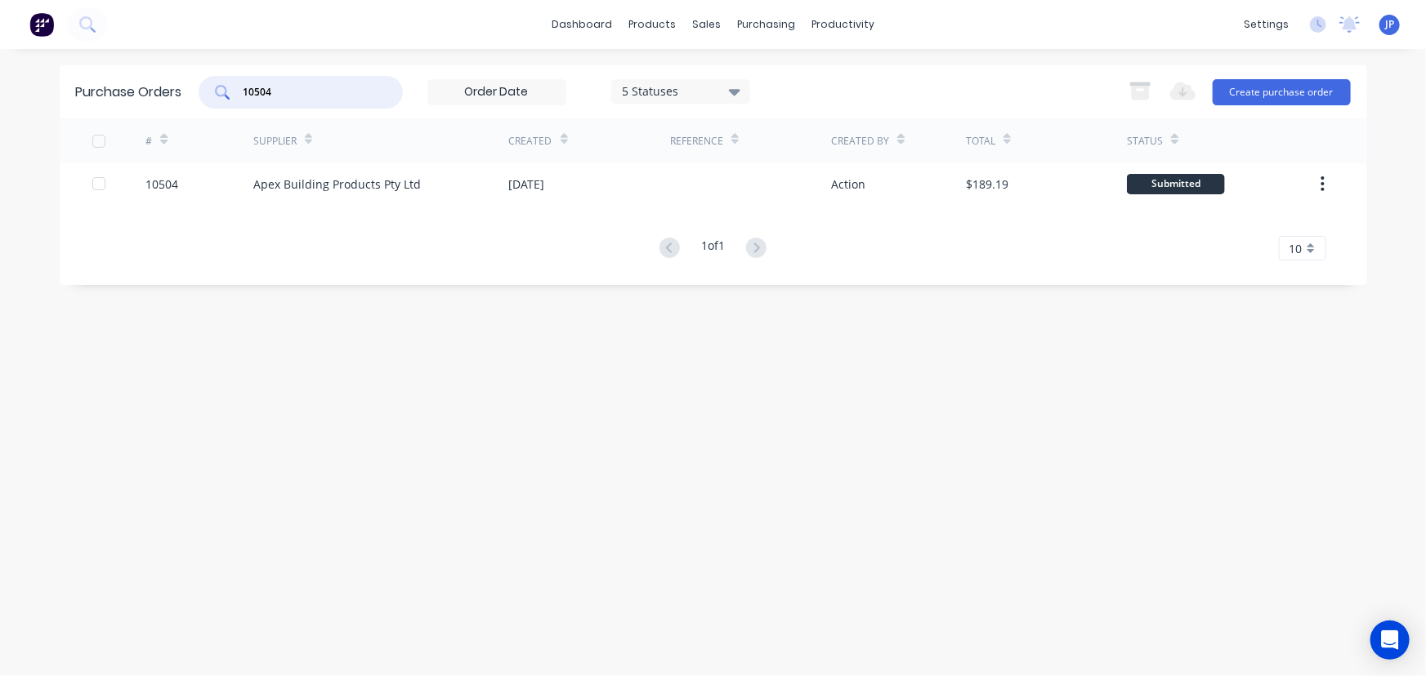
drag, startPoint x: 293, startPoint y: 96, endPoint x: 233, endPoint y: 100, distance: 60.6
click at [233, 100] on div "10504" at bounding box center [301, 92] width 204 height 33
type input "10508"
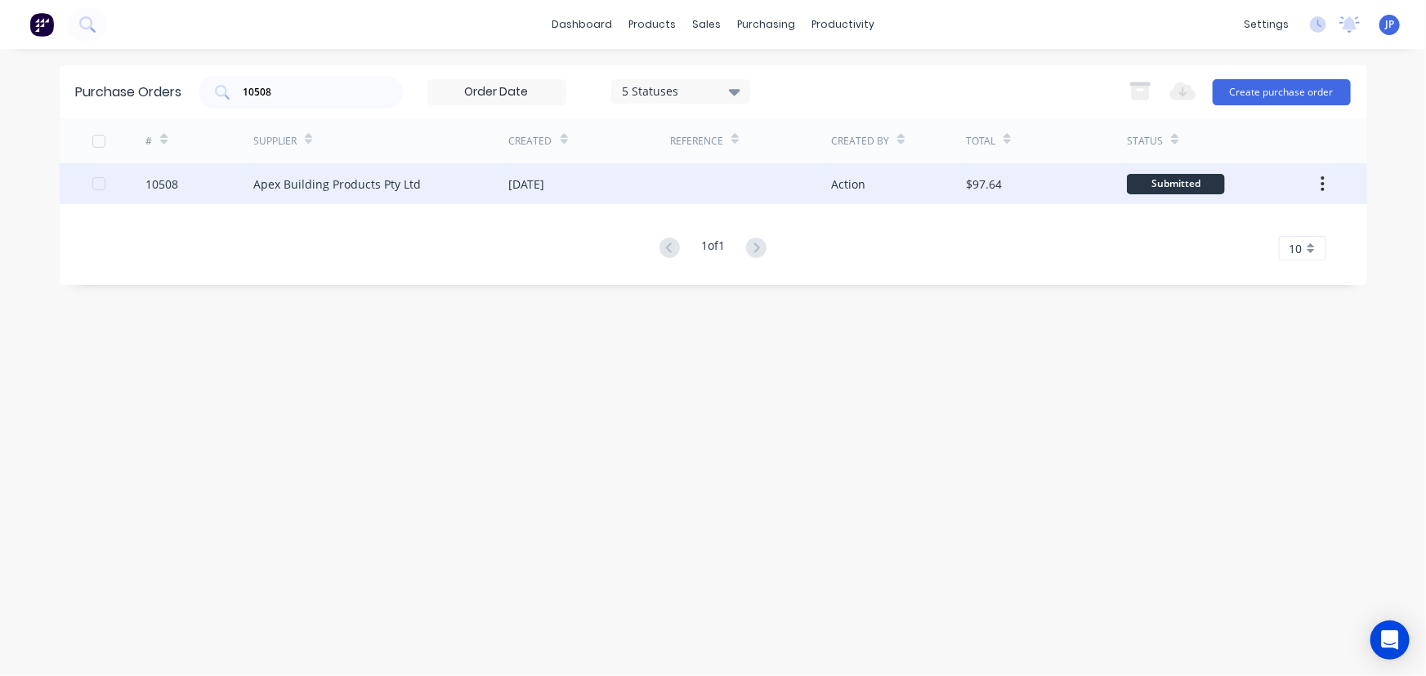
click at [275, 185] on div "Apex Building Products Pty Ltd" at bounding box center [336, 184] width 167 height 17
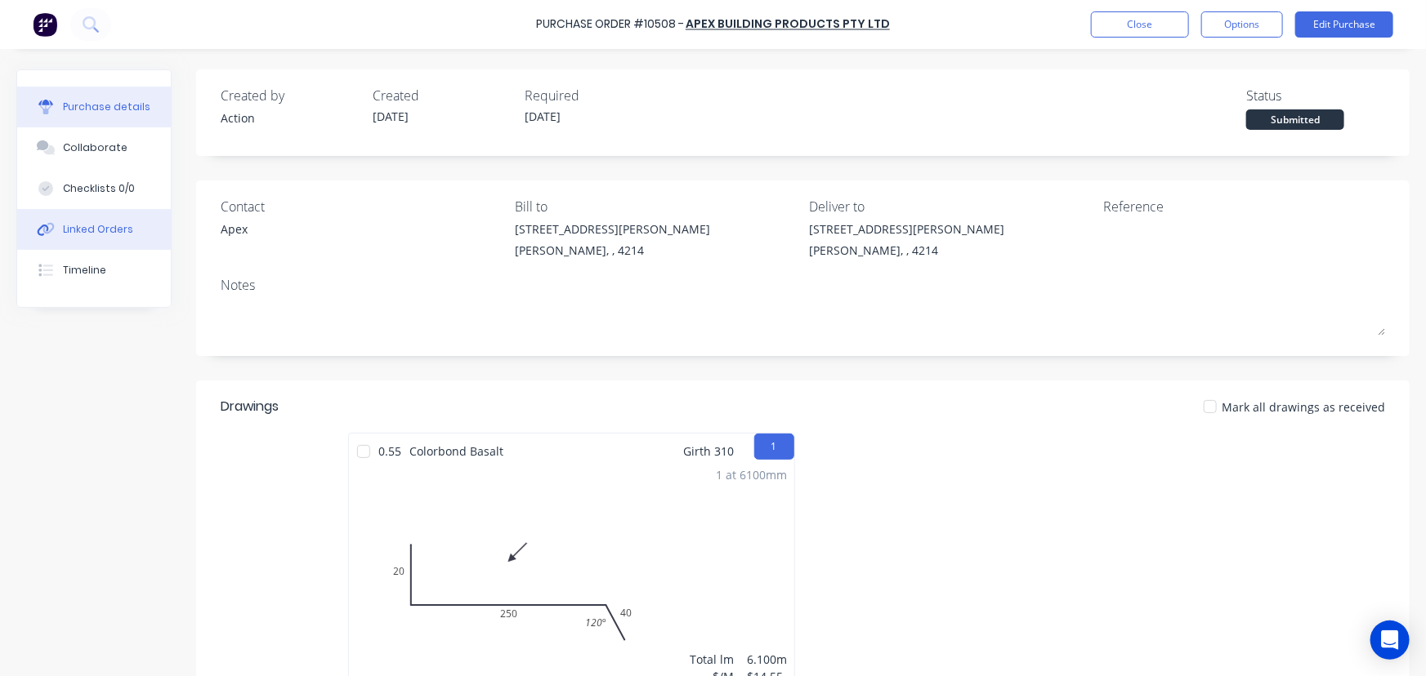
click at [119, 229] on div "Linked Orders" at bounding box center [98, 229] width 70 height 15
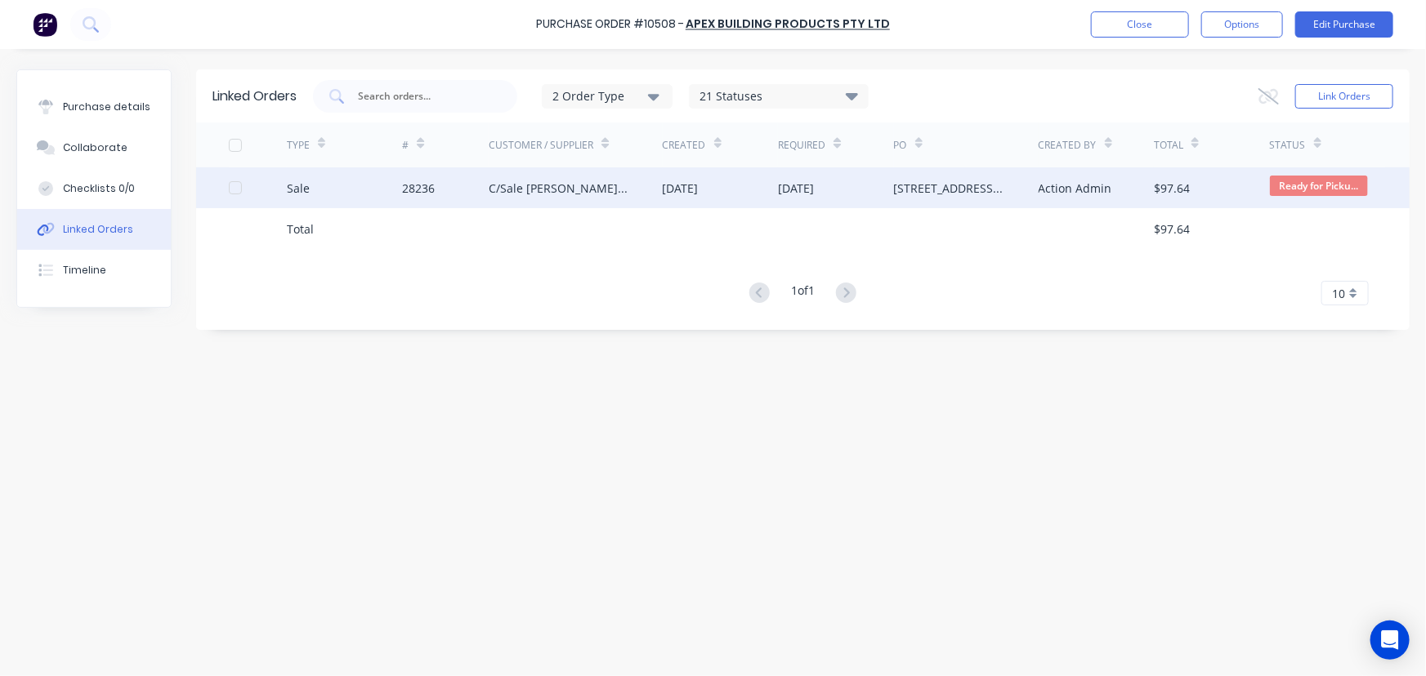
click at [582, 191] on div "C/Sale [PERSON_NAME] Roofing" at bounding box center [559, 188] width 141 height 17
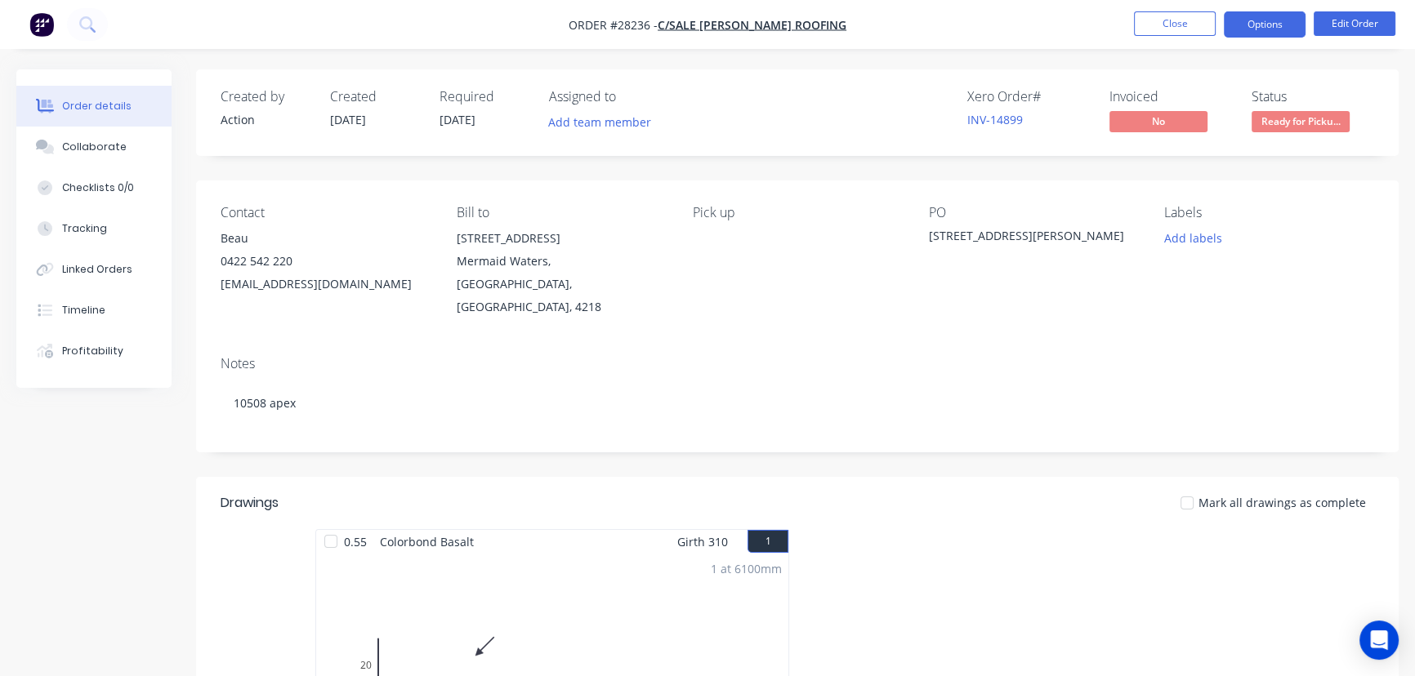
click at [1260, 24] on button "Options" at bounding box center [1265, 24] width 82 height 26
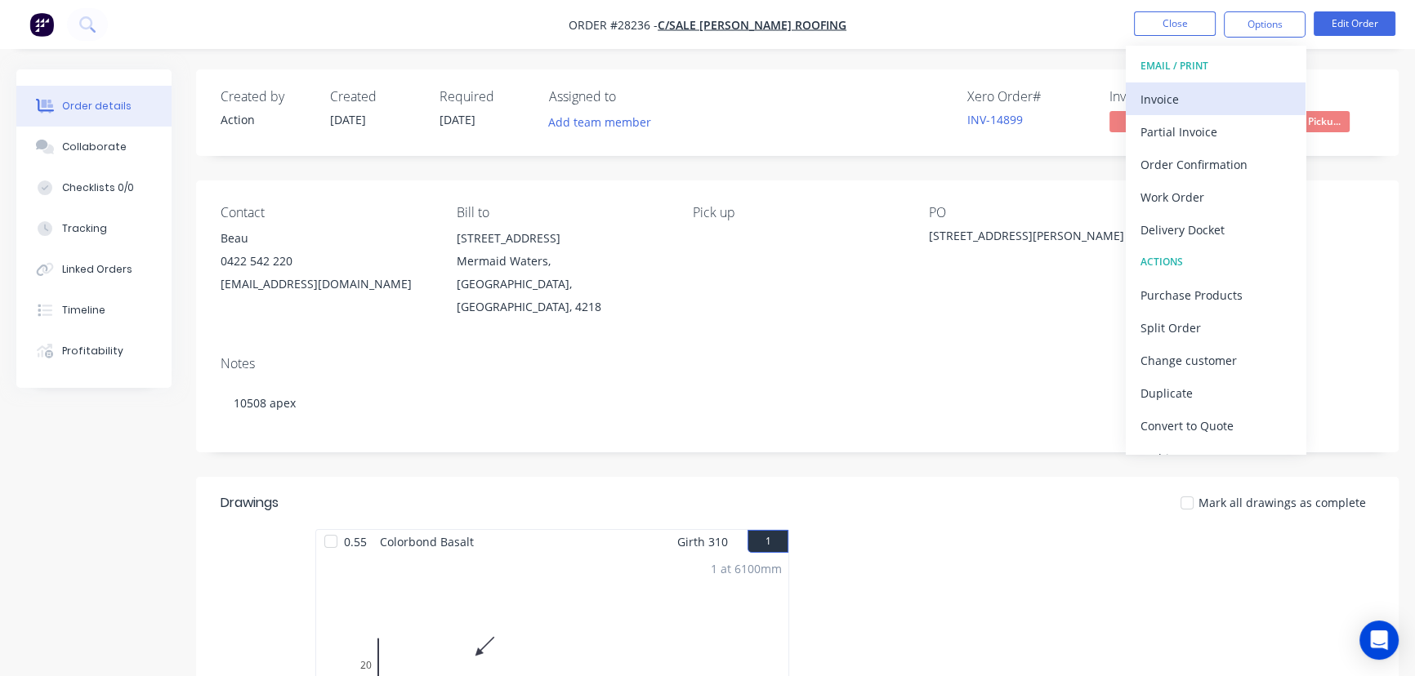
click at [1158, 100] on div "Invoice" at bounding box center [1215, 99] width 150 height 24
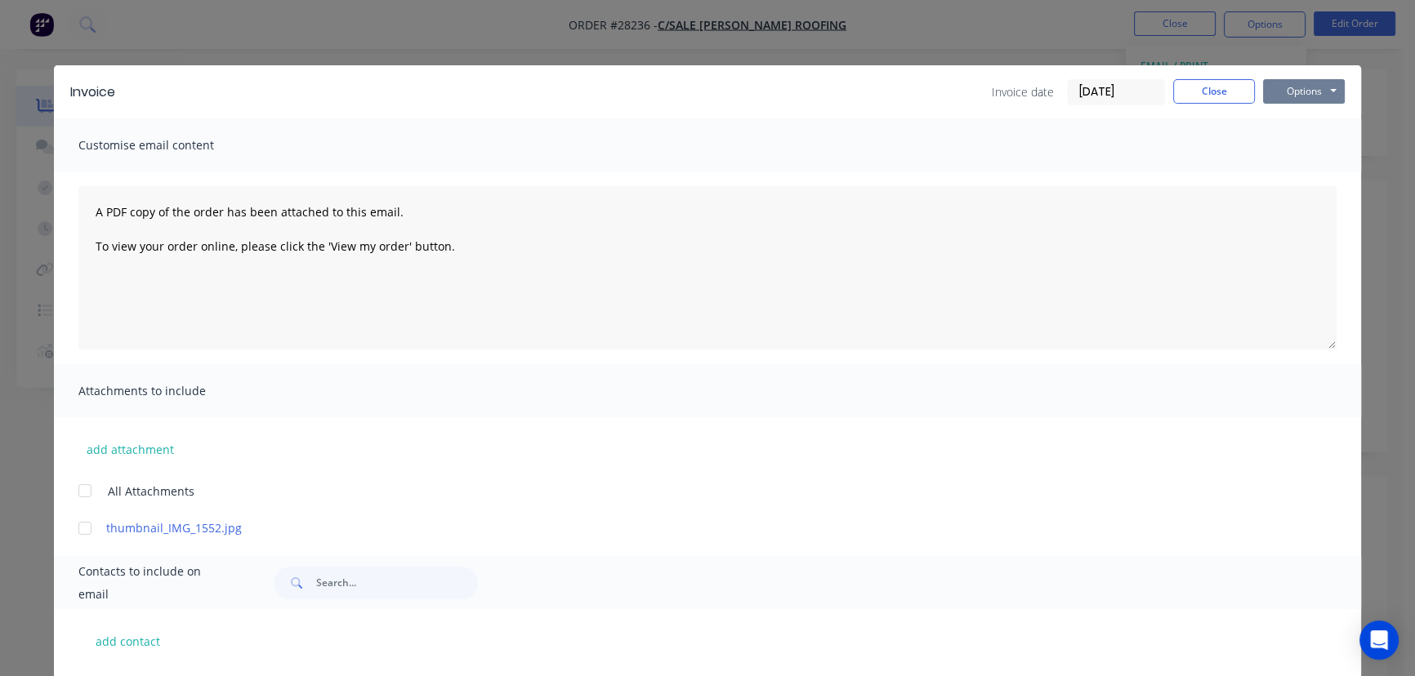
click at [1281, 100] on button "Options" at bounding box center [1304, 91] width 82 height 25
click at [1282, 141] on button "Print" at bounding box center [1315, 147] width 105 height 27
click at [1200, 94] on button "Close" at bounding box center [1214, 91] width 82 height 25
